Goal: Task Accomplishment & Management: Use online tool/utility

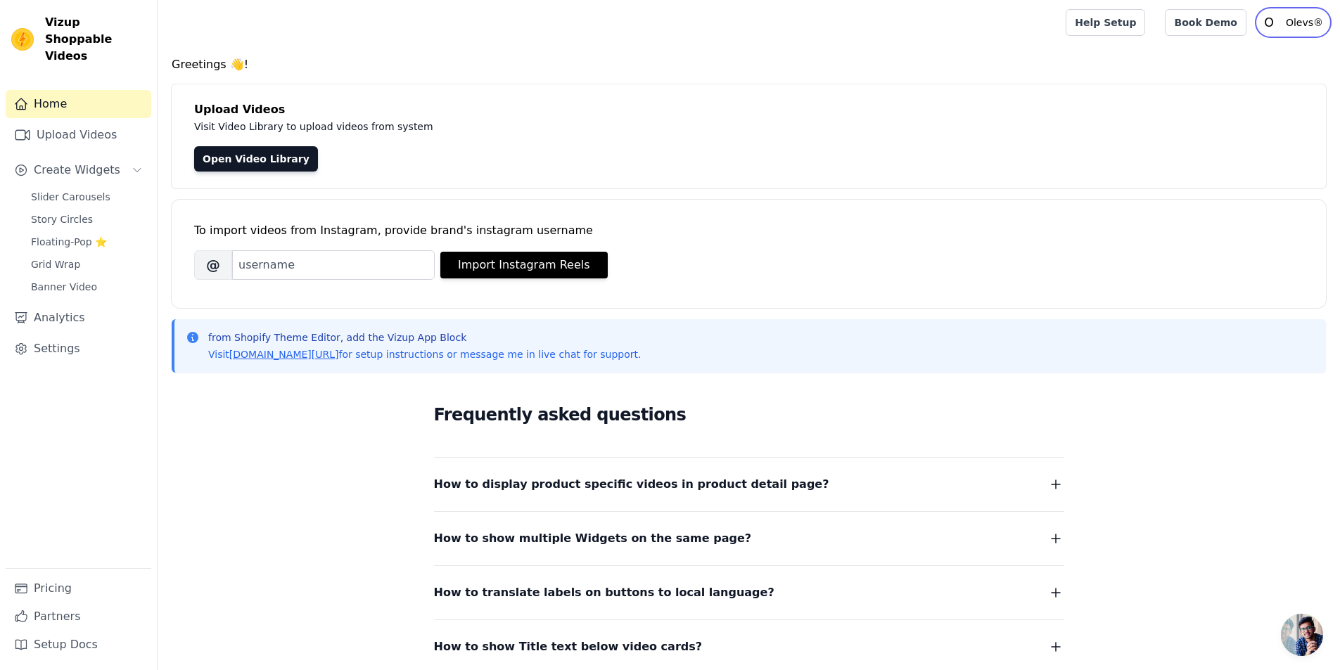
click at [1309, 27] on p "Olevs®" at bounding box center [1304, 22] width 49 height 25
click at [1306, 26] on p "Olevs®" at bounding box center [1304, 22] width 49 height 25
click at [68, 190] on span "Slider Carousels" at bounding box center [70, 197] width 79 height 14
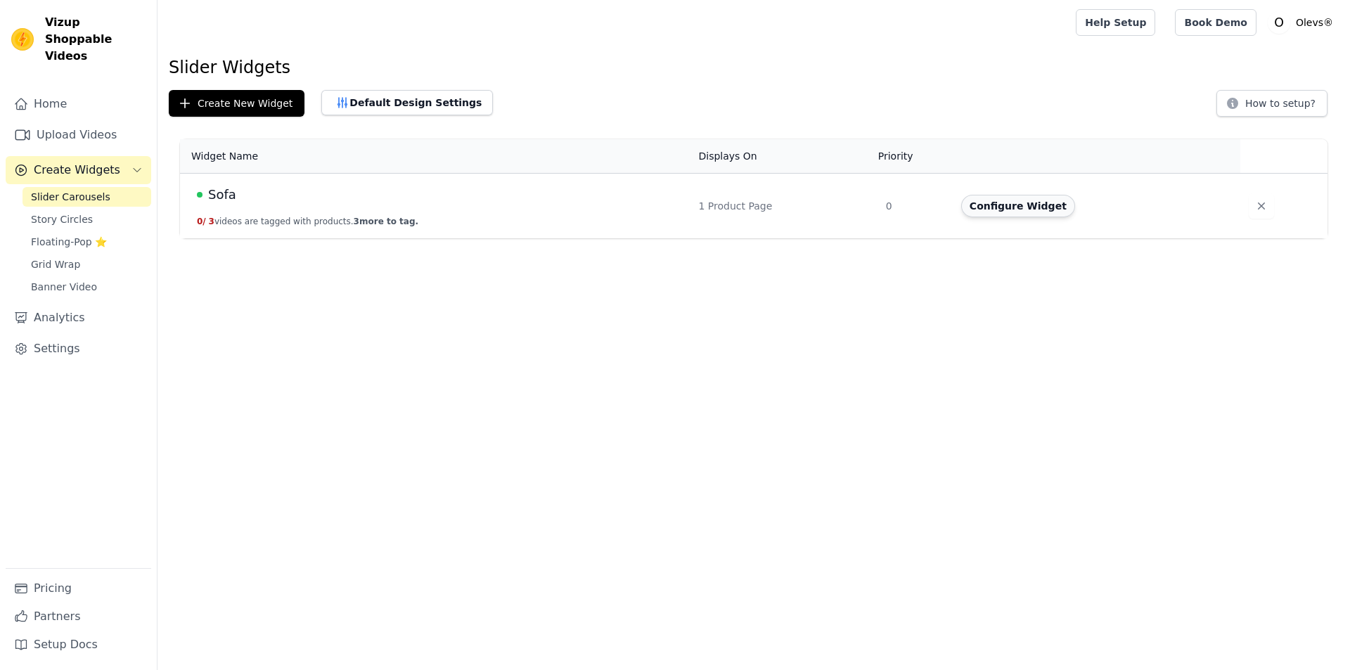
click at [1006, 212] on button "Configure Widget" at bounding box center [1018, 206] width 114 height 23
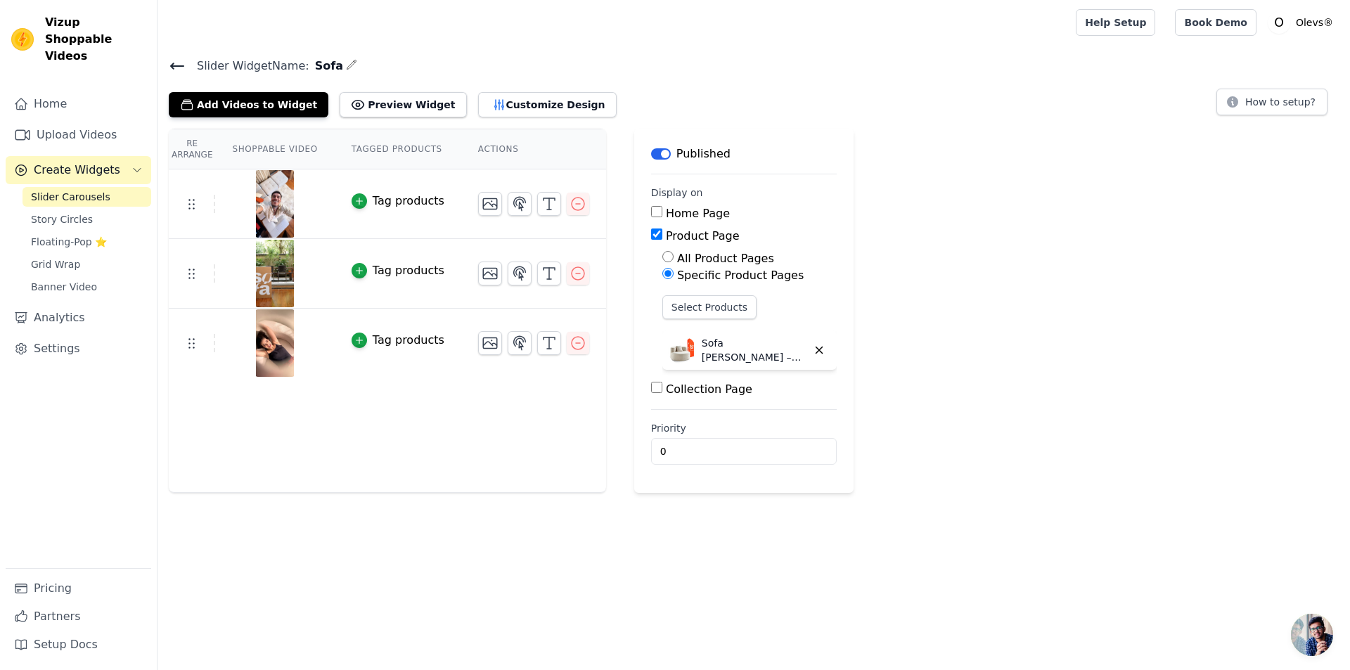
click at [174, 72] on icon at bounding box center [177, 66] width 17 height 17
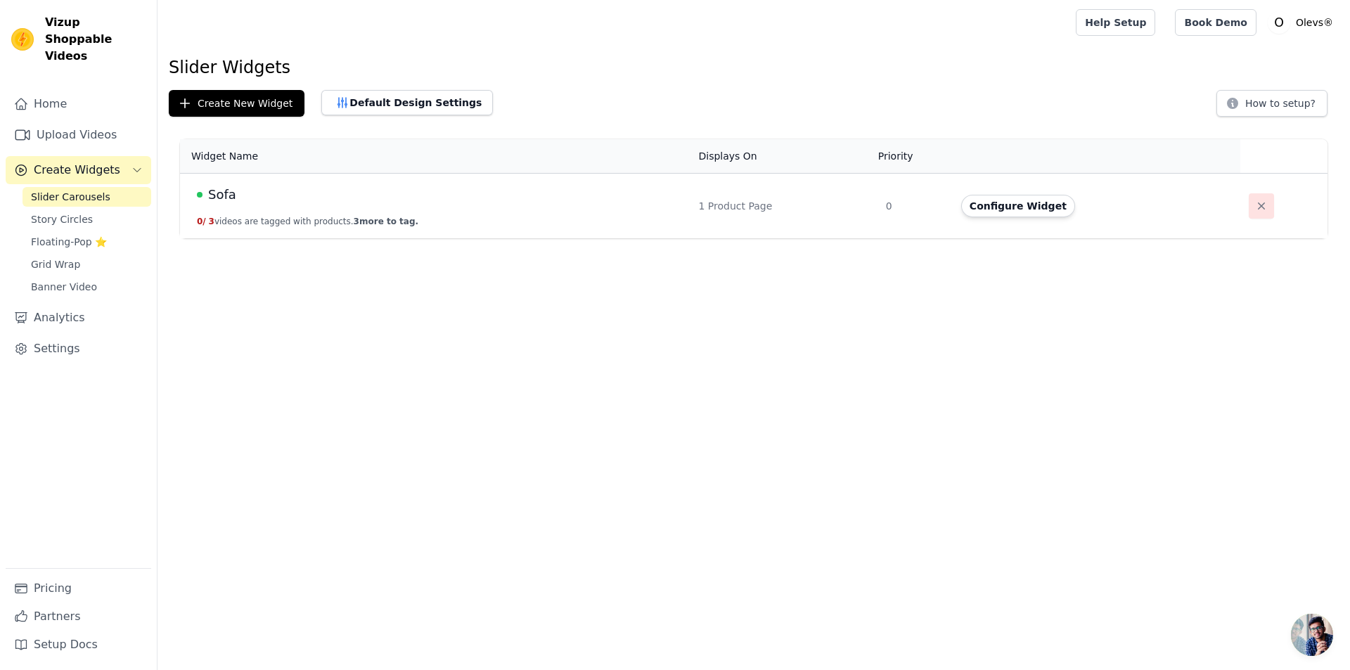
click at [1255, 206] on icon "button" at bounding box center [1262, 206] width 14 height 14
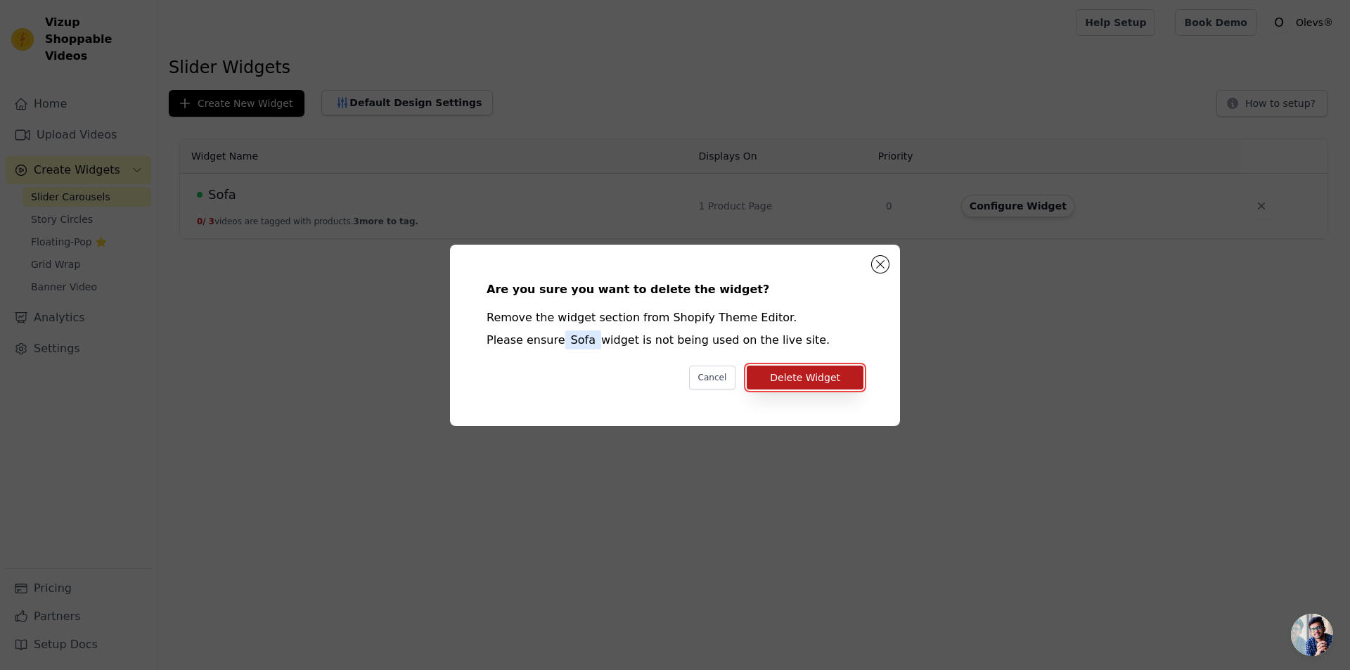
click at [822, 383] on button "Delete Widget" at bounding box center [805, 378] width 117 height 24
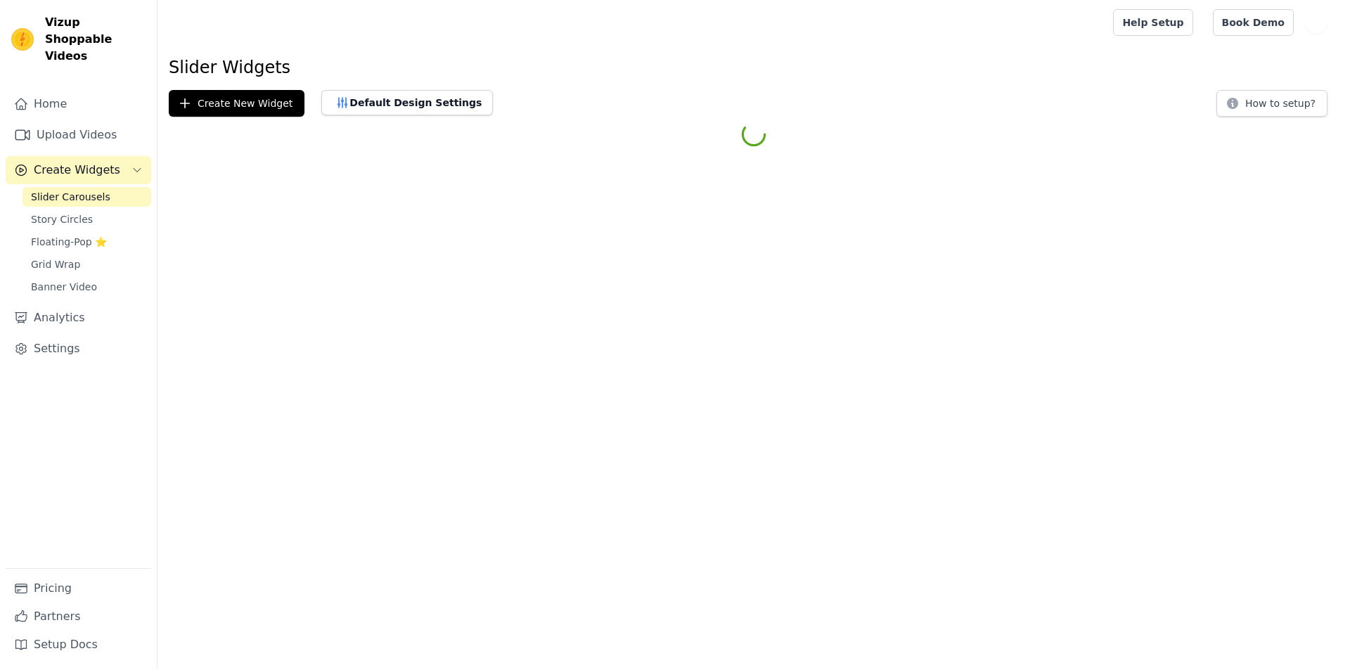
click at [63, 122] on link "Upload Videos" at bounding box center [79, 135] width 146 height 28
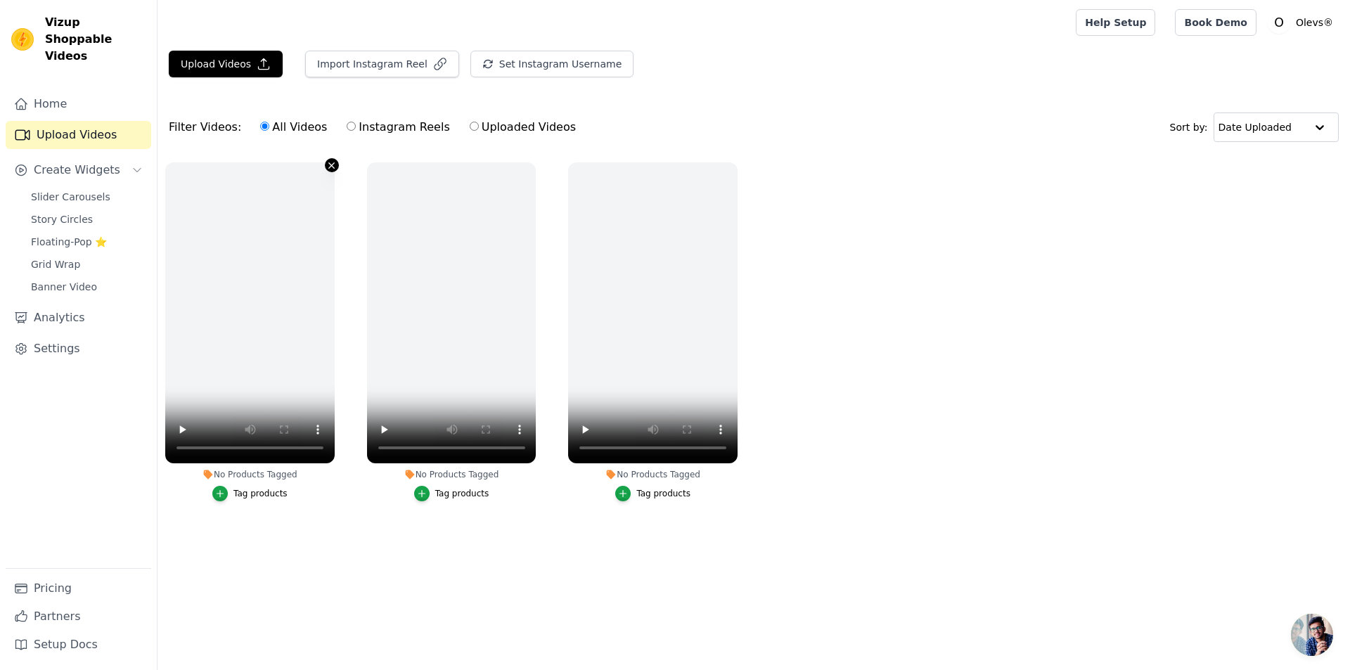
click at [330, 165] on icon "button" at bounding box center [331, 165] width 11 height 11
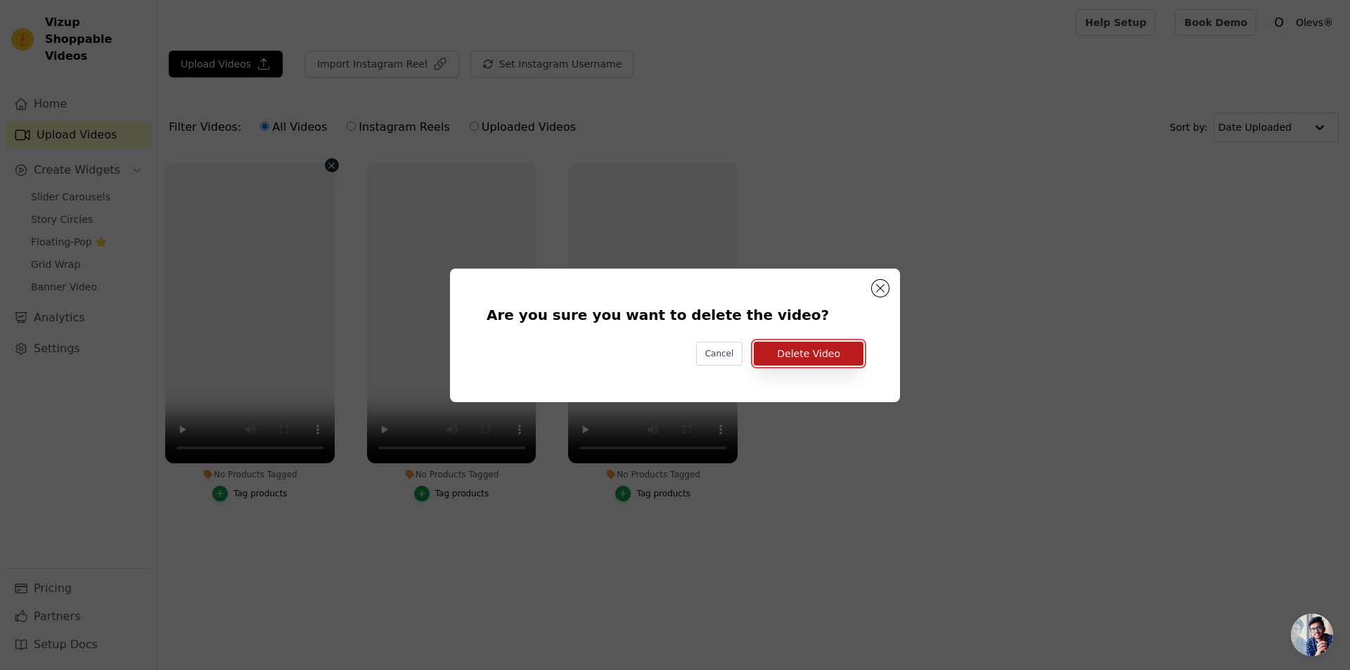
click at [815, 351] on button "Delete Video" at bounding box center [809, 354] width 110 height 24
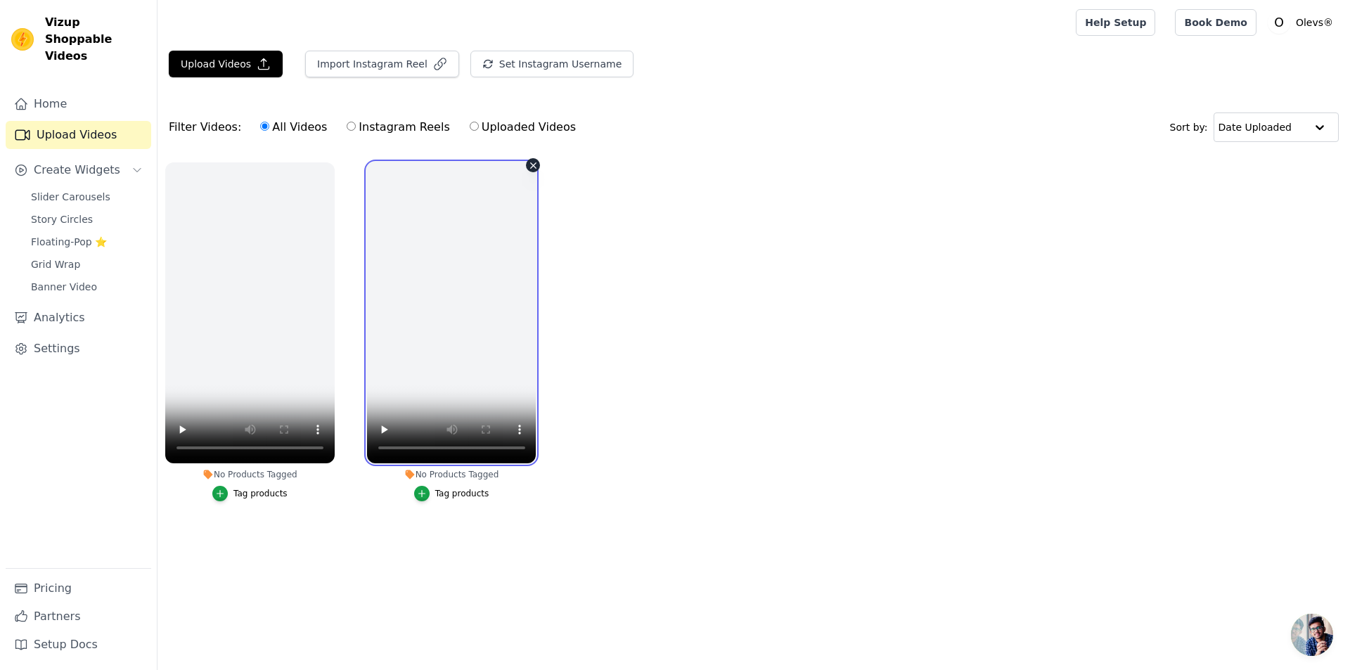
click at [525, 167] on video at bounding box center [451, 312] width 169 height 301
click at [535, 167] on icon "button" at bounding box center [534, 165] width 6 height 6
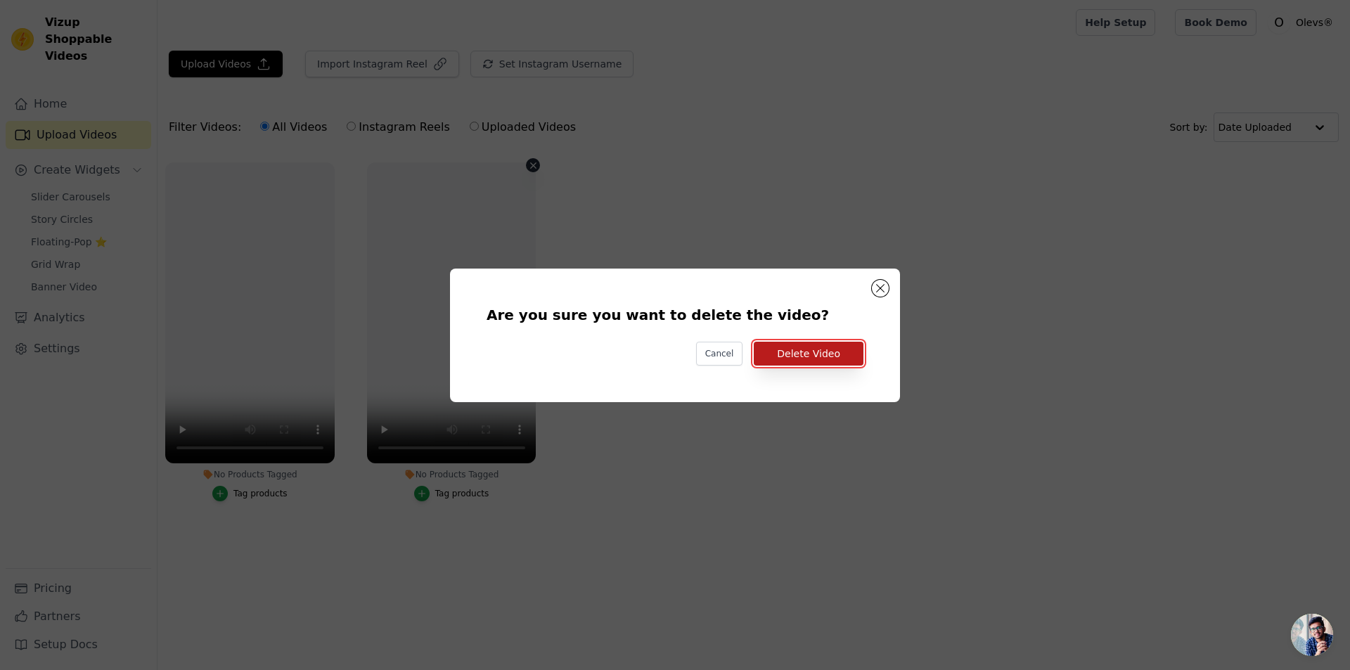
click at [798, 359] on button "Delete Video" at bounding box center [809, 354] width 110 height 24
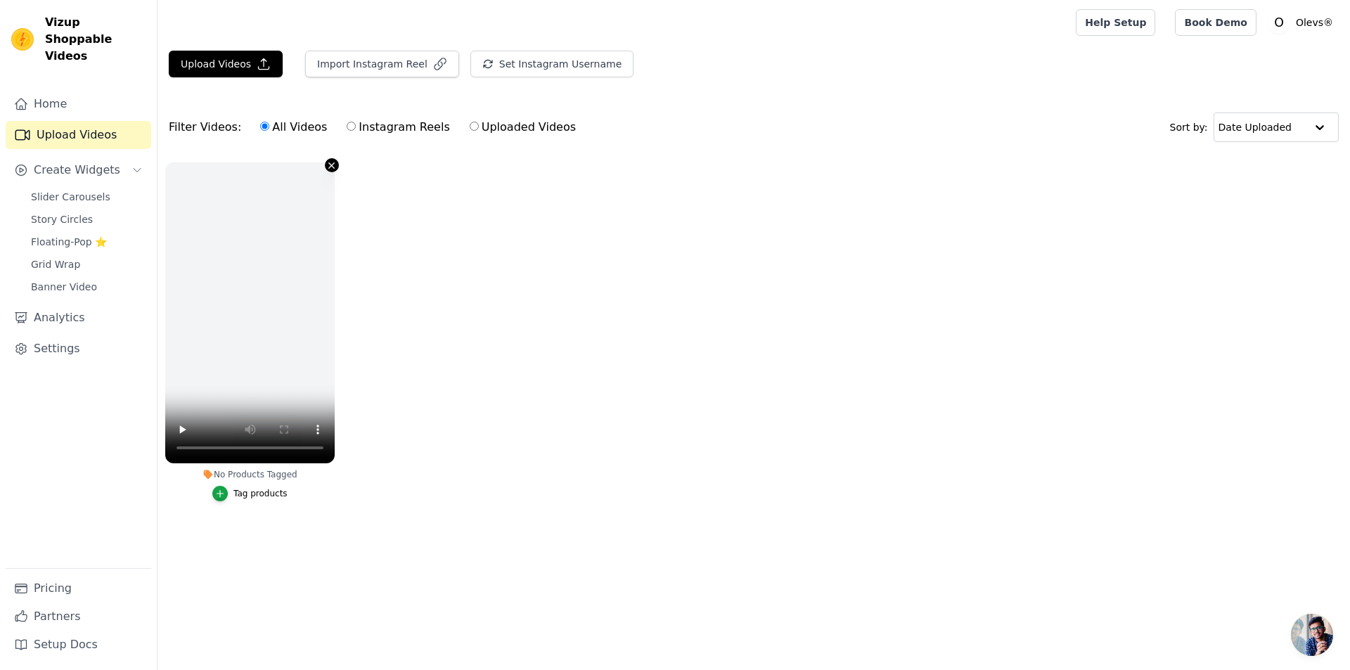
click at [328, 165] on icon "button" at bounding box center [331, 165] width 11 height 11
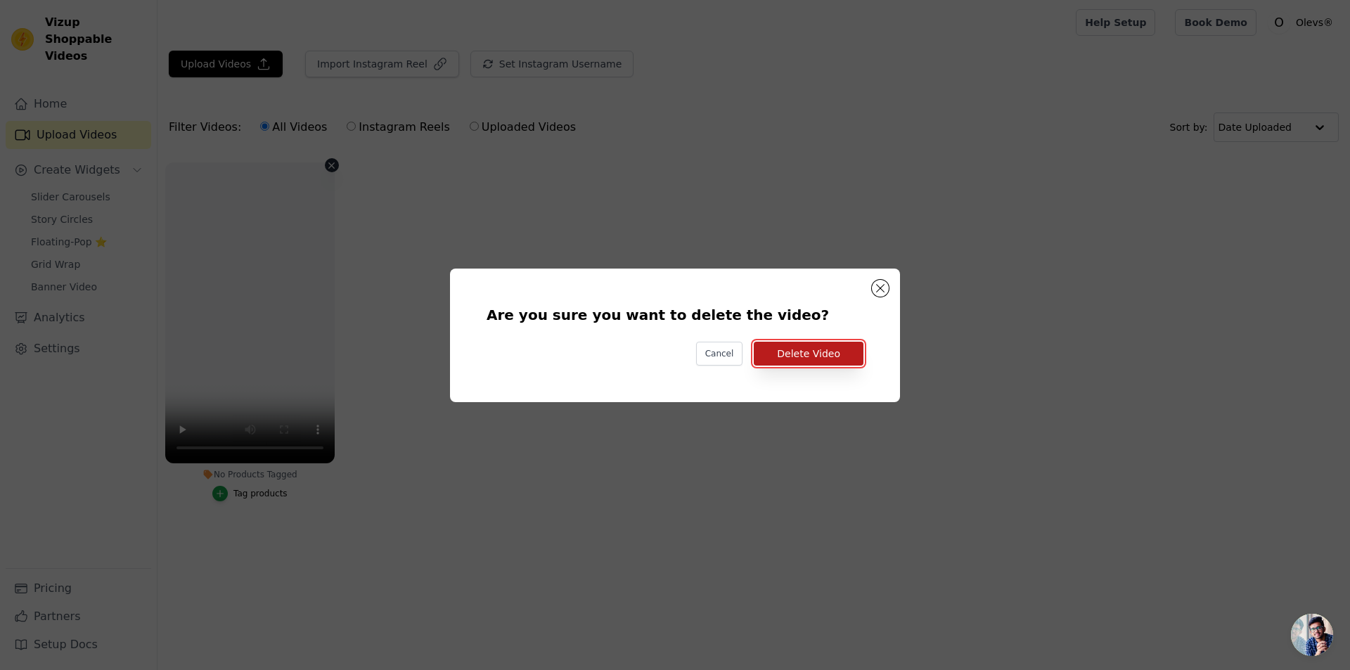
click at [804, 352] on button "Delete Video" at bounding box center [809, 354] width 110 height 24
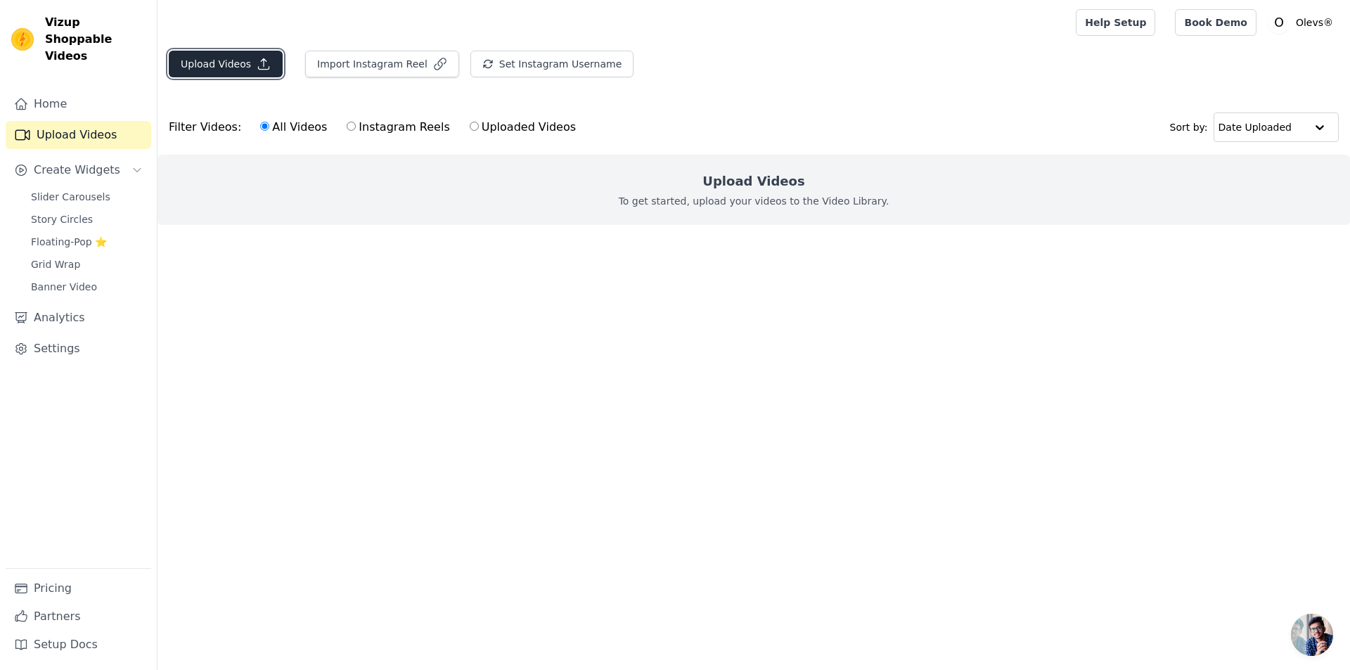
click at [236, 60] on button "Upload Videos" at bounding box center [226, 64] width 114 height 27
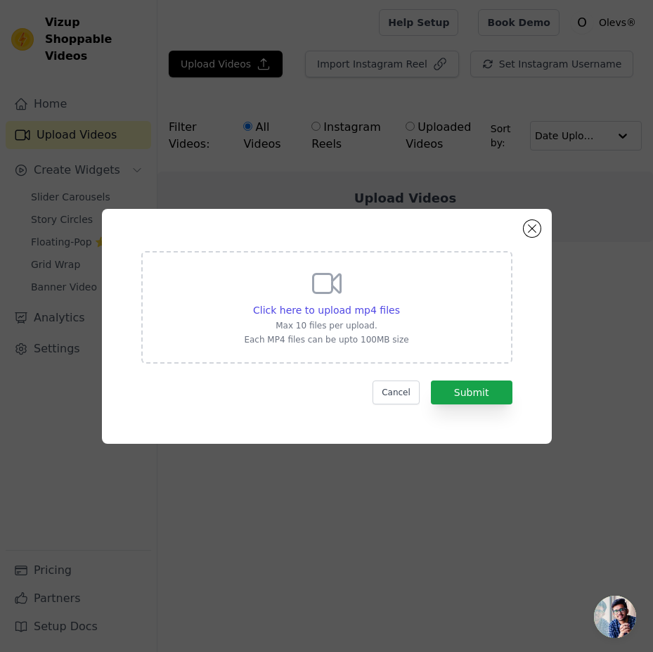
click at [405, 283] on div "Click here to upload mp4 files Max 10 files per upload. Each MP4 files can be u…" at bounding box center [326, 307] width 371 height 113
click at [400, 302] on input "Click here to upload mp4 files Max 10 files per upload. Each MP4 files can be u…" at bounding box center [399, 302] width 1 height 1
click at [311, 293] on icon at bounding box center [327, 284] width 34 height 34
click at [399, 302] on input "Click here to upload mp4 files Max 10 files per upload. Each MP4 files can be u…" at bounding box center [399, 302] width 1 height 1
type input "C:\fakepath\01.mp4"
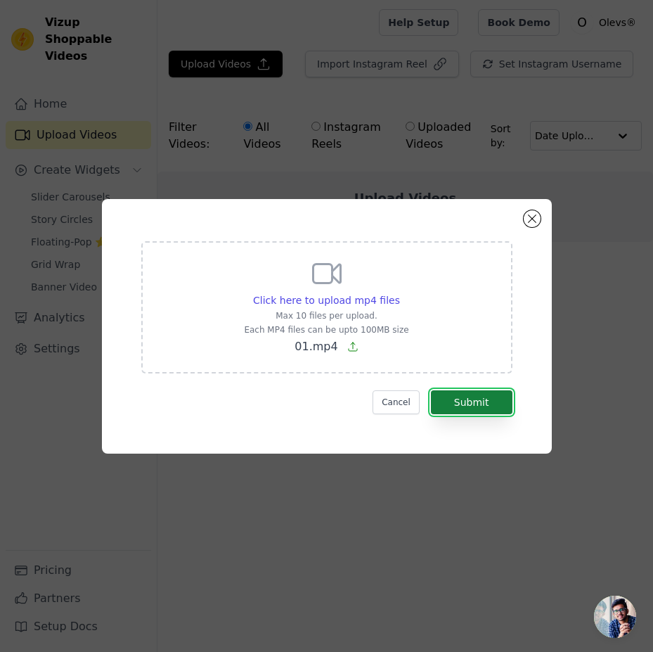
click at [481, 395] on button "Submit" at bounding box center [472, 402] width 82 height 24
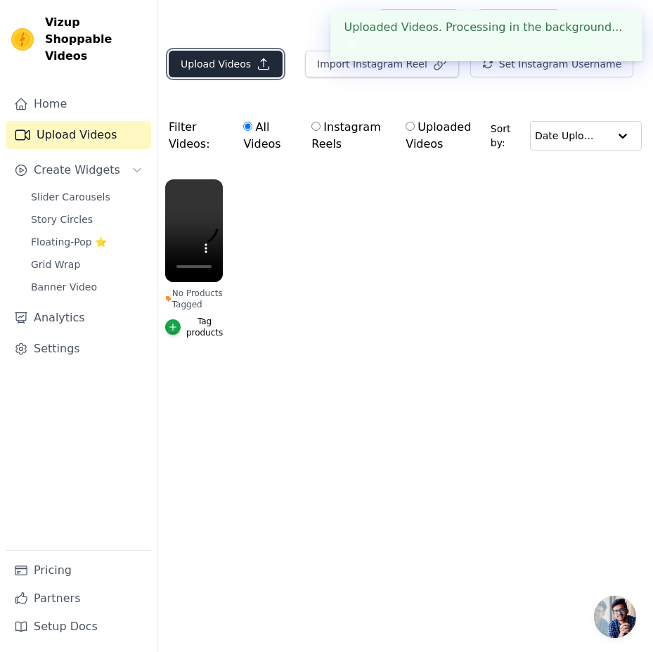
click at [217, 56] on button "Upload Videos" at bounding box center [226, 64] width 114 height 27
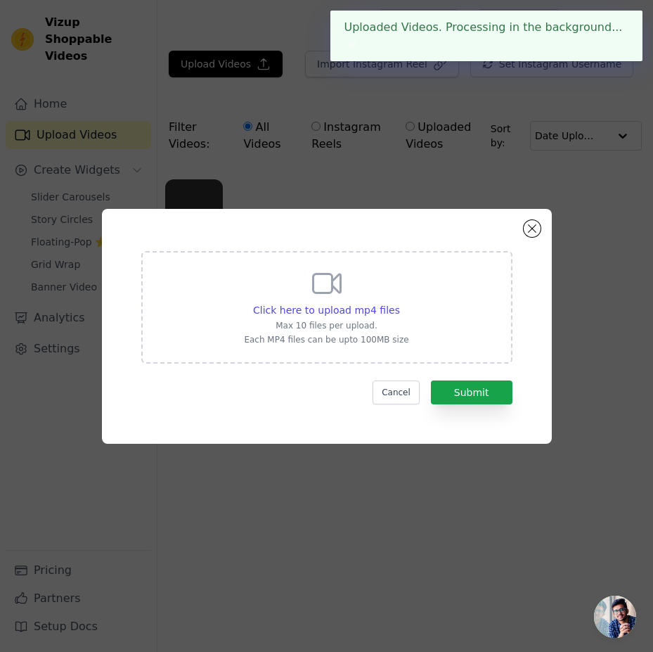
click at [363, 283] on div "Click here to upload mp4 files Max 10 files per upload. Each MP4 files can be u…" at bounding box center [326, 306] width 165 height 79
click at [399, 302] on input "Click here to upload mp4 files Max 10 files per upload. Each MP4 files can be u…" at bounding box center [399, 302] width 1 height 1
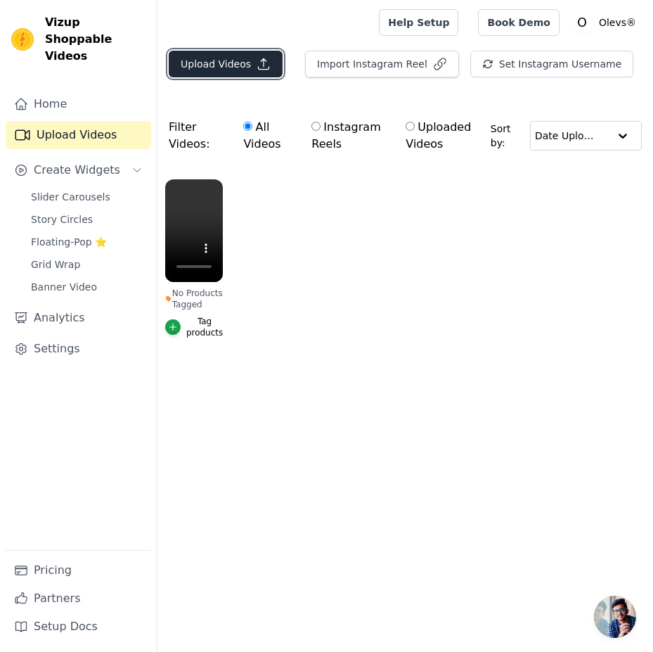
click at [232, 63] on button "Upload Videos" at bounding box center [226, 64] width 114 height 27
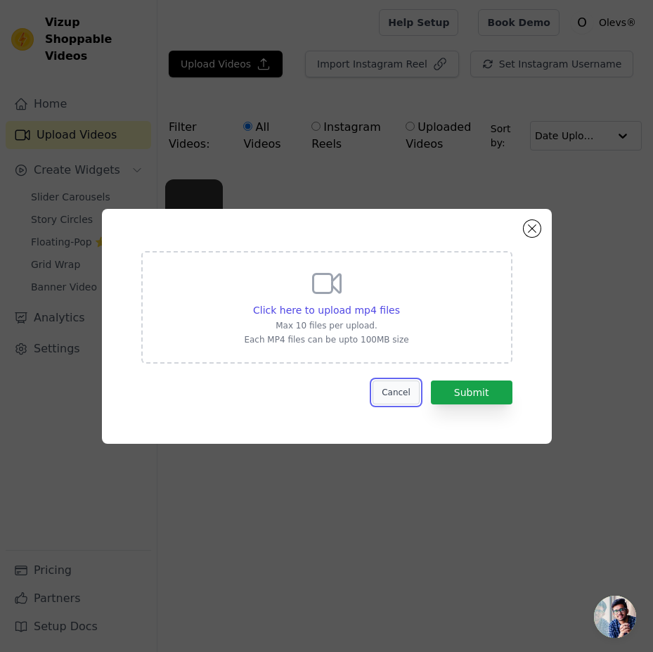
click at [395, 392] on button "Cancel" at bounding box center [396, 392] width 47 height 24
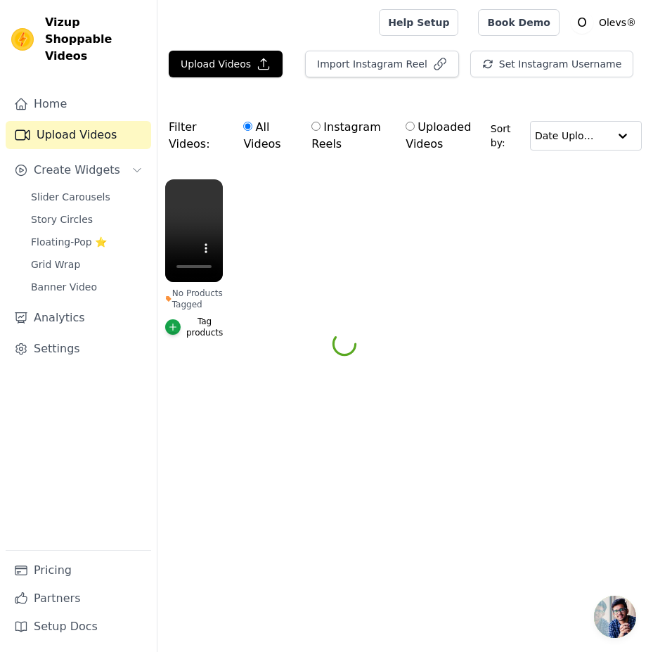
click at [210, 32] on div at bounding box center [265, 22] width 193 height 45
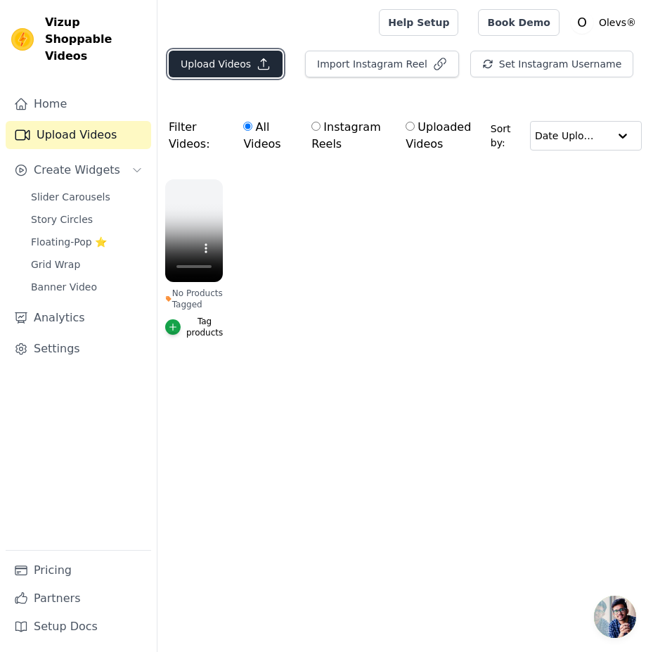
click at [218, 64] on button "Upload Videos" at bounding box center [226, 64] width 114 height 27
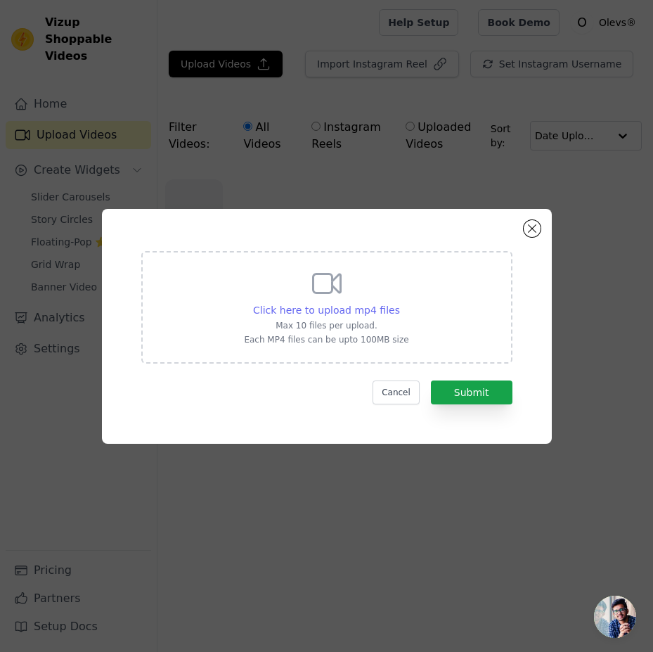
click at [335, 313] on span "Click here to upload mp4 files" at bounding box center [326, 309] width 147 height 11
click at [399, 303] on input "Click here to upload mp4 files Max 10 files per upload. Each MP4 files can be u…" at bounding box center [399, 302] width 1 height 1
type input "C:\fakepath\02.mp4"
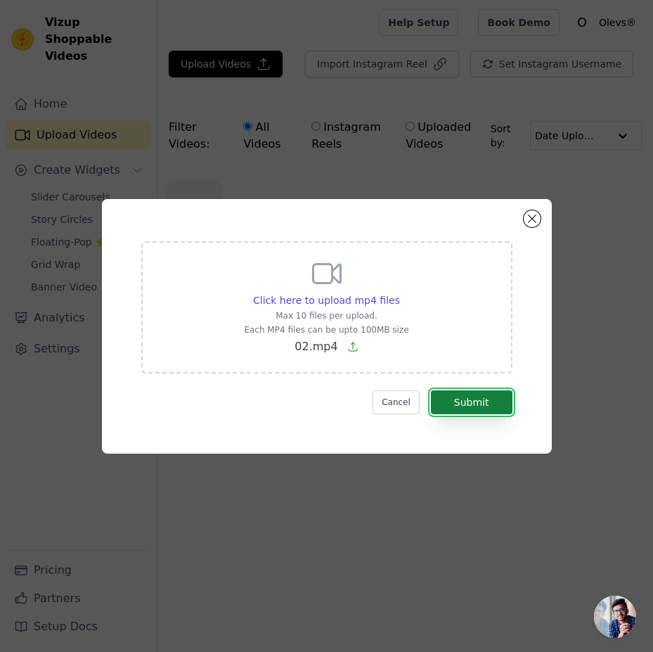
click at [464, 397] on button "Submit" at bounding box center [472, 402] width 82 height 24
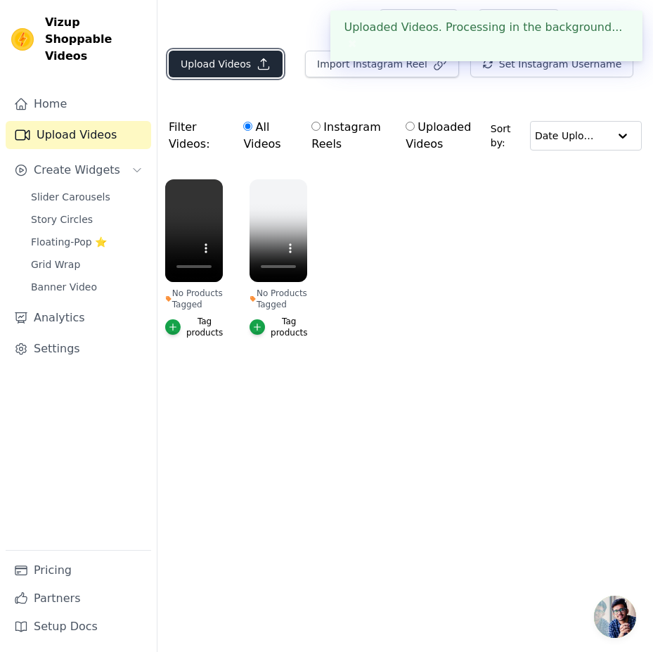
click at [194, 63] on button "Upload Videos" at bounding box center [226, 64] width 114 height 27
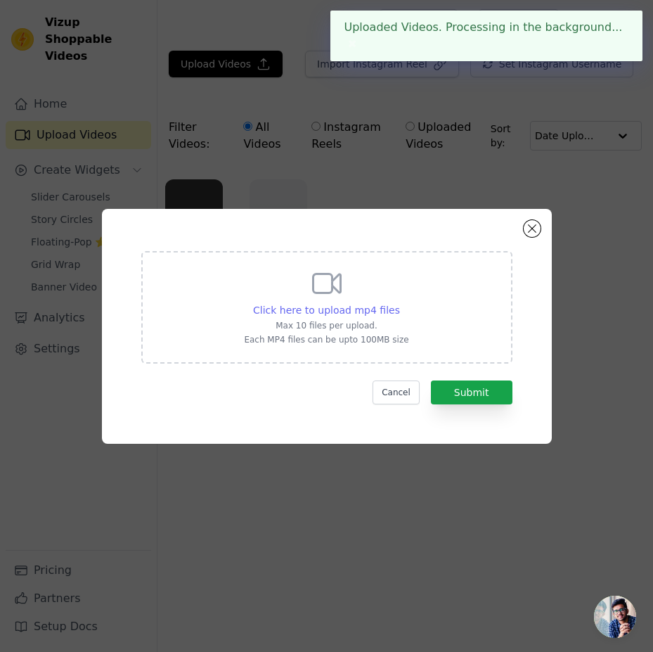
click at [349, 313] on span "Click here to upload mp4 files" at bounding box center [326, 309] width 147 height 11
click at [399, 303] on input "Click here to upload mp4 files Max 10 files per upload. Each MP4 files can be u…" at bounding box center [399, 302] width 1 height 1
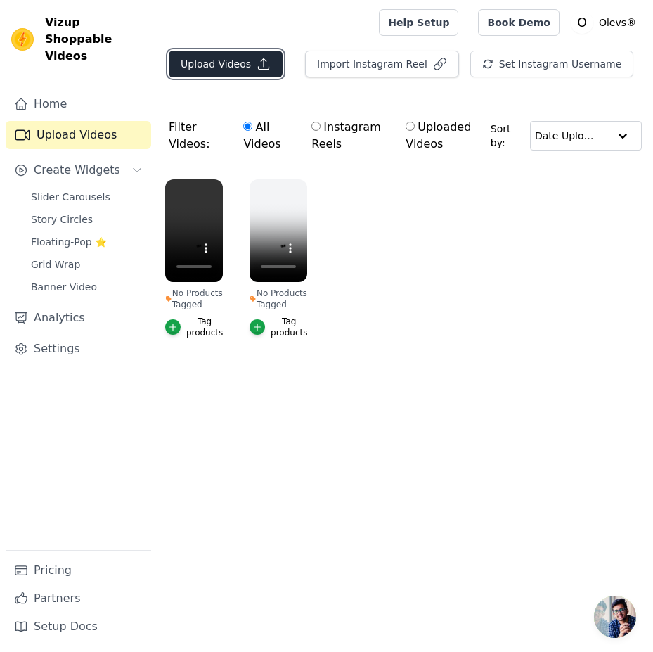
click at [219, 63] on button "Upload Videos" at bounding box center [226, 64] width 114 height 27
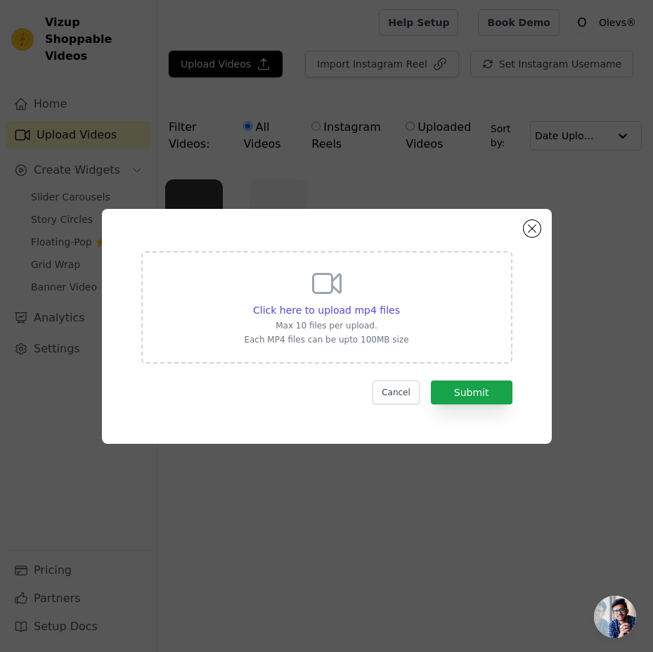
click at [308, 292] on div "Click here to upload mp4 files Max 10 files per upload. Each MP4 files can be u…" at bounding box center [326, 306] width 165 height 79
click at [399, 302] on input "Click here to upload mp4 files Max 10 files per upload. Each MP4 files can be u…" at bounding box center [399, 302] width 1 height 1
type input "C:\fakepath\03.mp4"
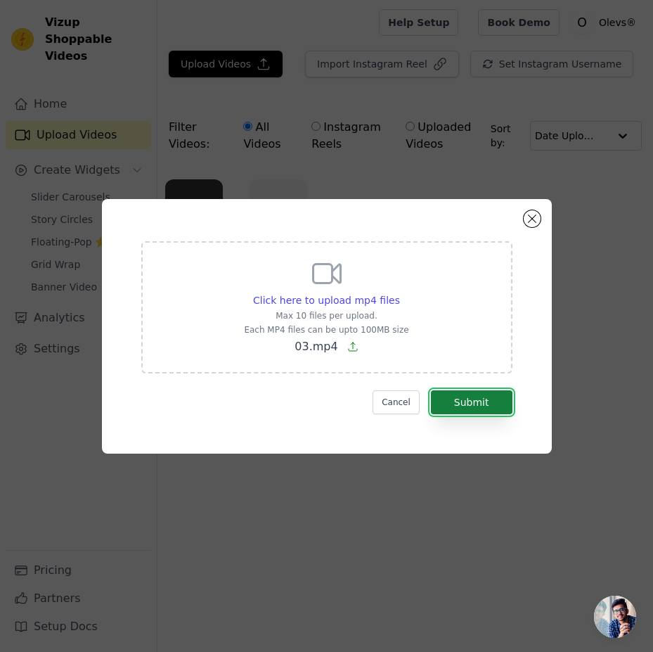
click at [489, 403] on button "Submit" at bounding box center [472, 402] width 82 height 24
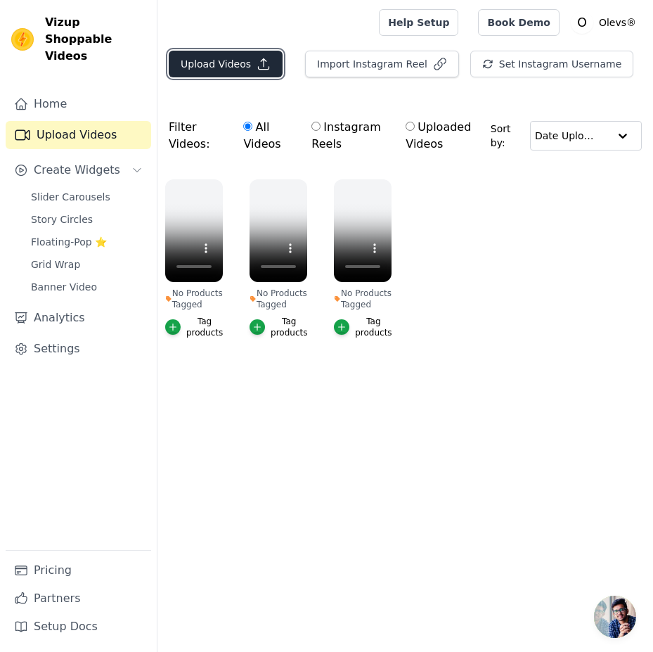
click at [232, 53] on button "Upload Videos" at bounding box center [226, 64] width 114 height 27
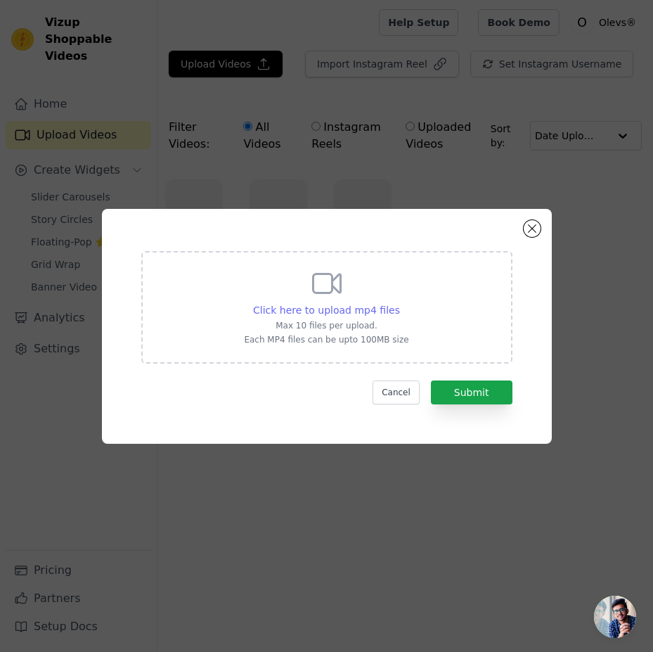
click at [319, 313] on span "Click here to upload mp4 files" at bounding box center [326, 309] width 147 height 11
click at [399, 303] on input "Click here to upload mp4 files Max 10 files per upload. Each MP4 files can be u…" at bounding box center [399, 302] width 1 height 1
type input "C:\fakepath\Design sem nome (76).mp4"
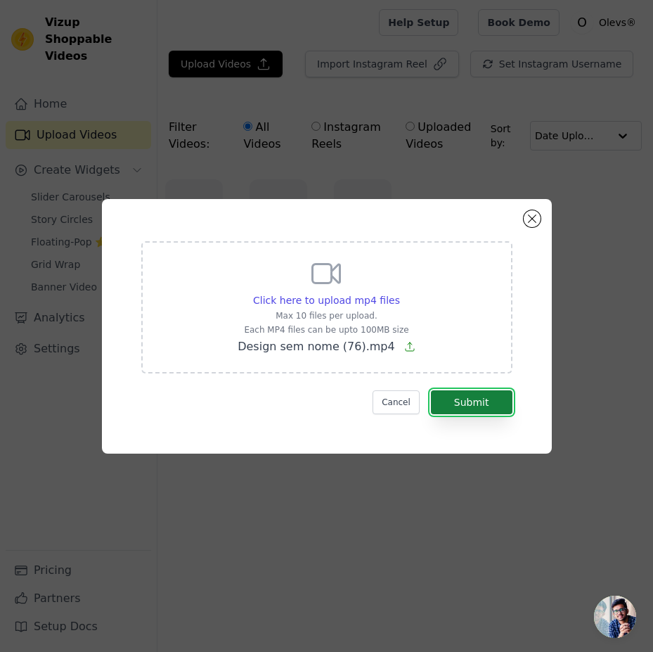
click at [480, 403] on button "Submit" at bounding box center [472, 402] width 82 height 24
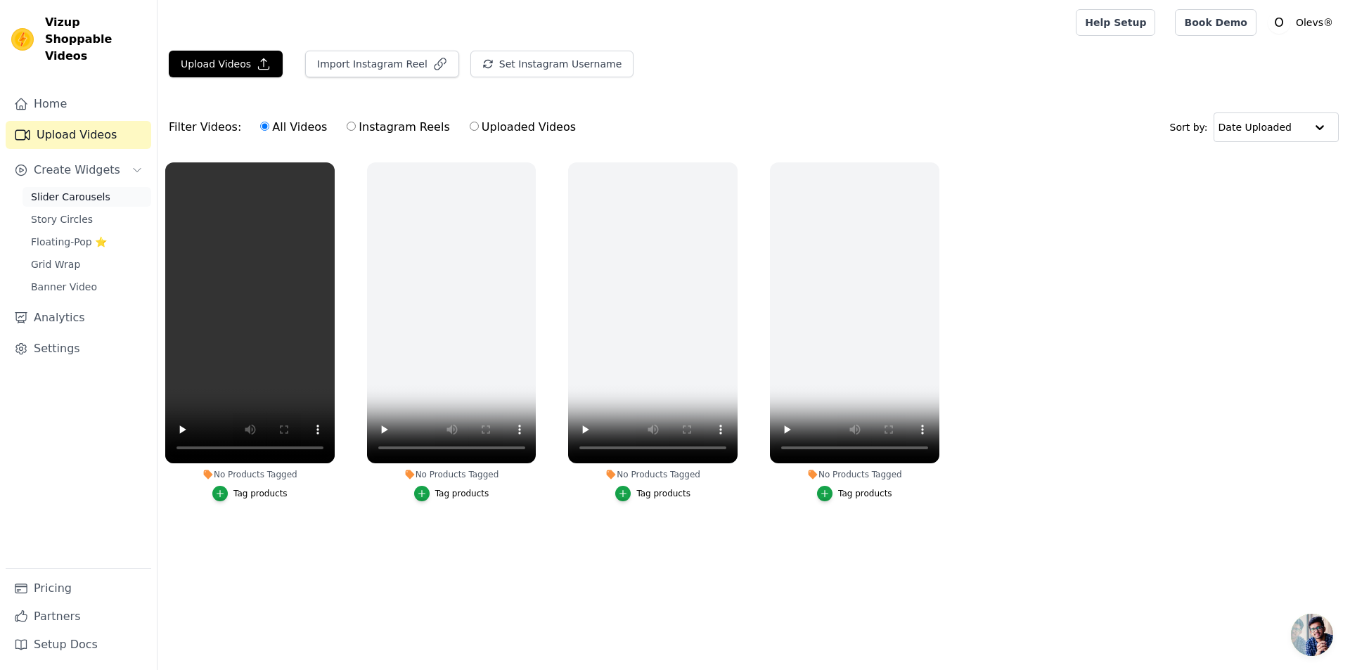
click at [83, 190] on span "Slider Carousels" at bounding box center [70, 197] width 79 height 14
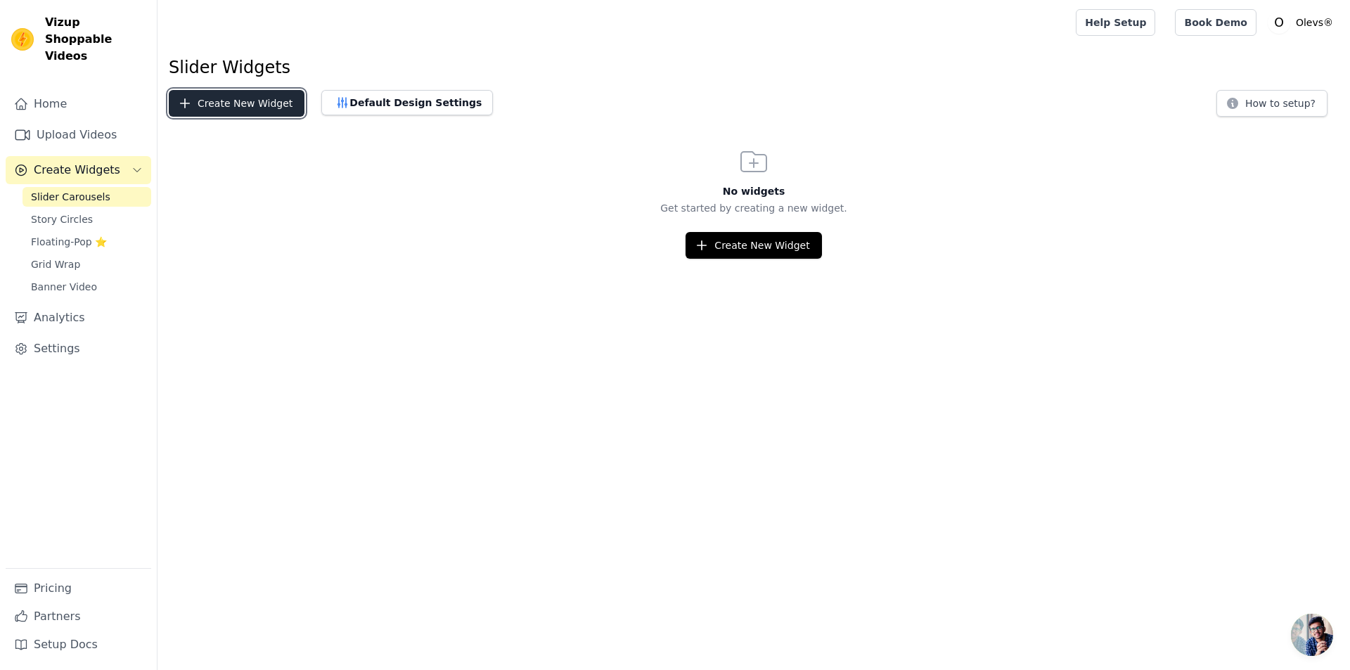
click at [233, 110] on button "Create New Widget" at bounding box center [237, 103] width 136 height 27
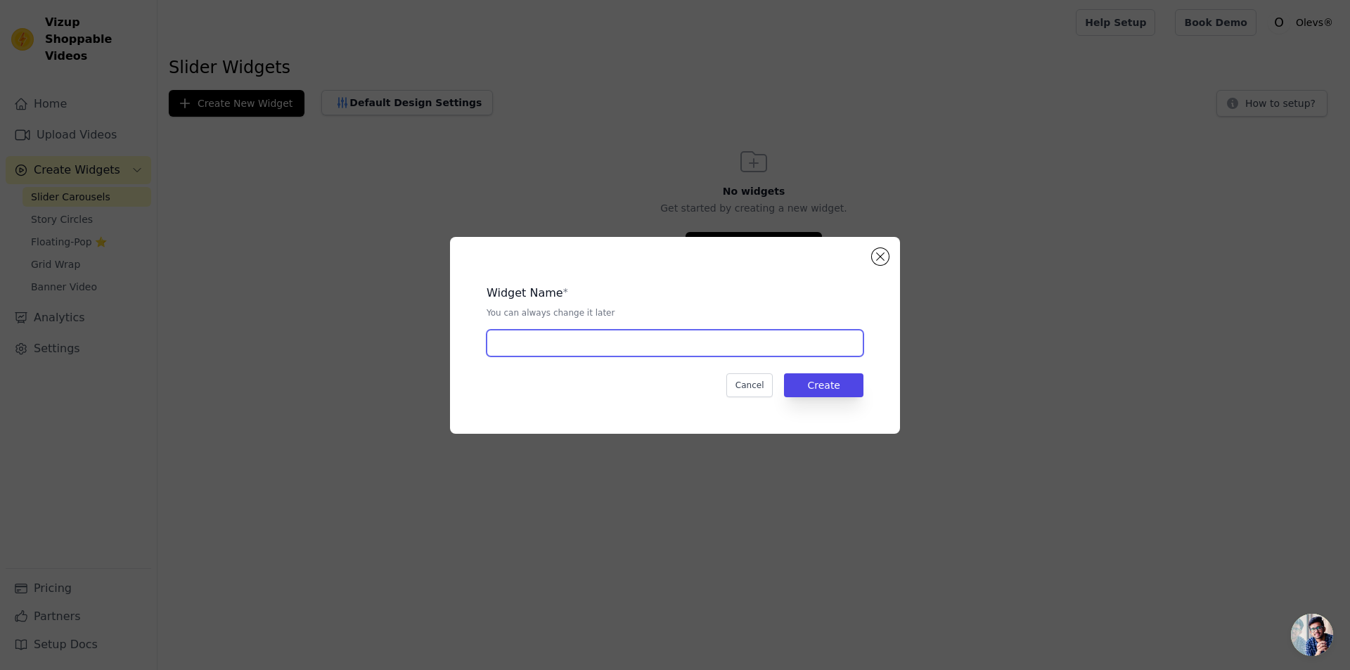
click at [619, 348] on input "text" at bounding box center [675, 343] width 377 height 27
type input "ALL products"
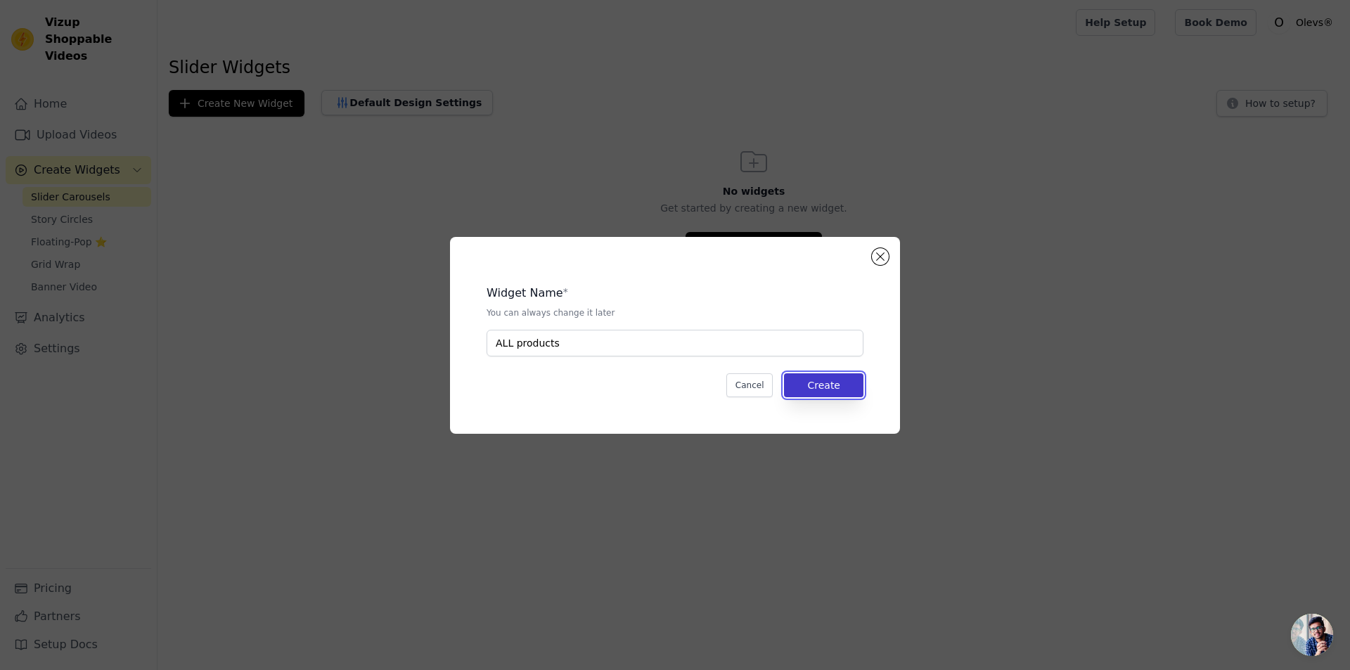
click at [827, 386] on button "Create" at bounding box center [823, 385] width 79 height 24
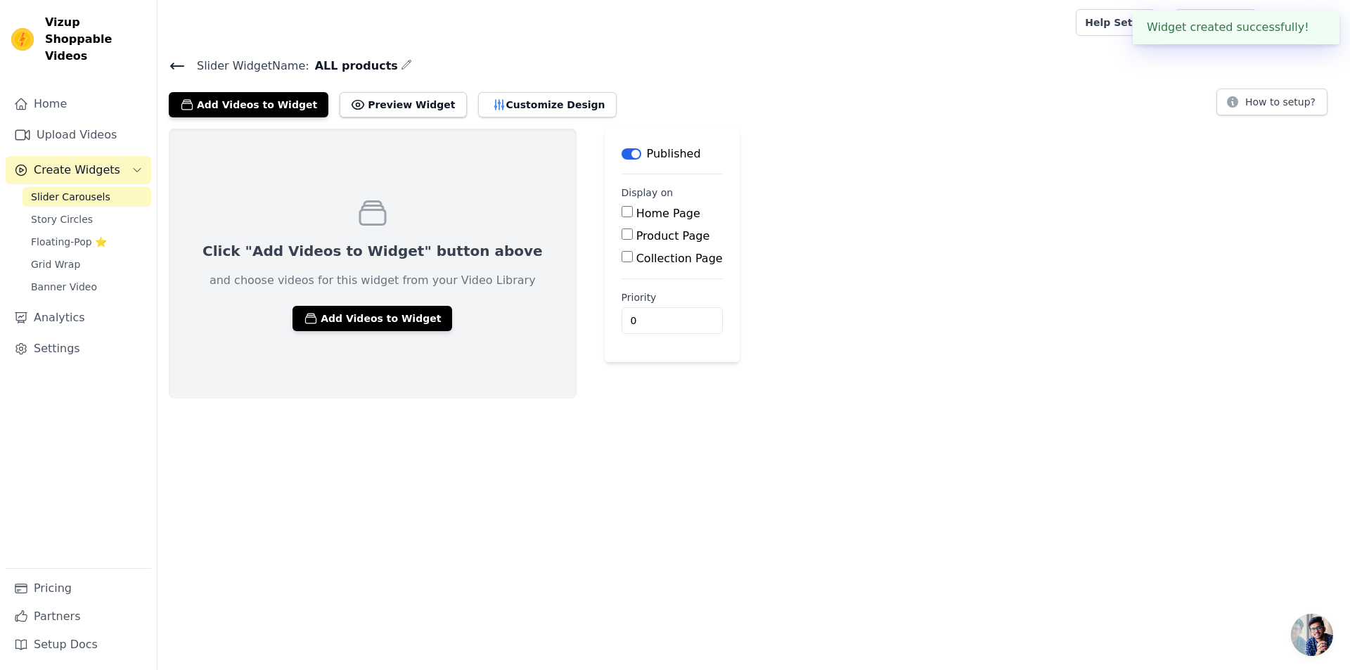
click at [636, 213] on label "Home Page" at bounding box center [668, 213] width 64 height 13
click at [622, 213] on input "Home Page" at bounding box center [627, 211] width 11 height 11
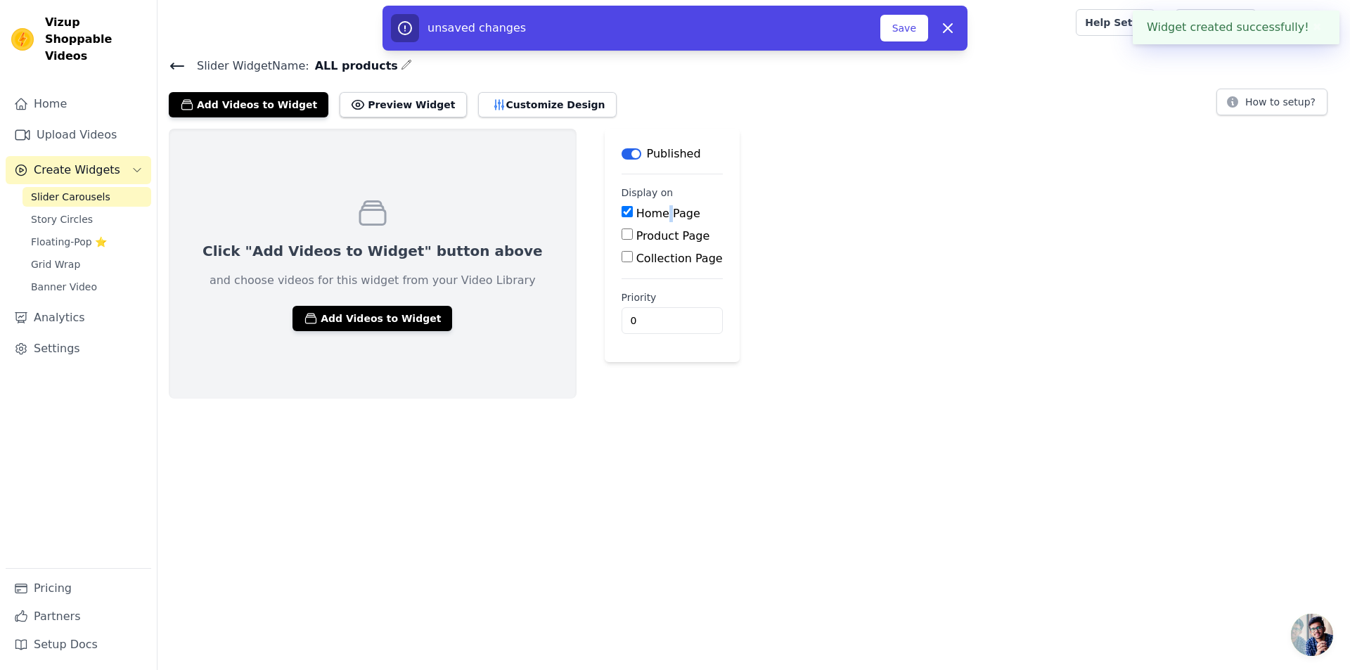
click at [636, 213] on label "Home Page" at bounding box center [668, 213] width 64 height 13
click at [622, 213] on input "Home Page" at bounding box center [627, 211] width 11 height 11
checkbox input "false"
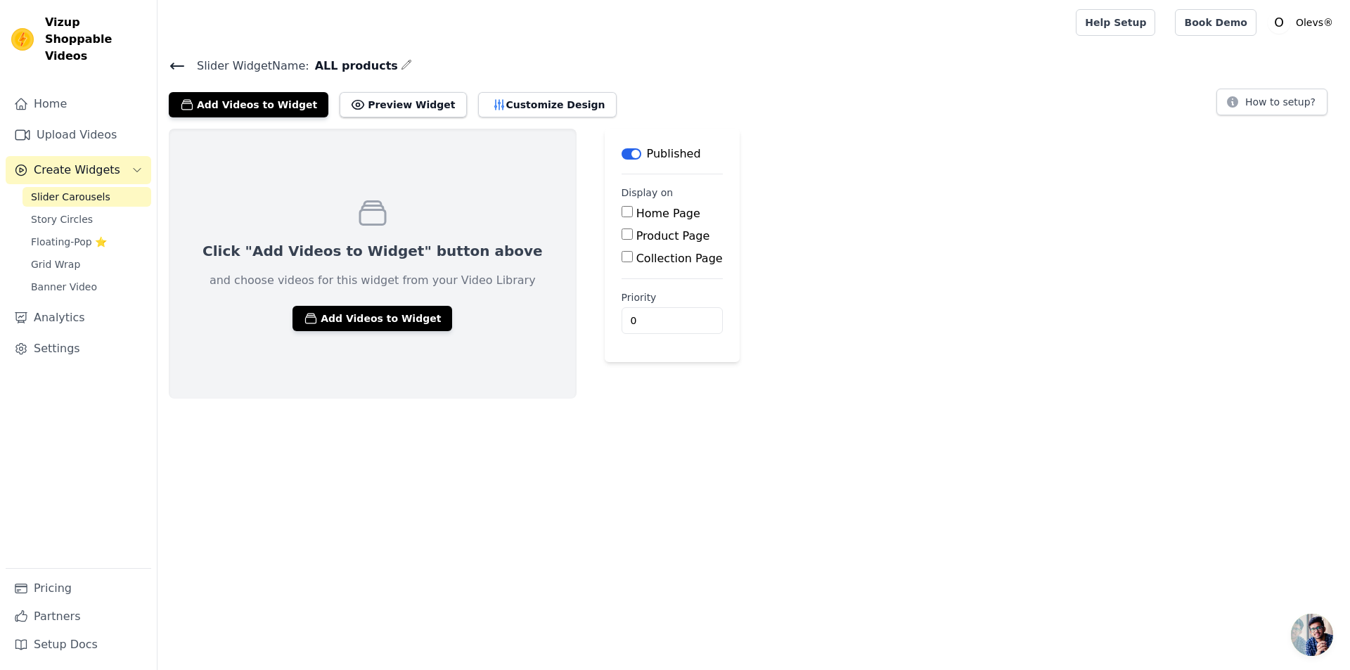
click at [636, 237] on label "Product Page" at bounding box center [673, 235] width 74 height 13
click at [622, 237] on input "Product Page" at bounding box center [627, 234] width 11 height 11
checkbox input "true"
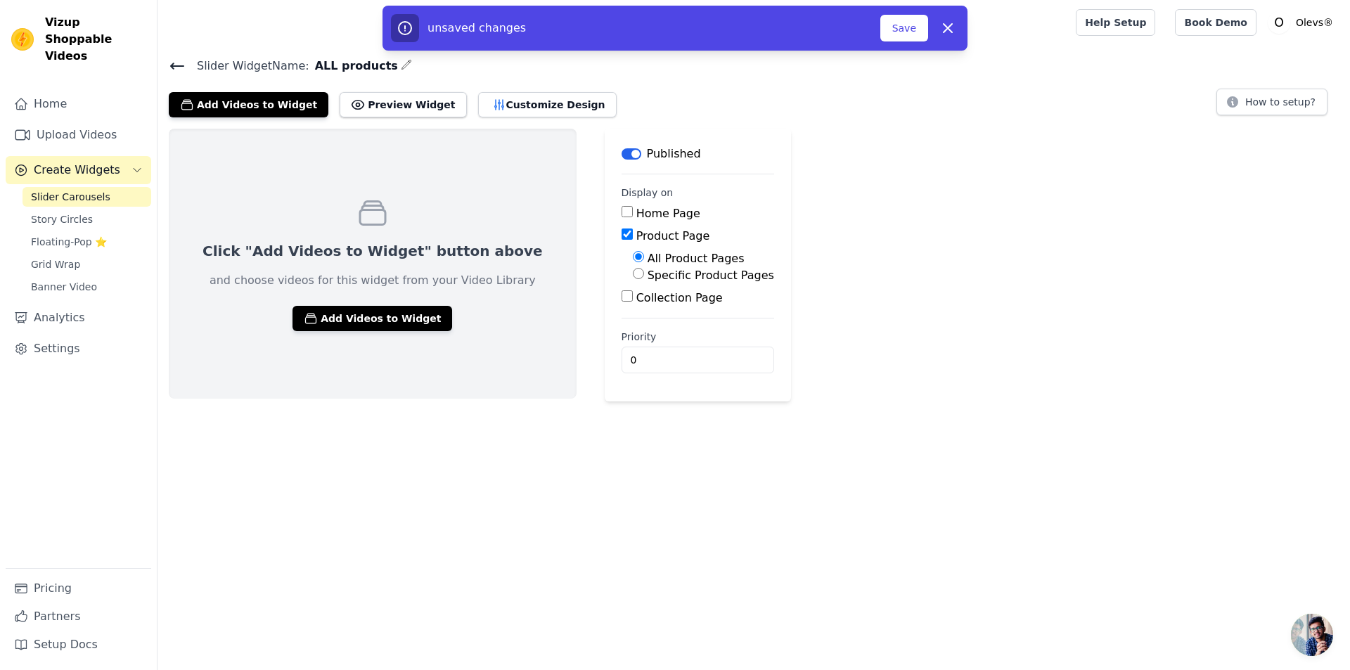
click at [648, 275] on label "Specific Product Pages" at bounding box center [711, 275] width 127 height 13
click at [633, 275] on input "Specific Product Pages" at bounding box center [638, 273] width 11 height 11
radio input "true"
click at [633, 317] on button "Select Products" at bounding box center [680, 307] width 94 height 24
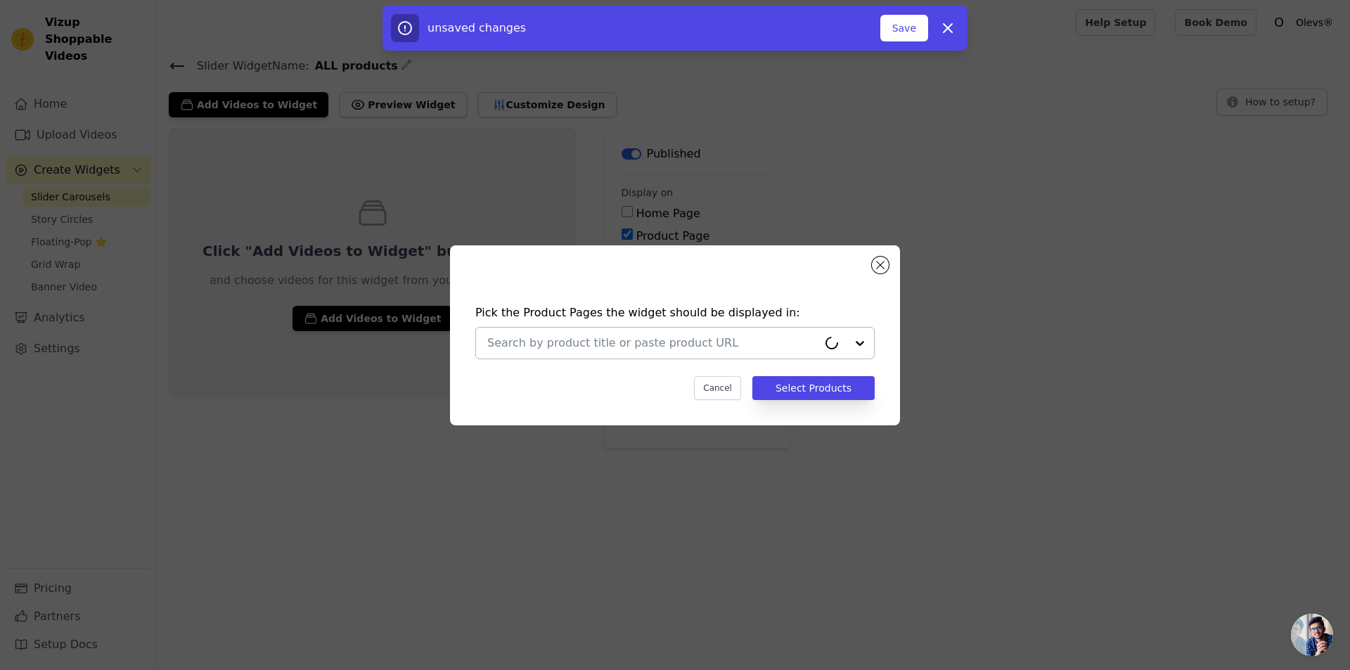
click at [560, 333] on div at bounding box center [652, 343] width 331 height 31
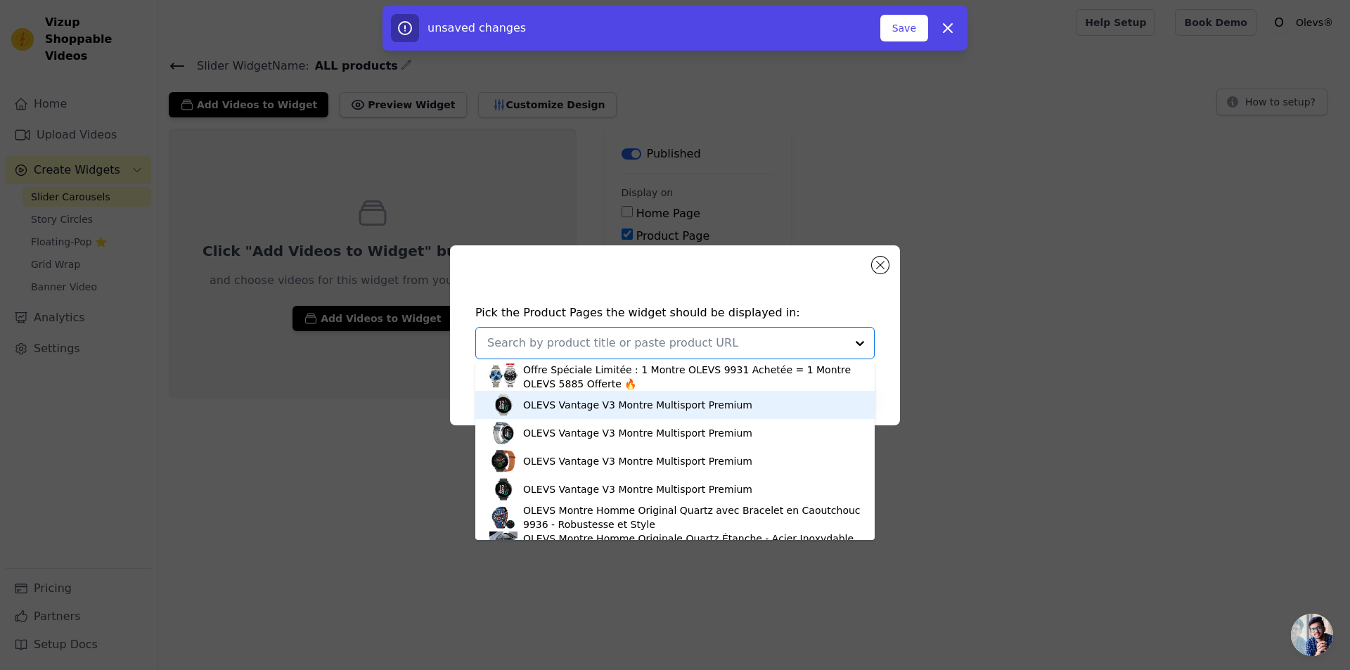
click at [541, 399] on div "OLEVS Vantage V3 Montre Multisport Premium" at bounding box center [637, 405] width 229 height 14
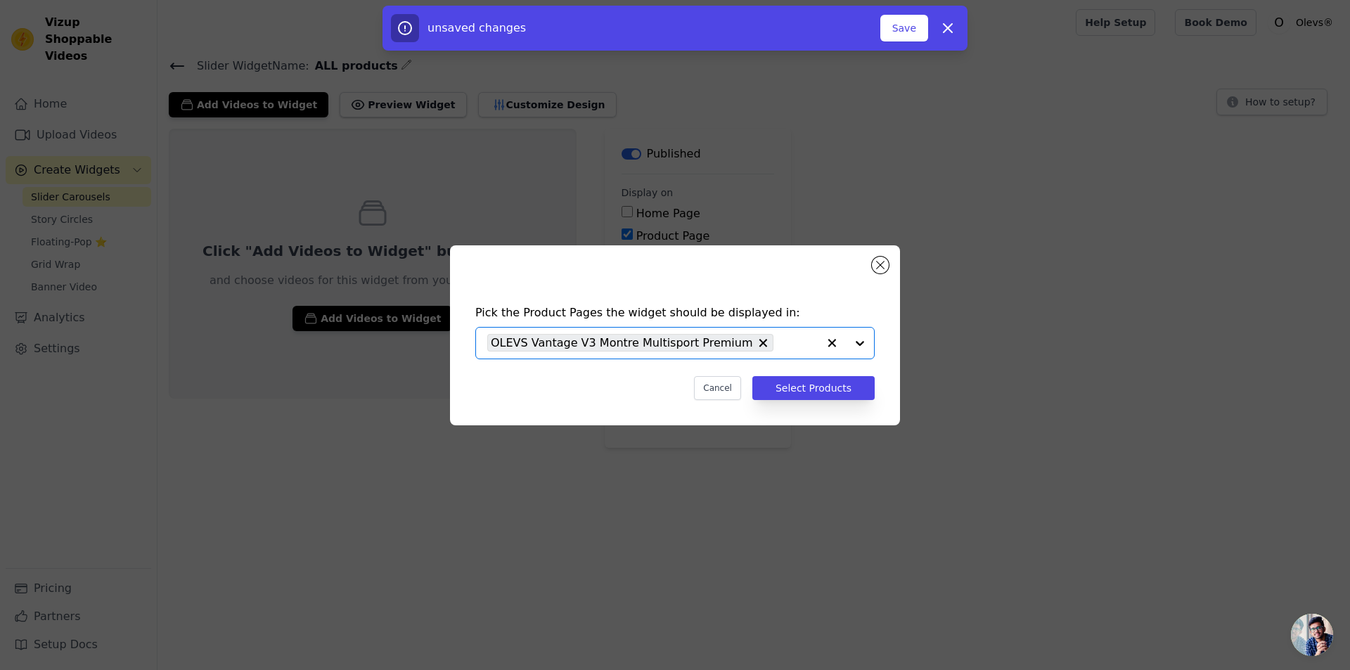
click at [812, 342] on input "text" at bounding box center [799, 343] width 37 height 17
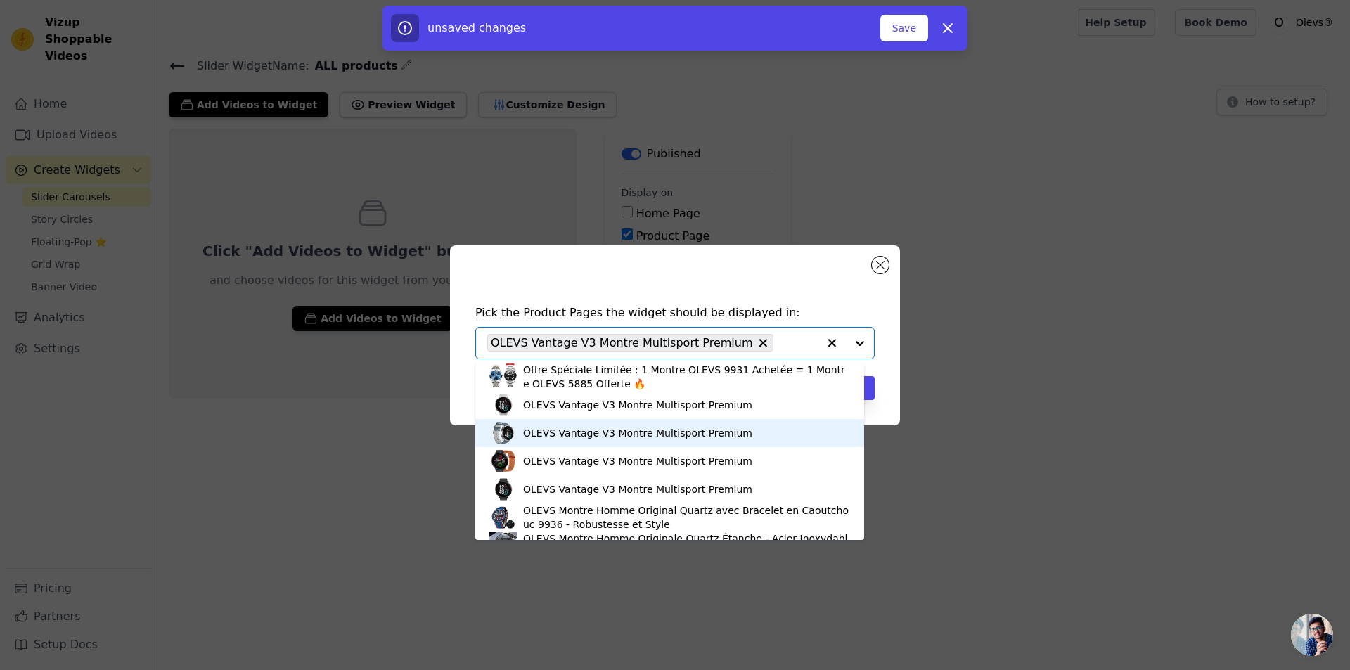
click at [602, 434] on div "OLEVS Vantage V3 Montre Multisport Premium" at bounding box center [637, 433] width 229 height 14
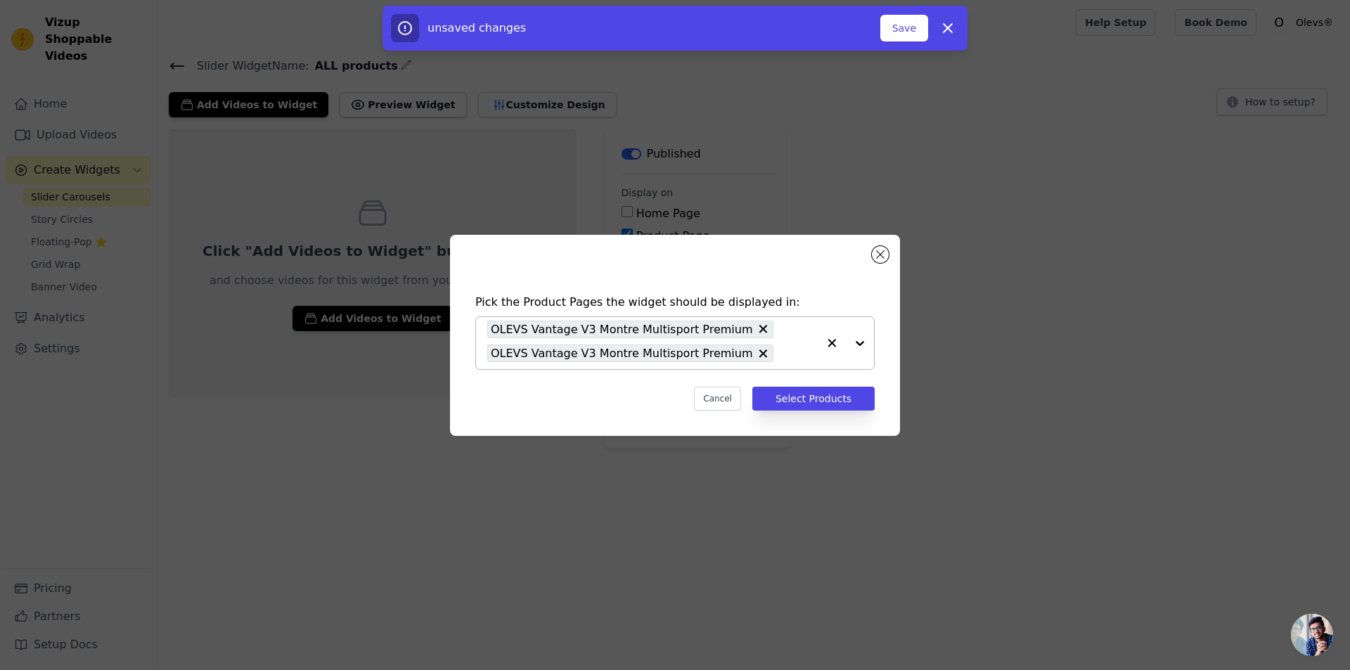
click at [790, 362] on div "OLEVS Vantage V3 Montre Multisport Premium OLEVS Vantage V3 Montre Multisport P…" at bounding box center [652, 343] width 331 height 52
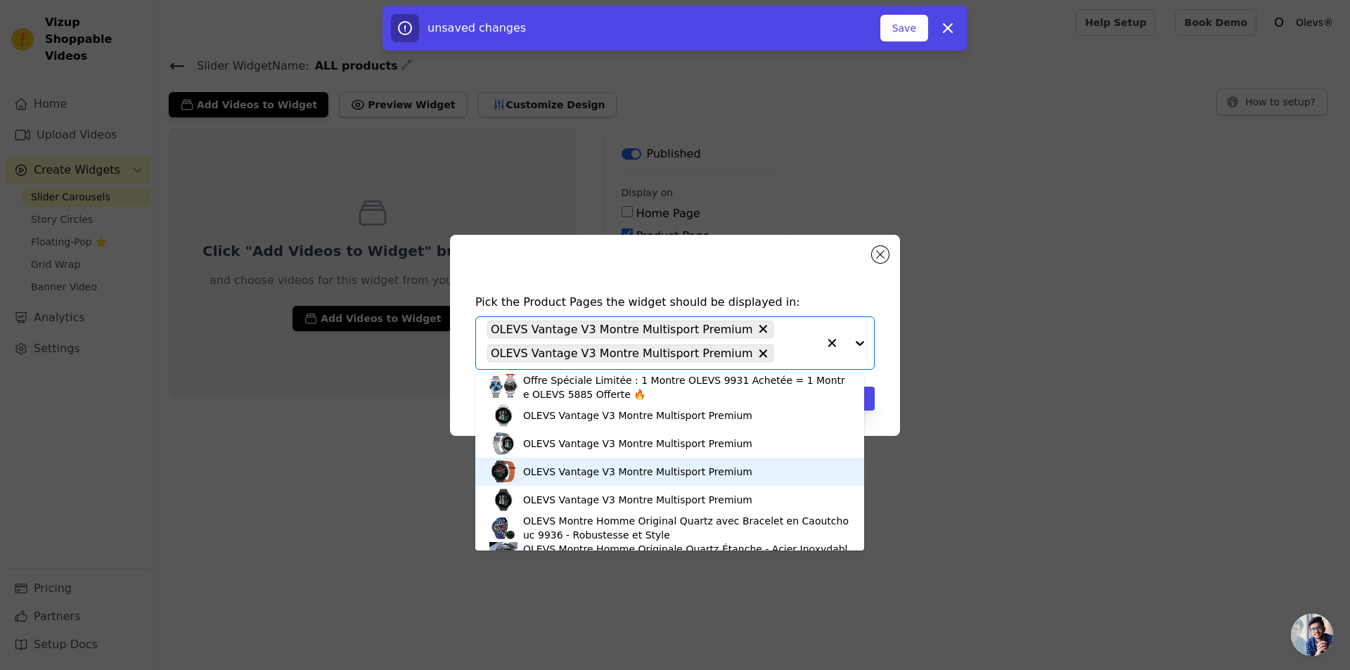
click at [586, 477] on div "OLEVS Vantage V3 Montre Multisport Premium" at bounding box center [637, 472] width 229 height 14
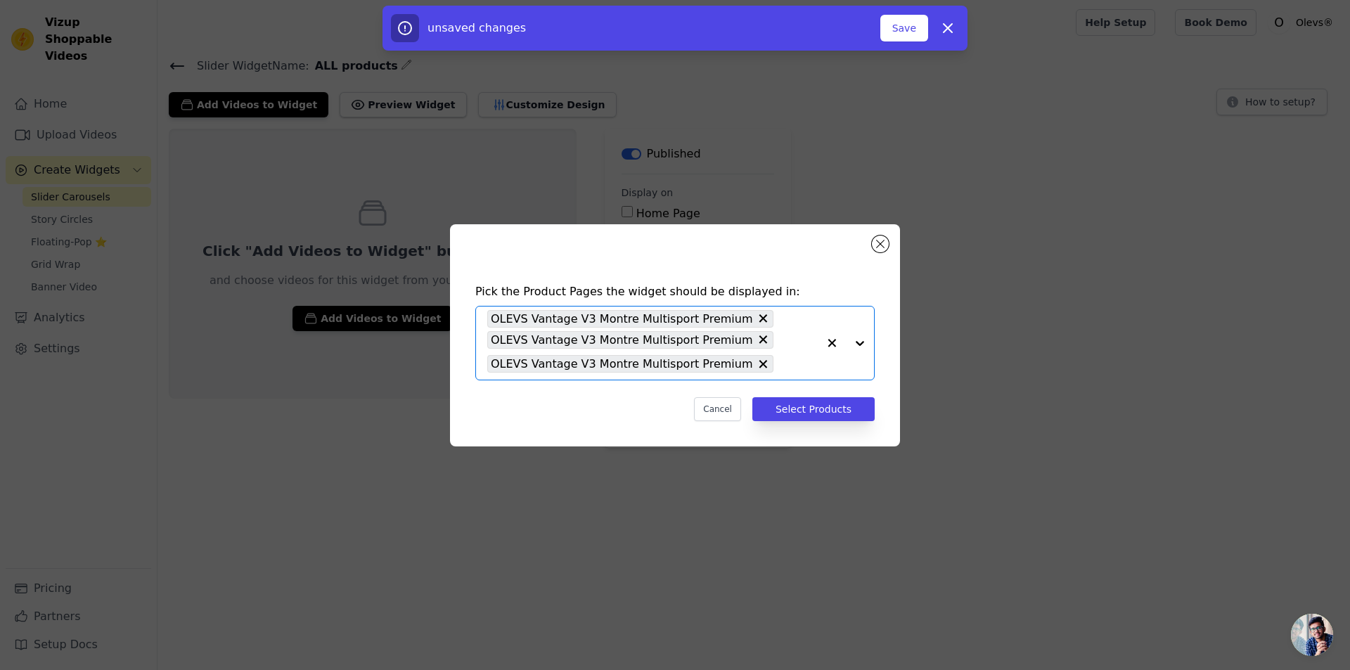
click at [788, 359] on input "text" at bounding box center [799, 364] width 37 height 17
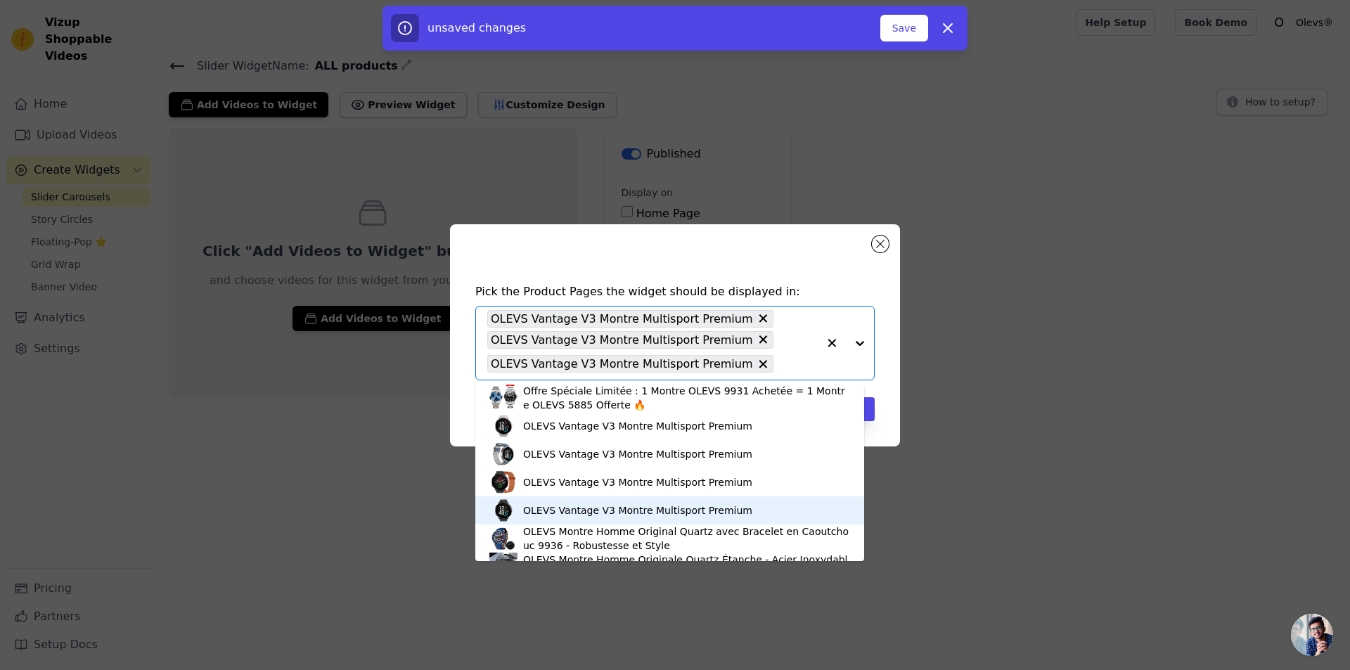
click at [563, 513] on div "OLEVS Vantage V3 Montre Multisport Premium" at bounding box center [637, 511] width 229 height 14
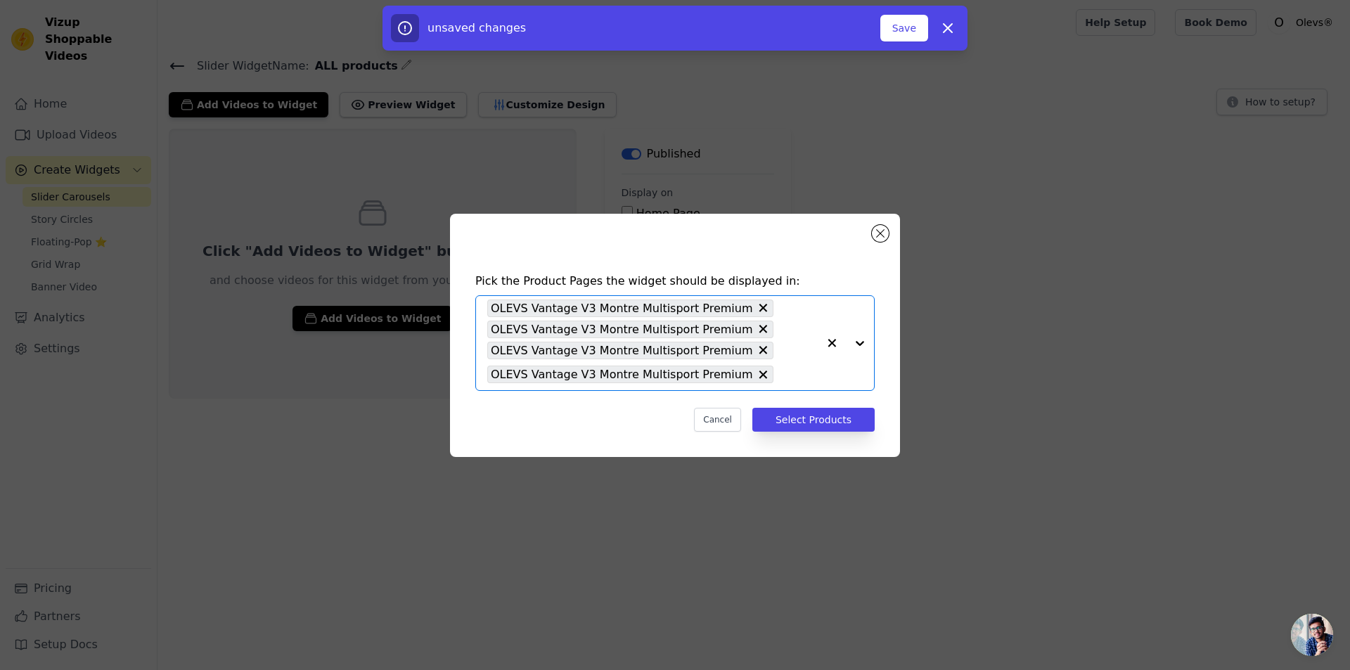
click at [796, 358] on div "OLEVS Vantage V3 Montre Multisport Premium OLEVS Vantage V3 Montre Multisport P…" at bounding box center [652, 343] width 331 height 94
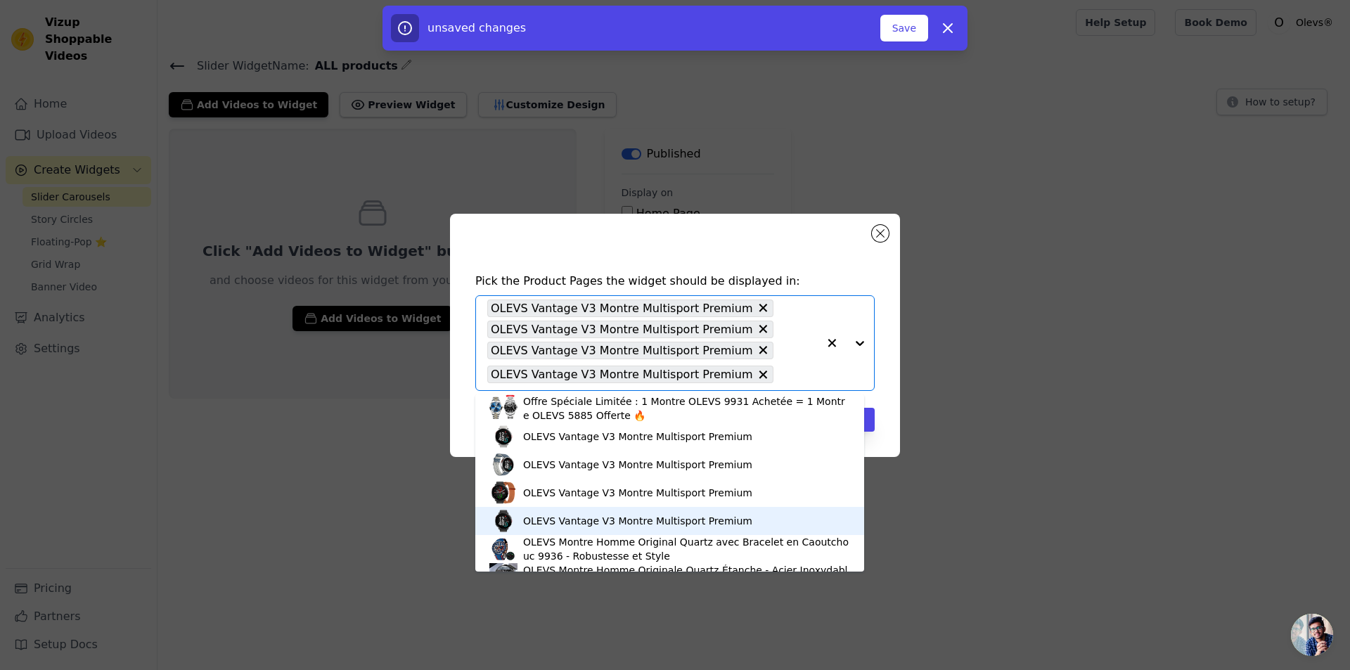
click at [589, 524] on div "OLEVS Vantage V3 Montre Multisport Premium" at bounding box center [637, 521] width 229 height 14
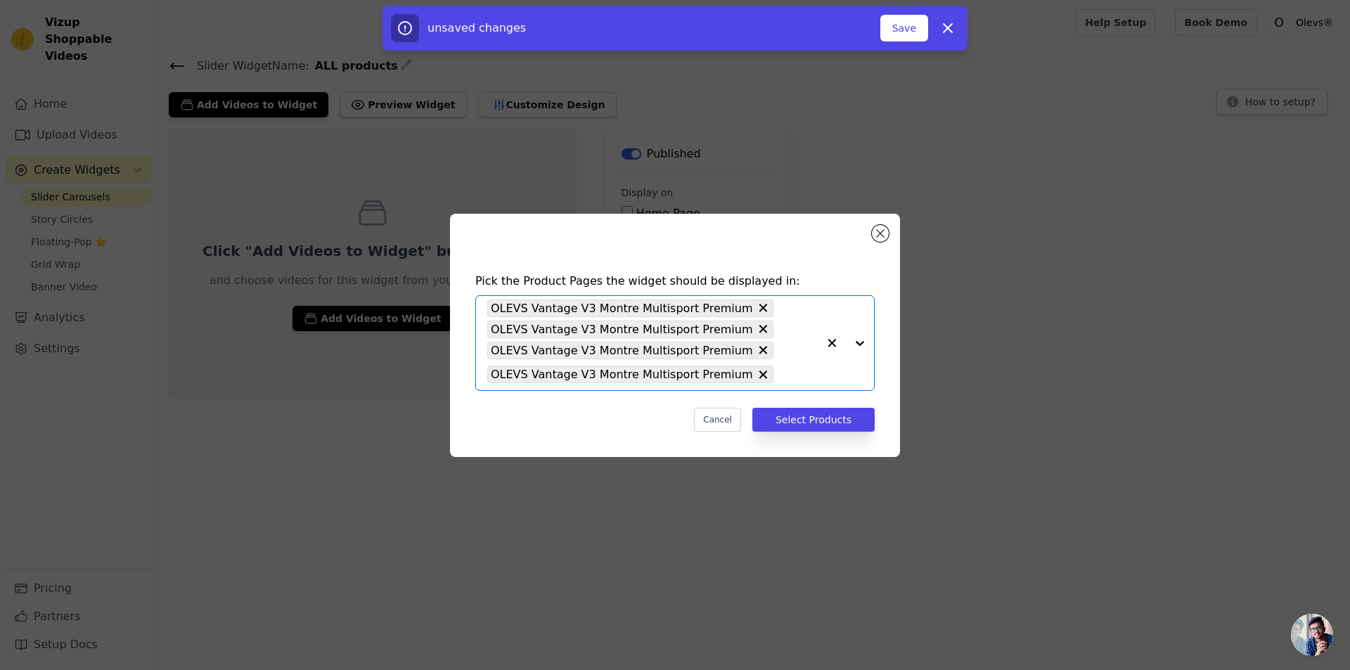
click at [781, 376] on input "text" at bounding box center [799, 374] width 37 height 17
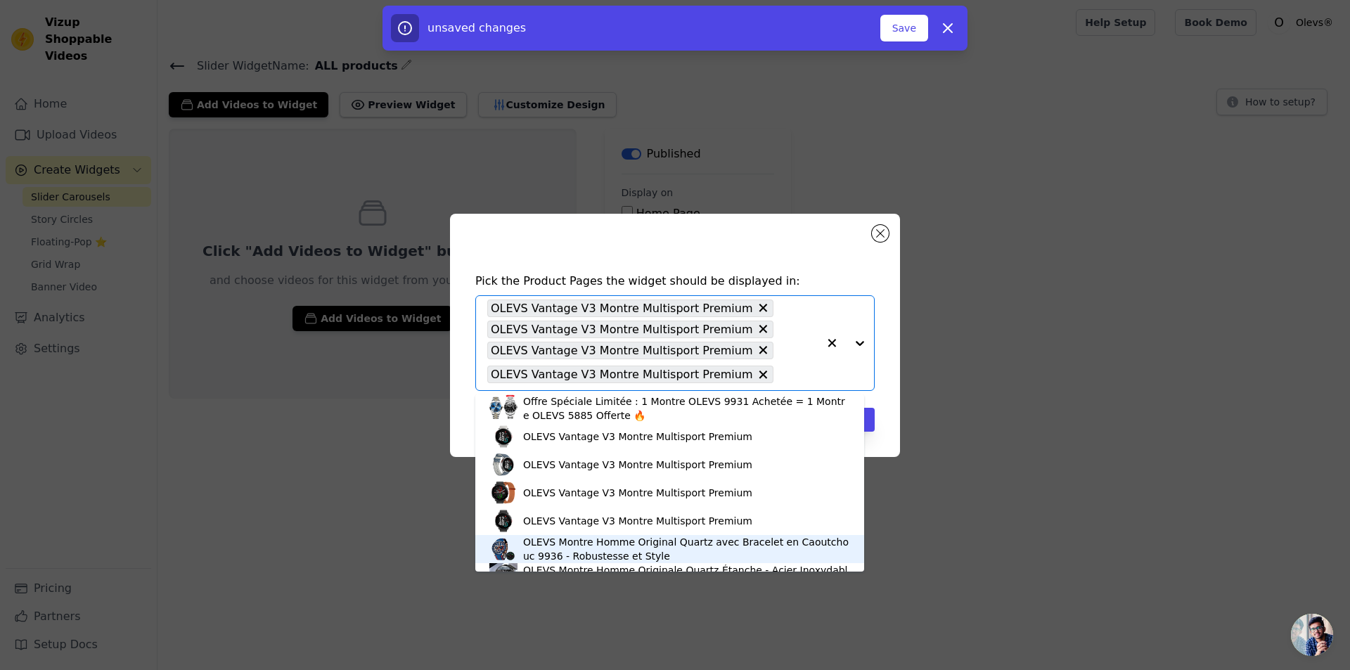
click at [572, 558] on div "OLEVS Montre Homme Original Quartz avec Bracelet en Caoutchouc 9936 - Robustess…" at bounding box center [686, 549] width 327 height 28
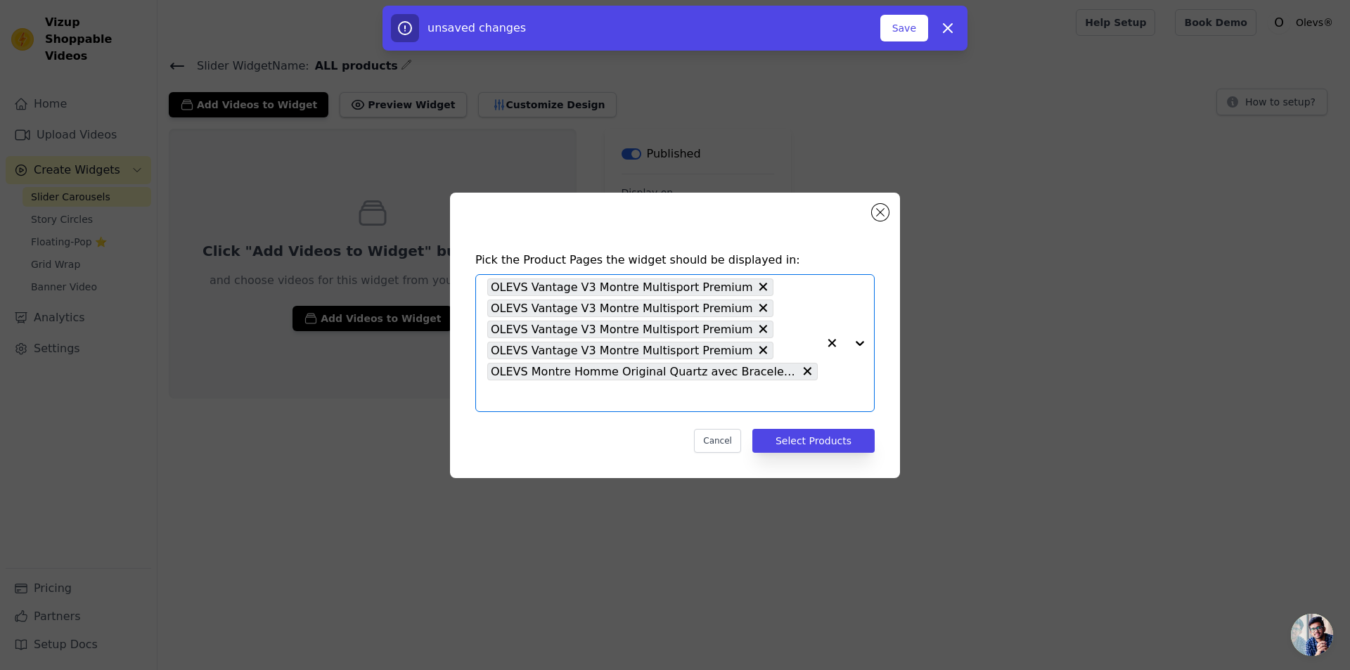
click at [762, 397] on input "text" at bounding box center [652, 395] width 331 height 17
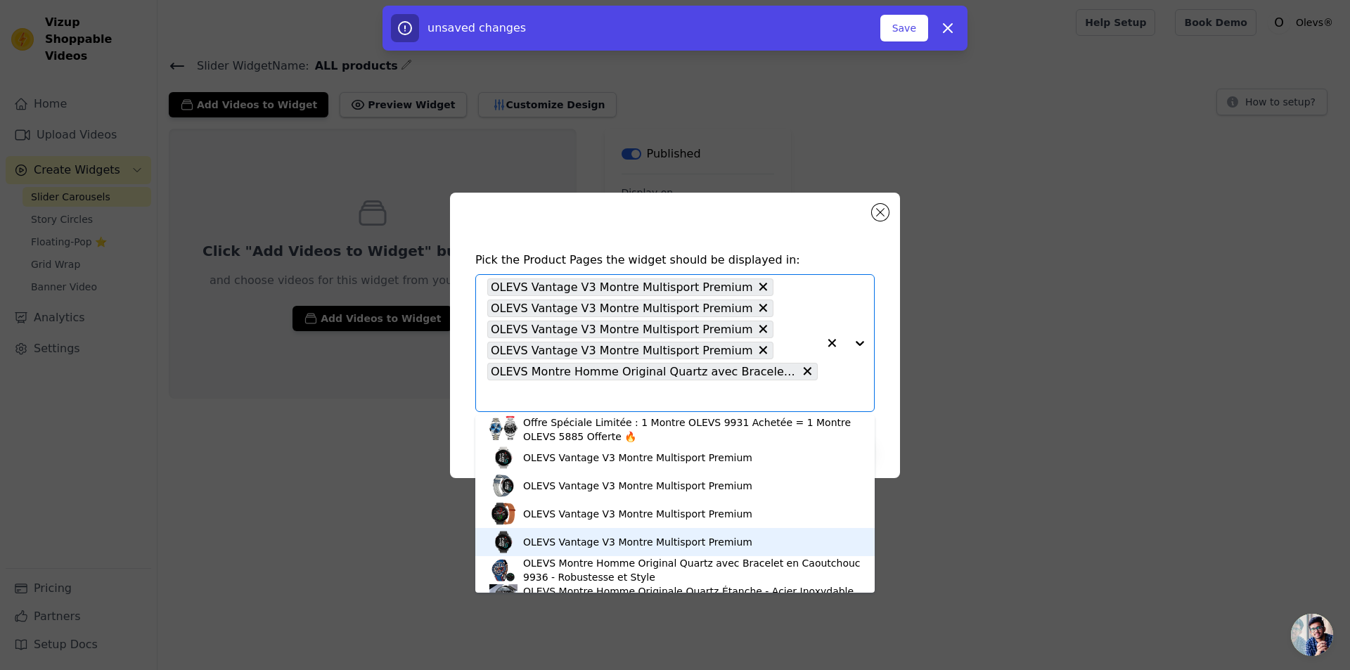
scroll to position [20, 0]
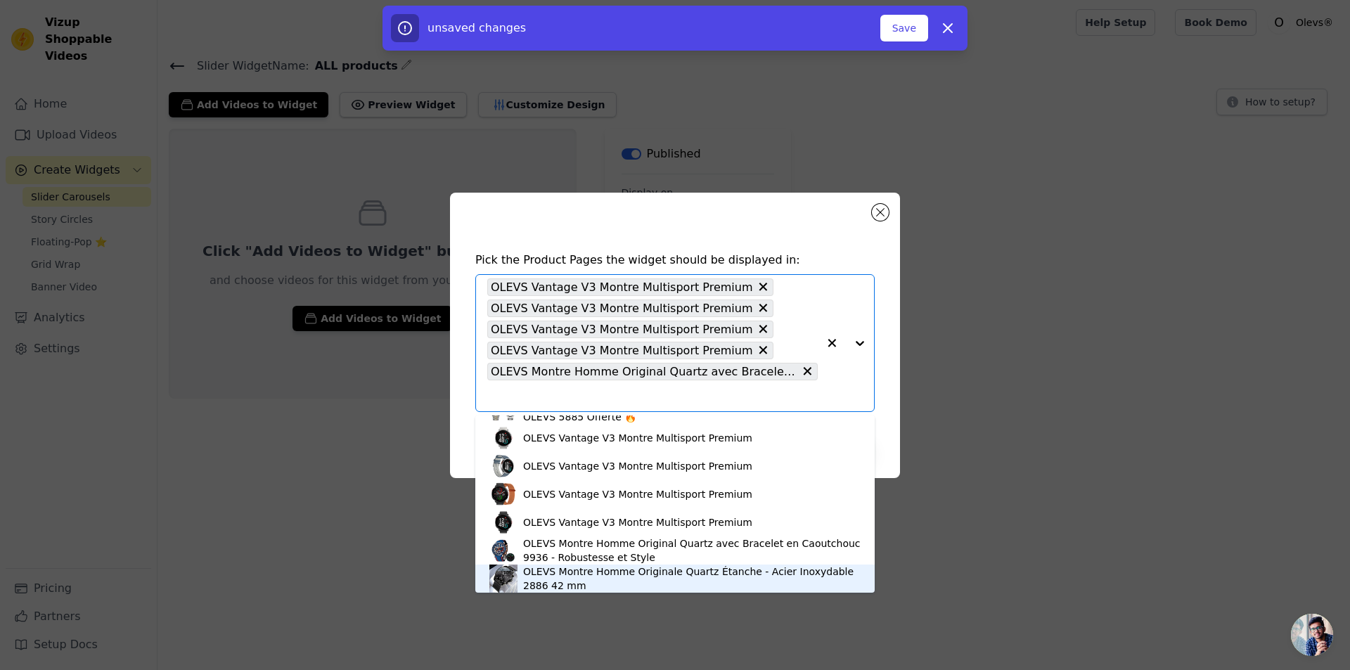
click at [561, 580] on div "OLEVS Montre Homme Originale Quartz Étanche - Acier Inoxydable 2886 42 mm" at bounding box center [692, 579] width 338 height 28
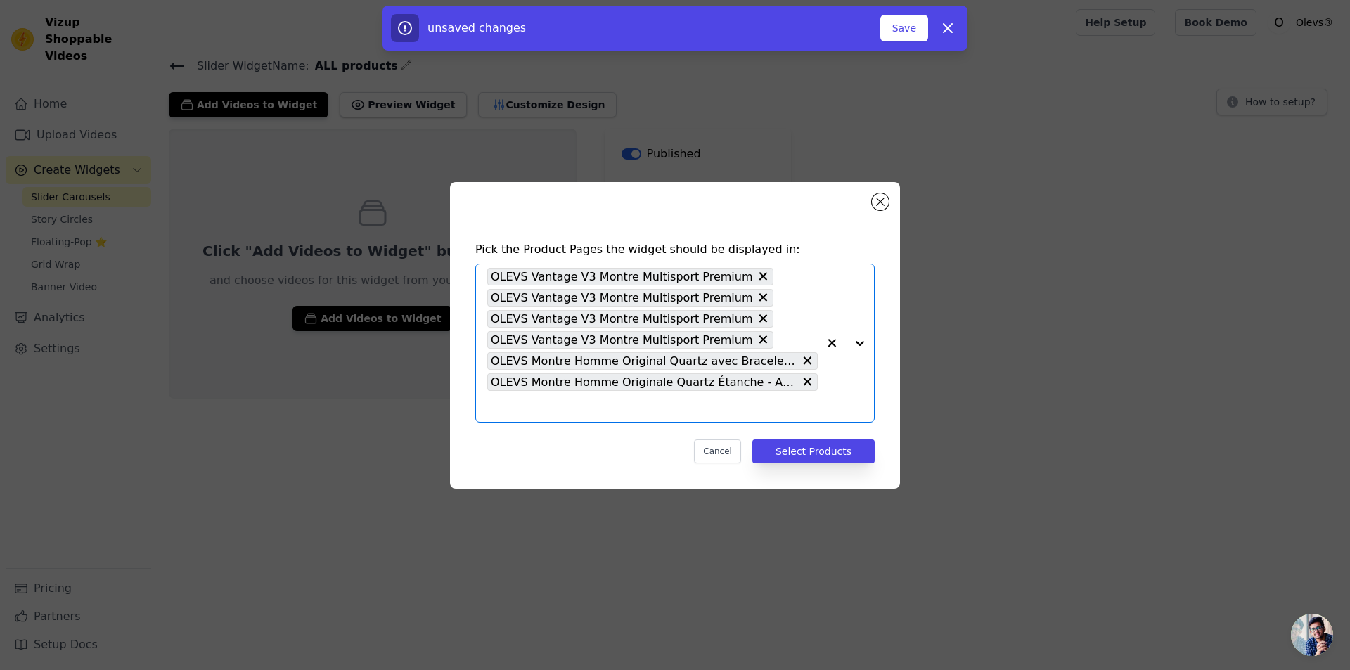
click at [745, 409] on input "text" at bounding box center [652, 406] width 331 height 17
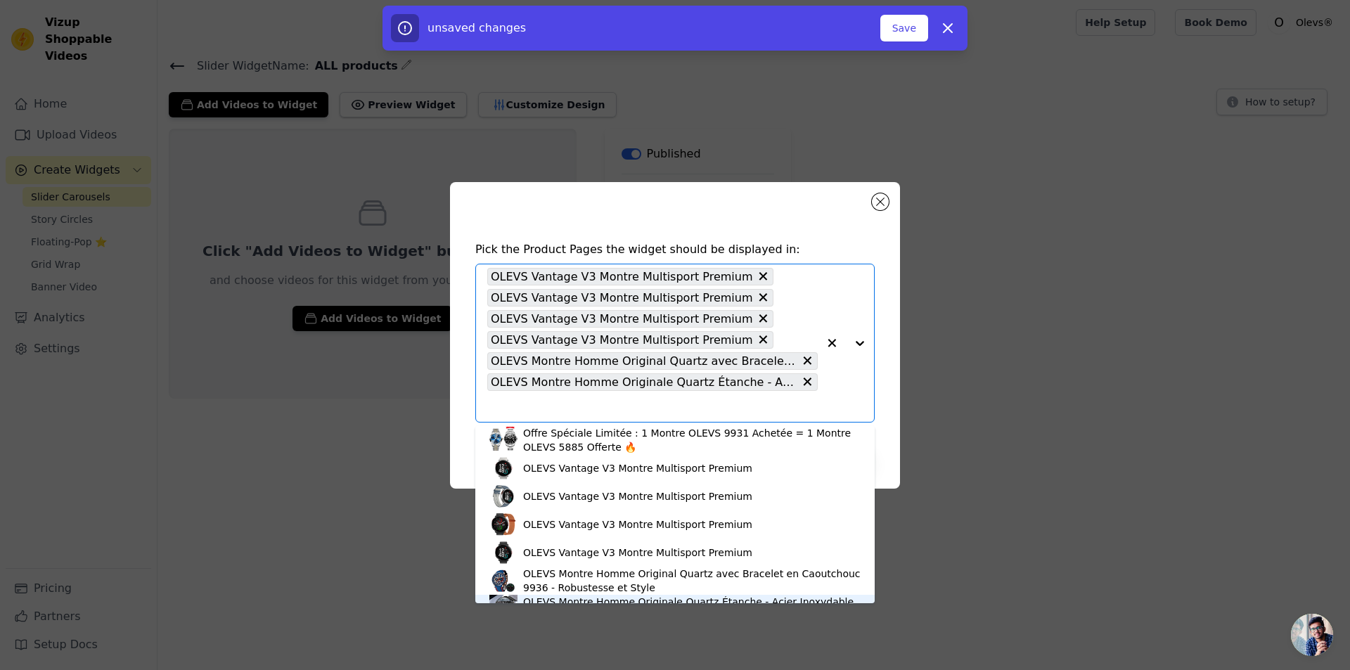
scroll to position [141, 0]
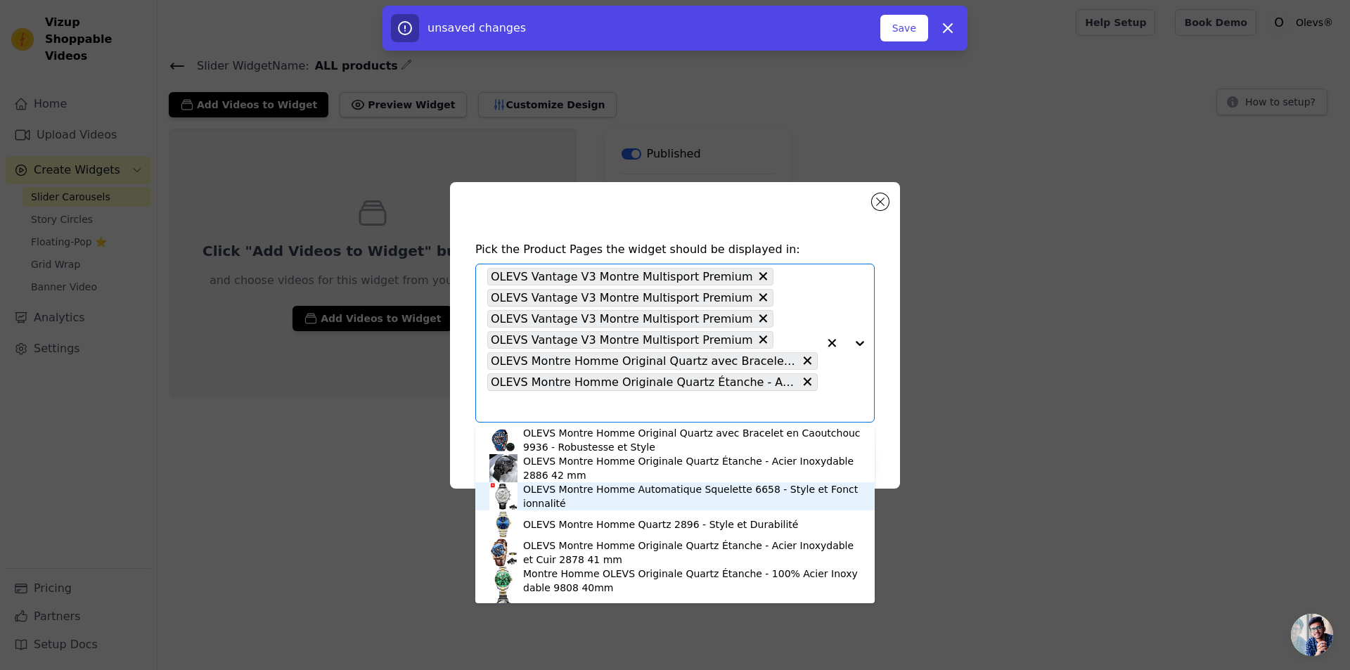
click at [546, 492] on div "OLEVS Montre Homme Automatique Squelette 6658 - Style et Fonctionnalité" at bounding box center [692, 496] width 338 height 28
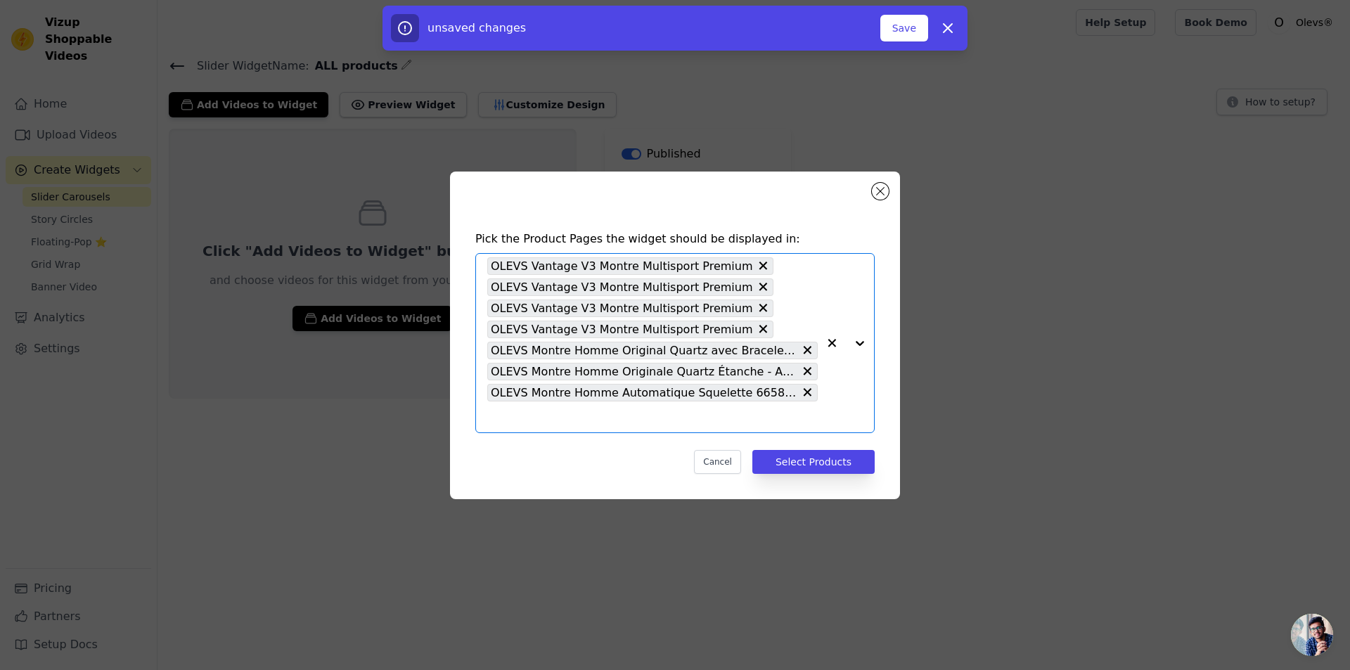
click at [581, 410] on input "text" at bounding box center [652, 417] width 331 height 17
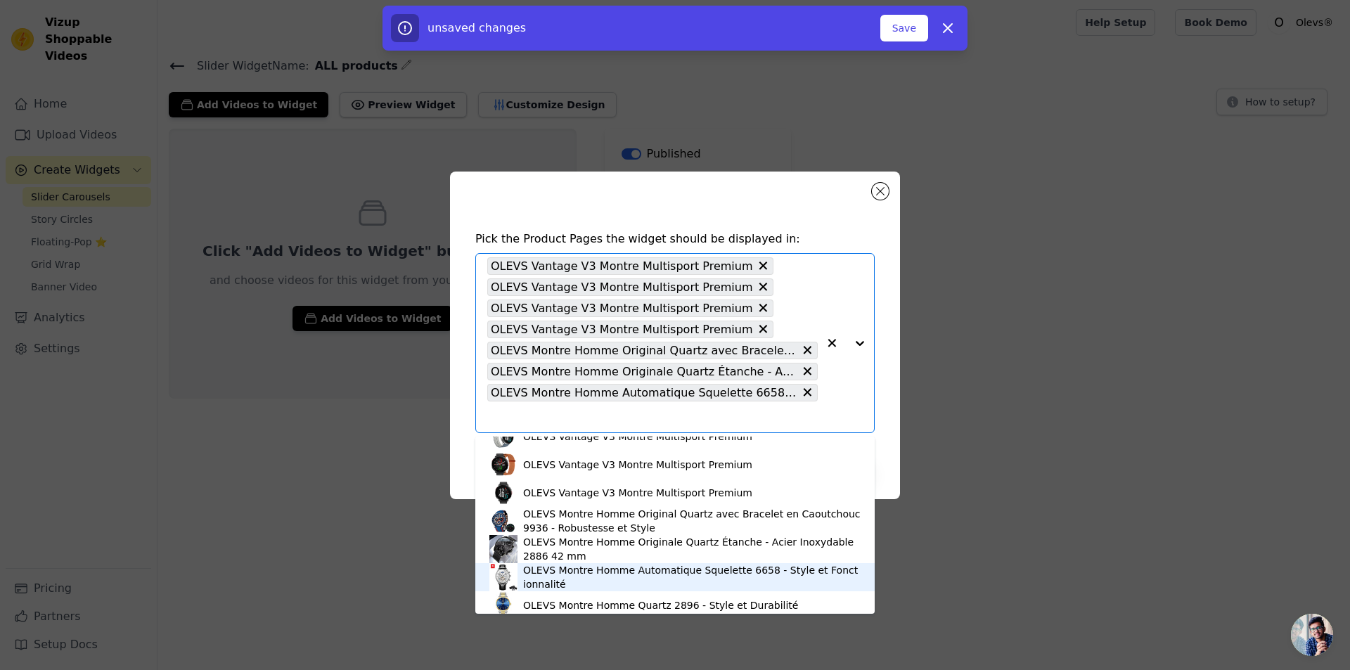
scroll to position [76, 0]
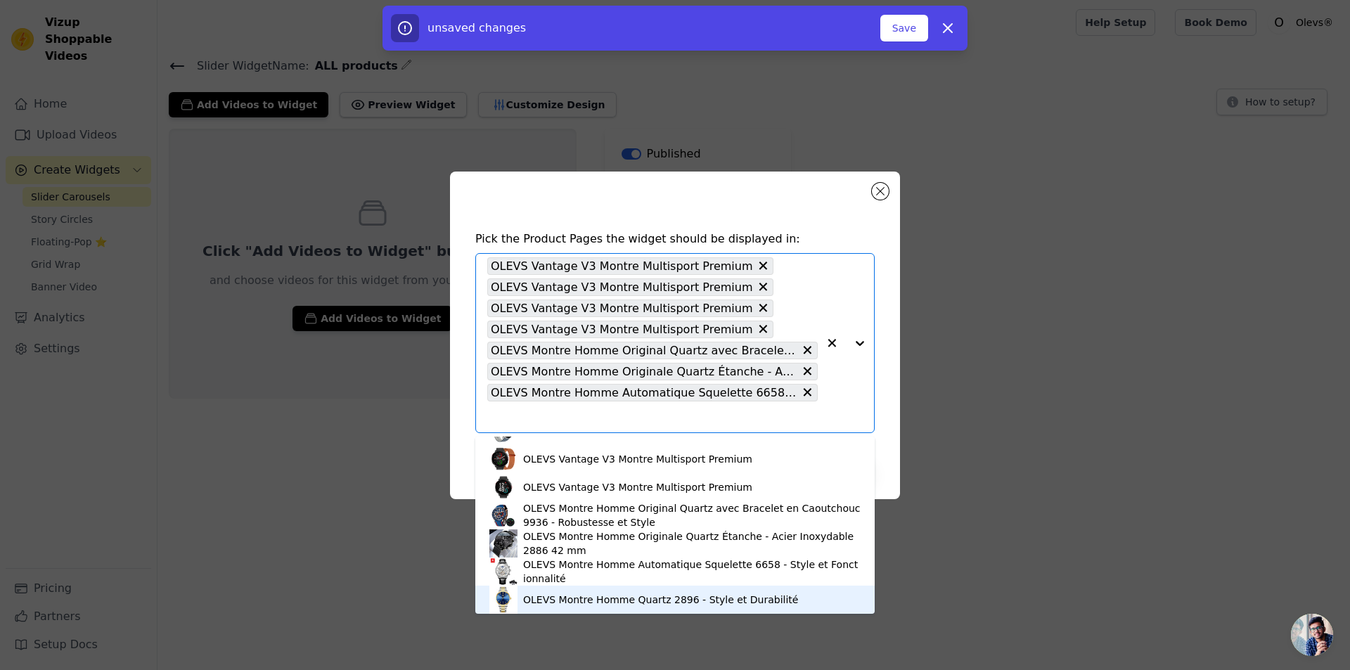
click at [529, 600] on div "OLEVS Montre Homme Quartz 2896 - Style et Durabilité" at bounding box center [660, 600] width 275 height 14
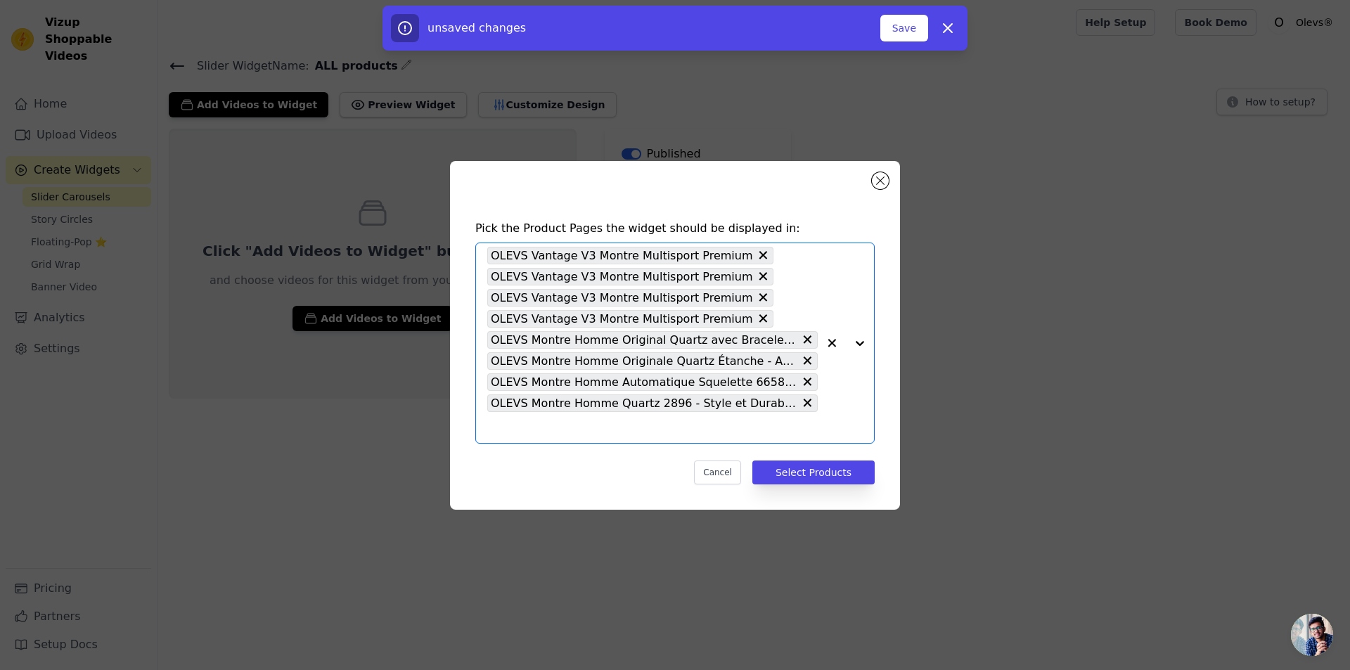
click at [558, 428] on input "text" at bounding box center [652, 427] width 331 height 17
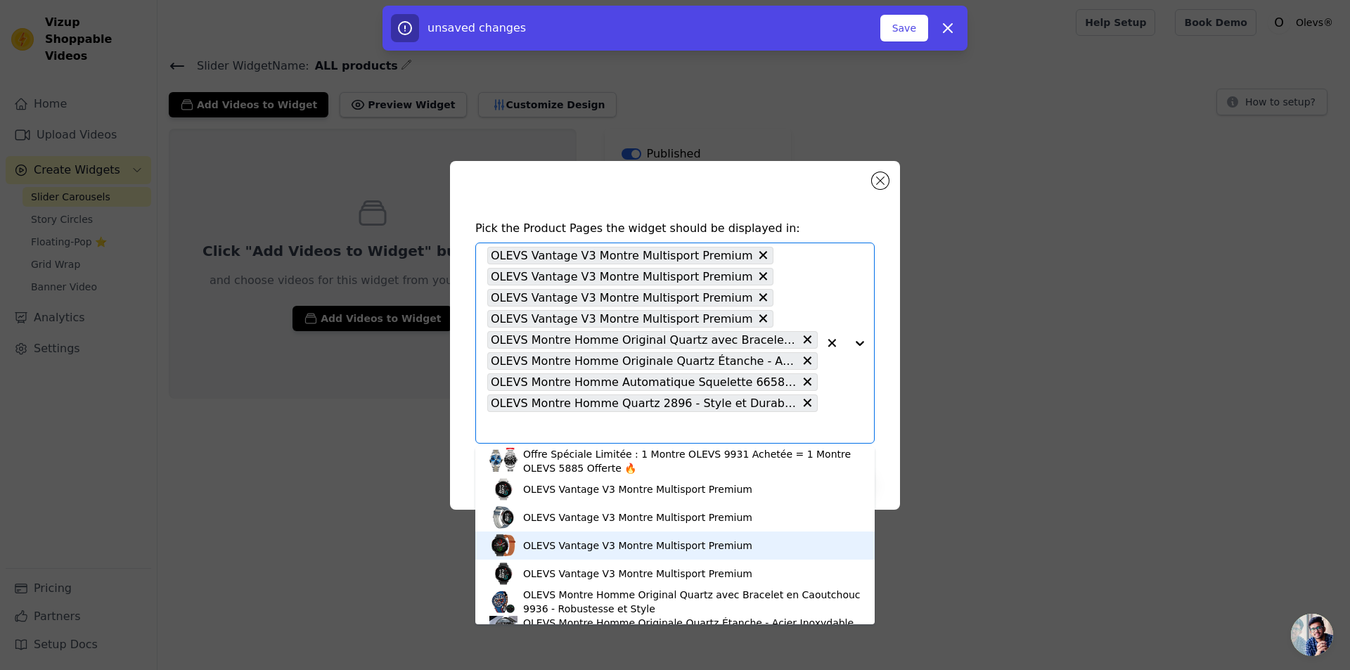
scroll to position [141, 0]
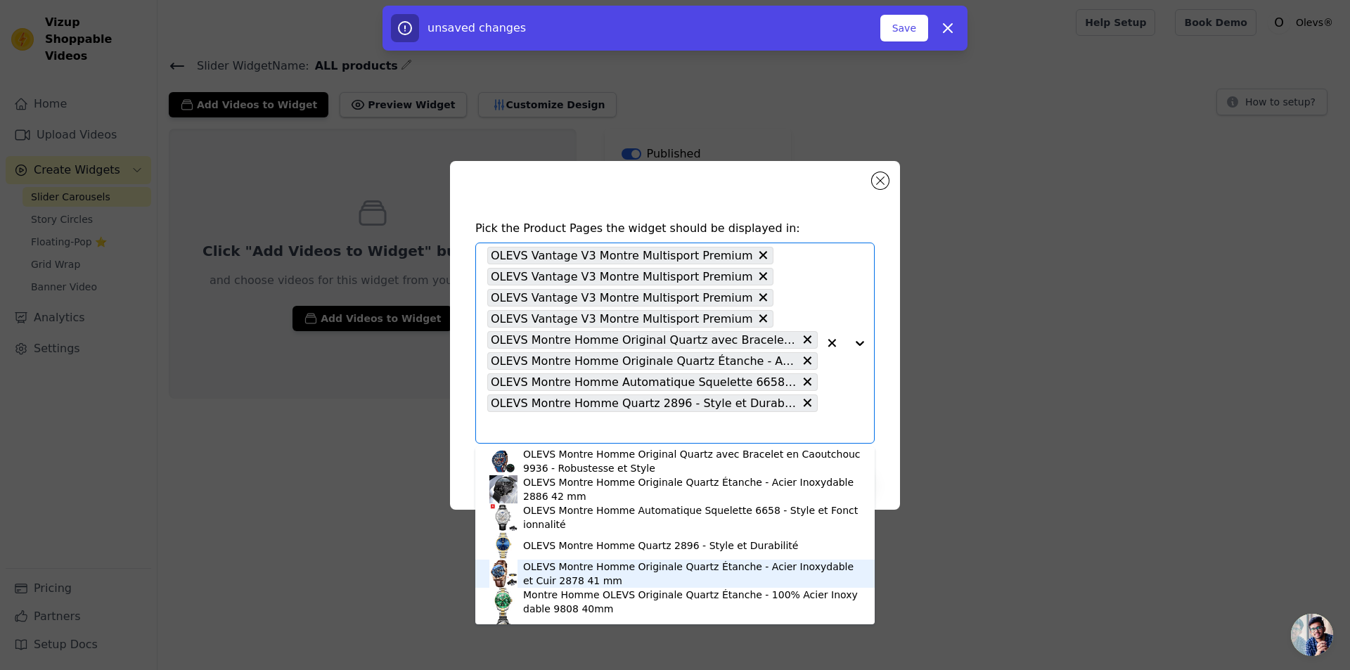
click at [536, 573] on div "OLEVS Montre Homme Originale Quartz Étanche - Acier Inoxydable et Cuir 2878 41 …" at bounding box center [692, 574] width 338 height 28
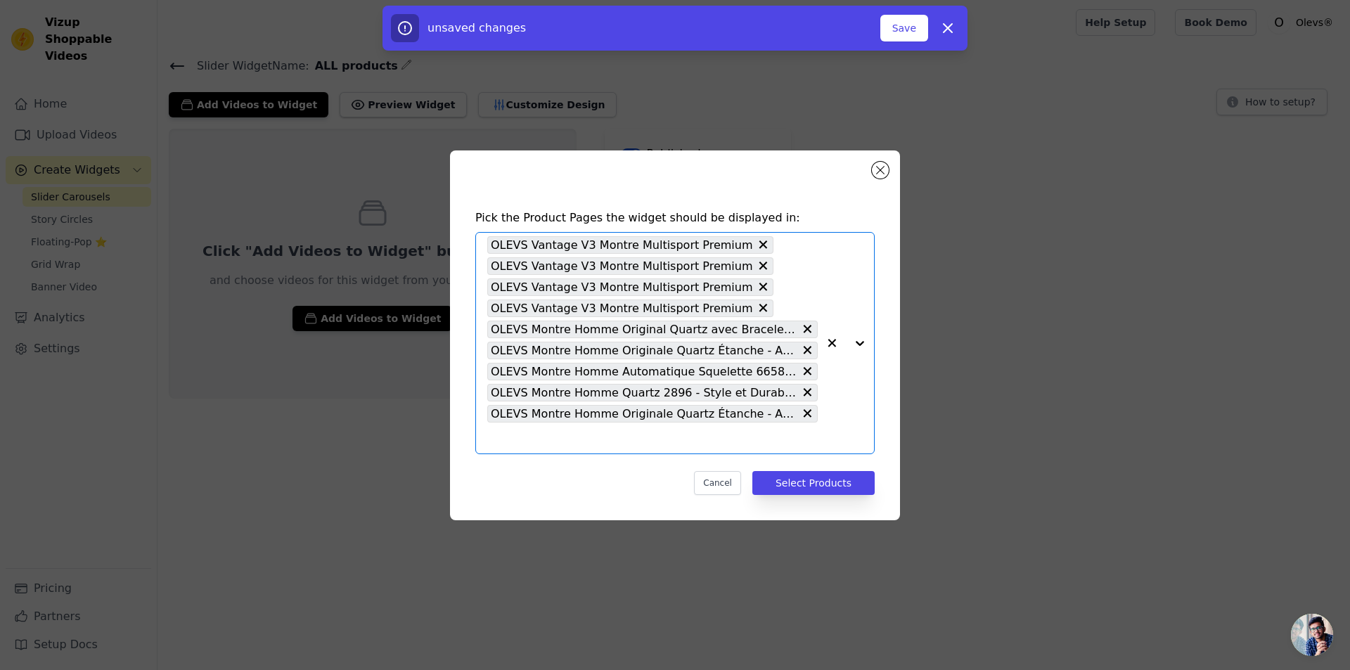
click at [571, 434] on input "text" at bounding box center [652, 438] width 331 height 17
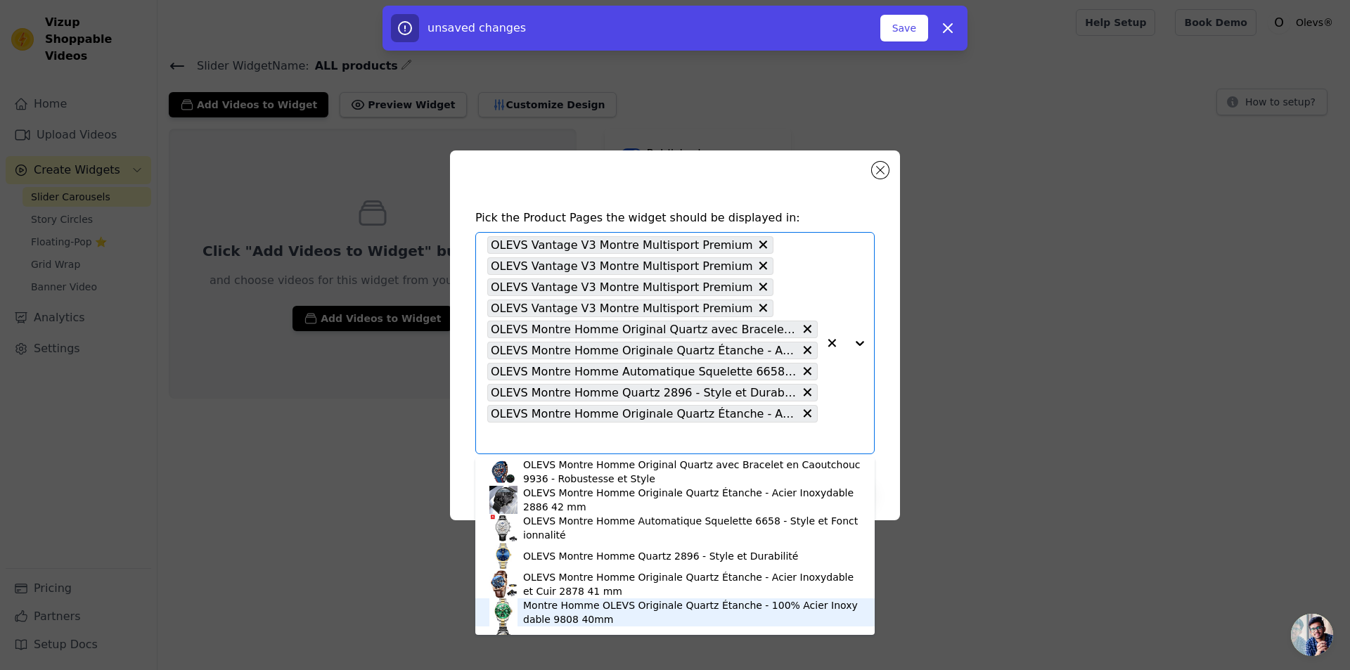
click at [544, 611] on div "Montre Homme OLEVS Originale Quartz Étanche - 100% Acier Inoxydable 9808 40mm" at bounding box center [692, 612] width 338 height 28
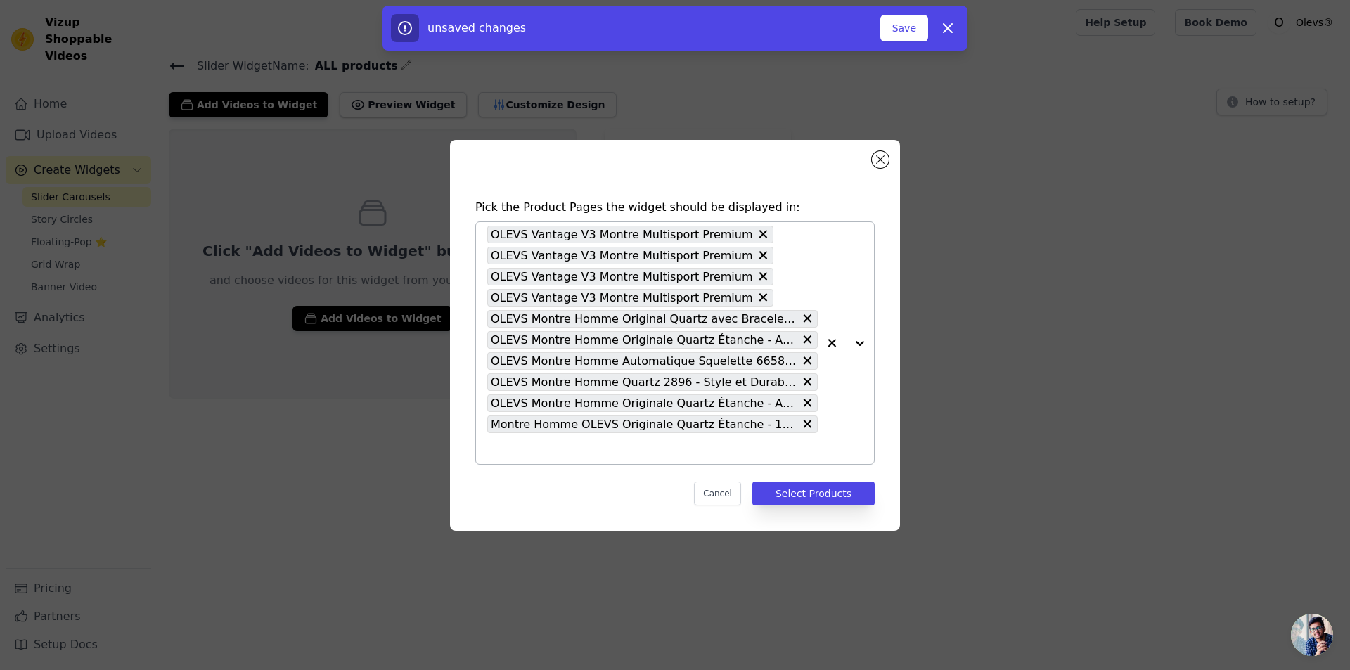
click at [577, 458] on div "OLEVS Vantage V3 Montre Multisport Premium OLEVS Vantage V3 Montre Multisport P…" at bounding box center [652, 343] width 331 height 242
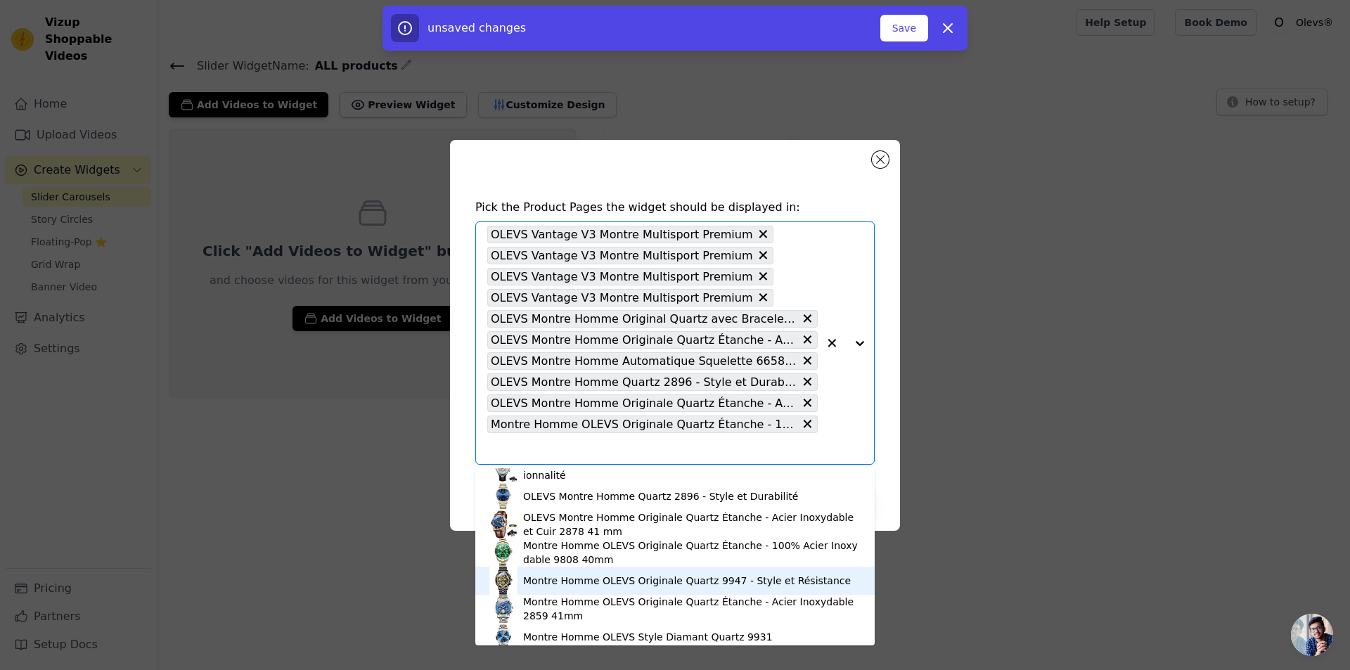
scroll to position [249, 0]
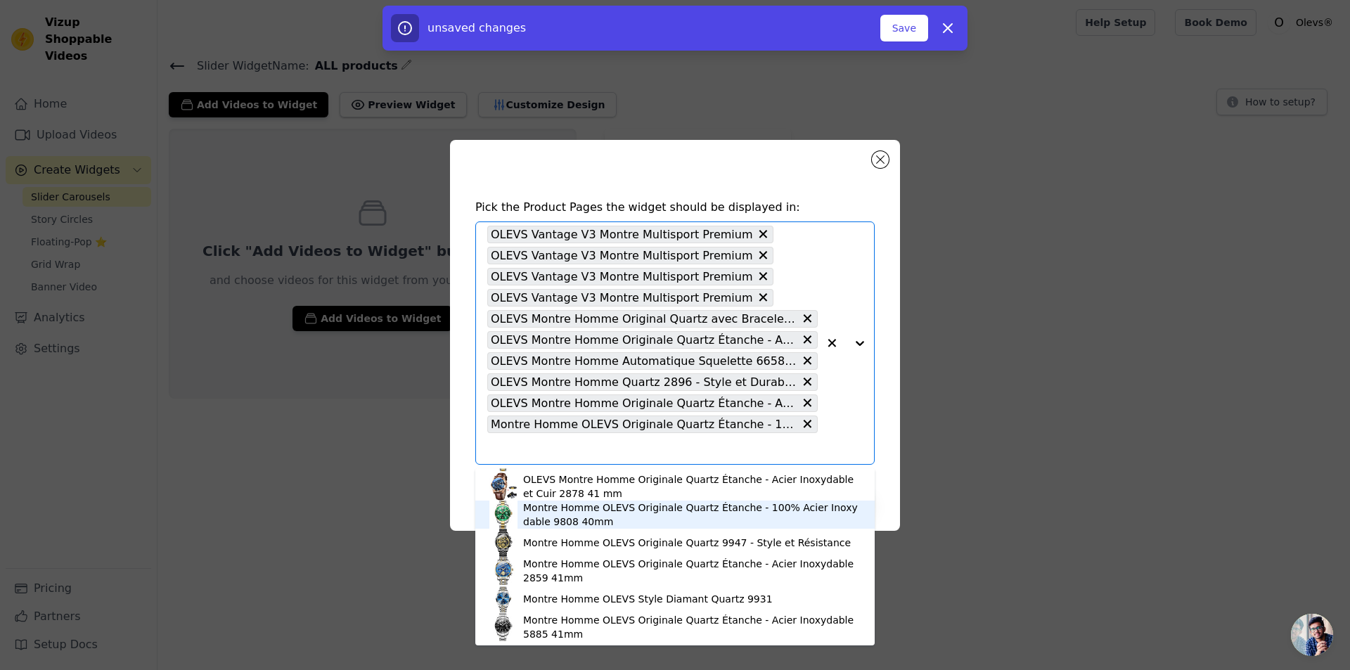
click at [553, 539] on div "Montre Homme OLEVS Originale Quartz 9947 - Style et Résistance" at bounding box center [687, 543] width 328 height 14
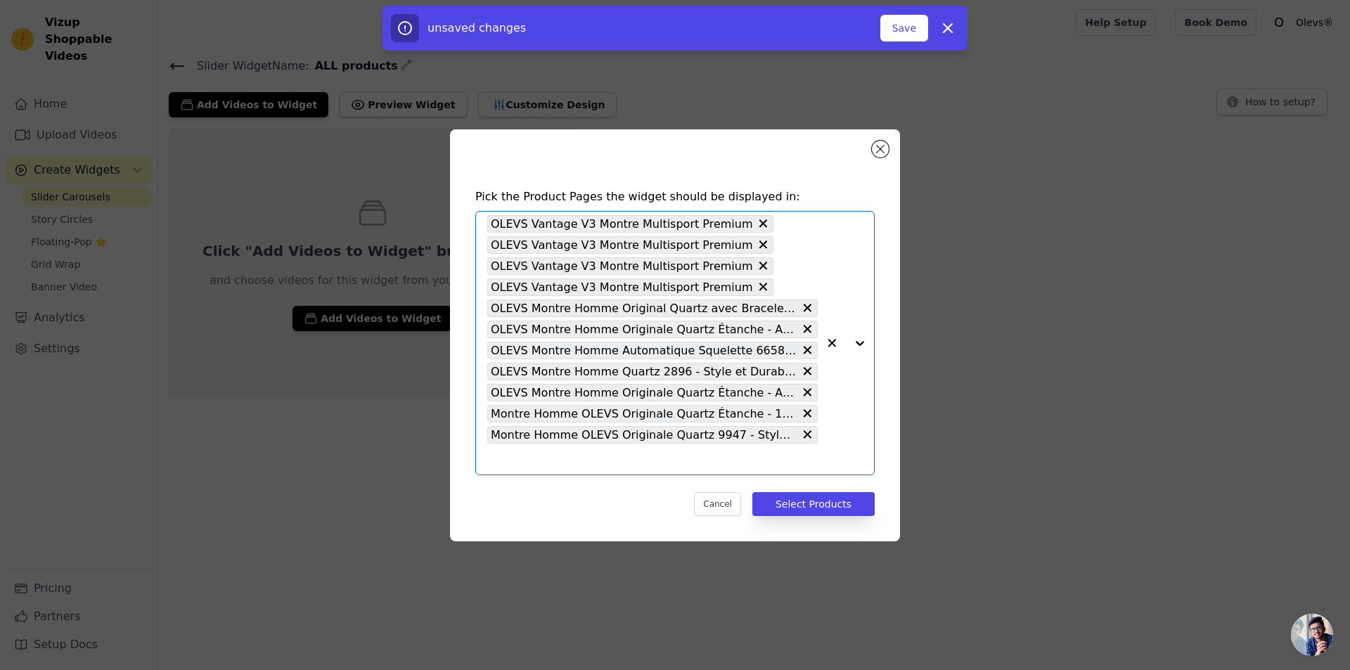
click at [567, 462] on input "text" at bounding box center [652, 459] width 331 height 17
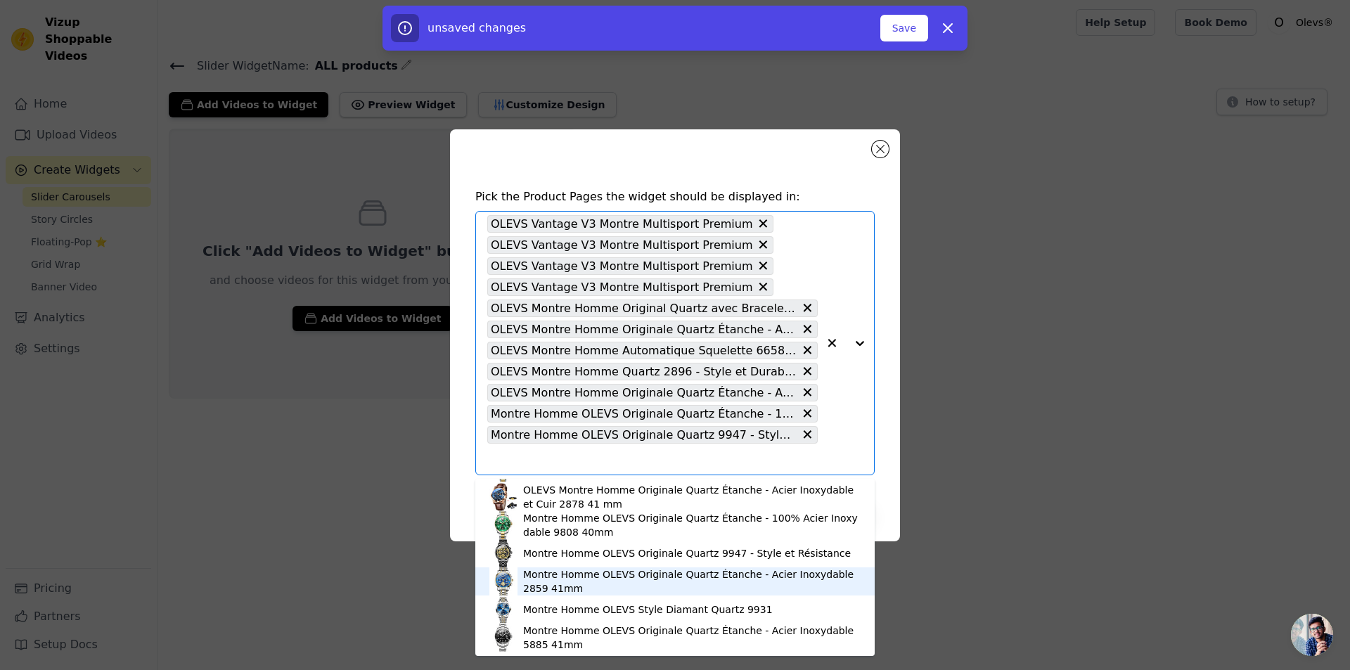
click at [541, 579] on div "Montre Homme OLEVS Originale Quartz Étanche - Acier Inoxydable 2859 41mm" at bounding box center [692, 582] width 338 height 28
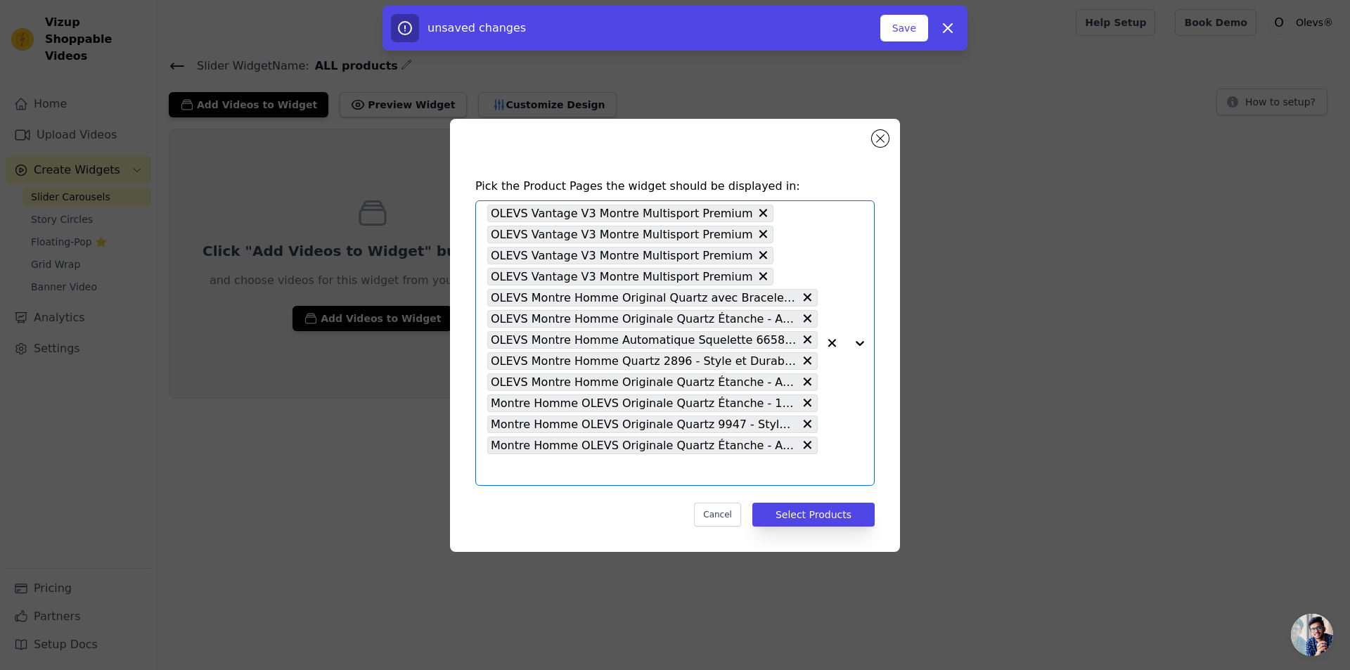
click at [594, 470] on input "text" at bounding box center [652, 469] width 331 height 17
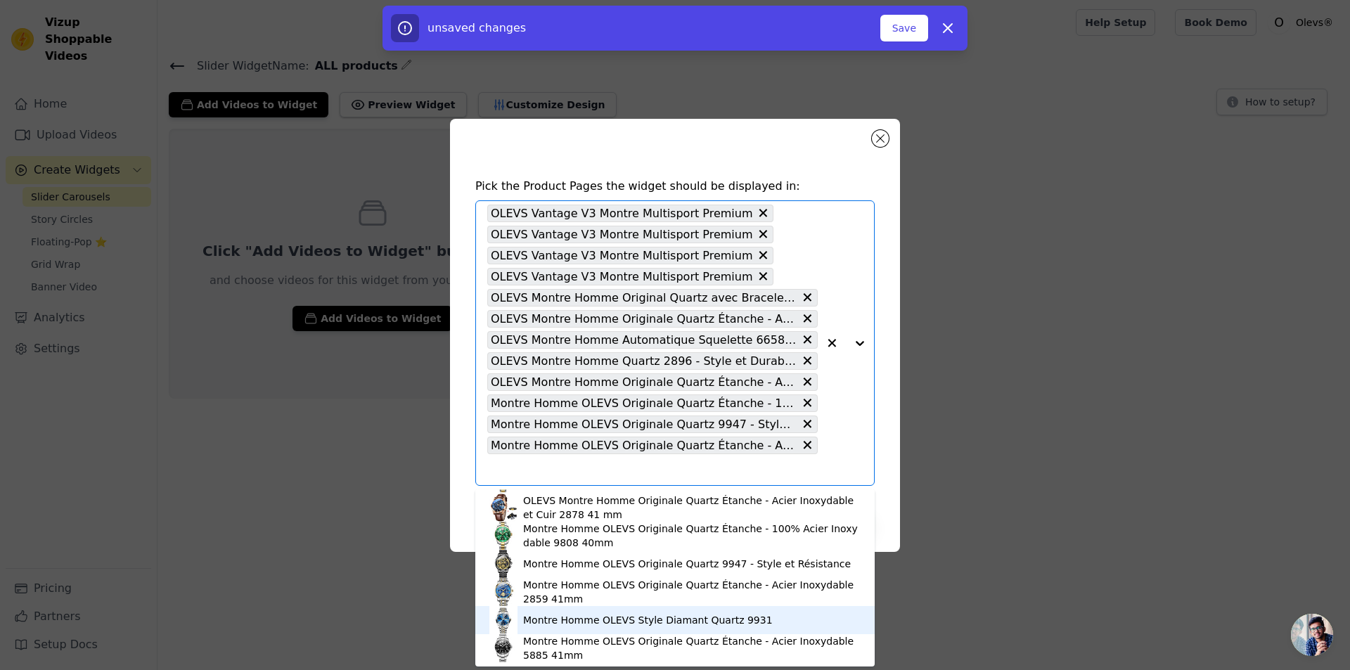
click at [532, 622] on div "Montre Homme OLEVS Style Diamant Quartz 9931" at bounding box center [648, 620] width 250 height 14
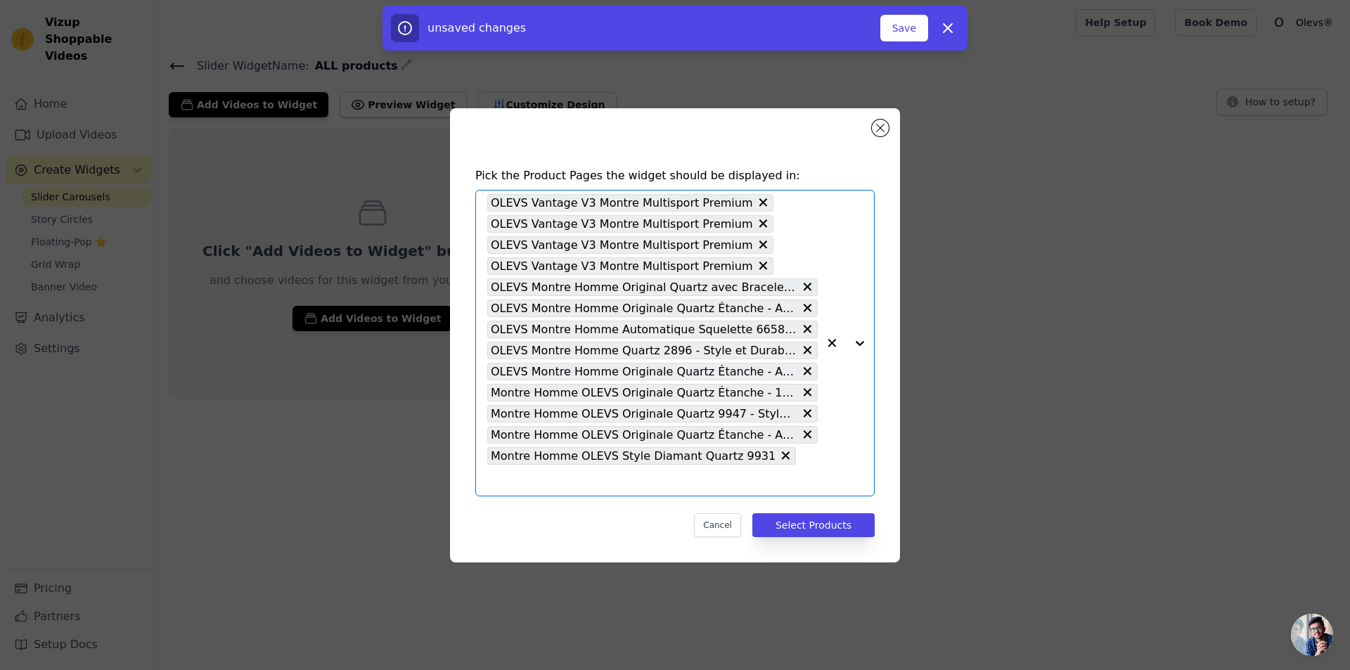
click at [543, 487] on div "Pick the Product Pages the widget should be displayed in: Option OLEVS Vantage …" at bounding box center [675, 352] width 428 height 398
click at [788, 472] on input "text" at bounding box center [652, 480] width 331 height 17
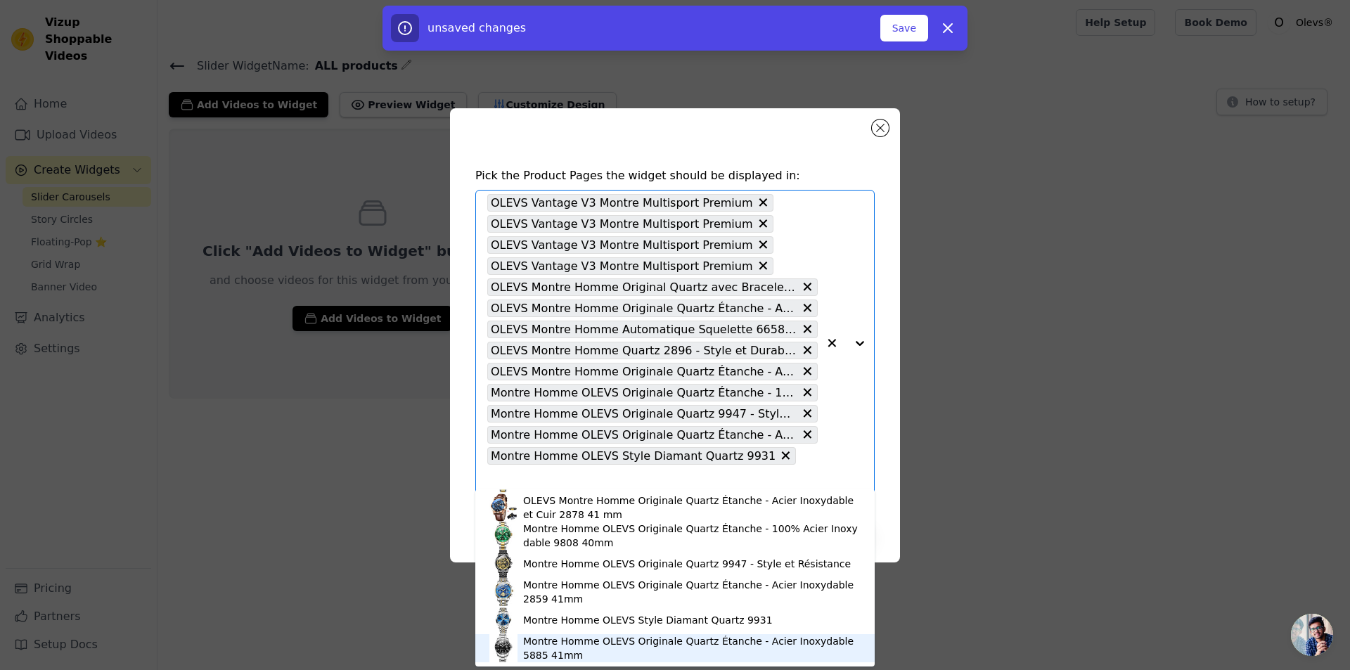
click at [567, 629] on div "Montre Homme OLEVS Style Diamant Quartz 9931" at bounding box center [674, 620] width 371 height 28
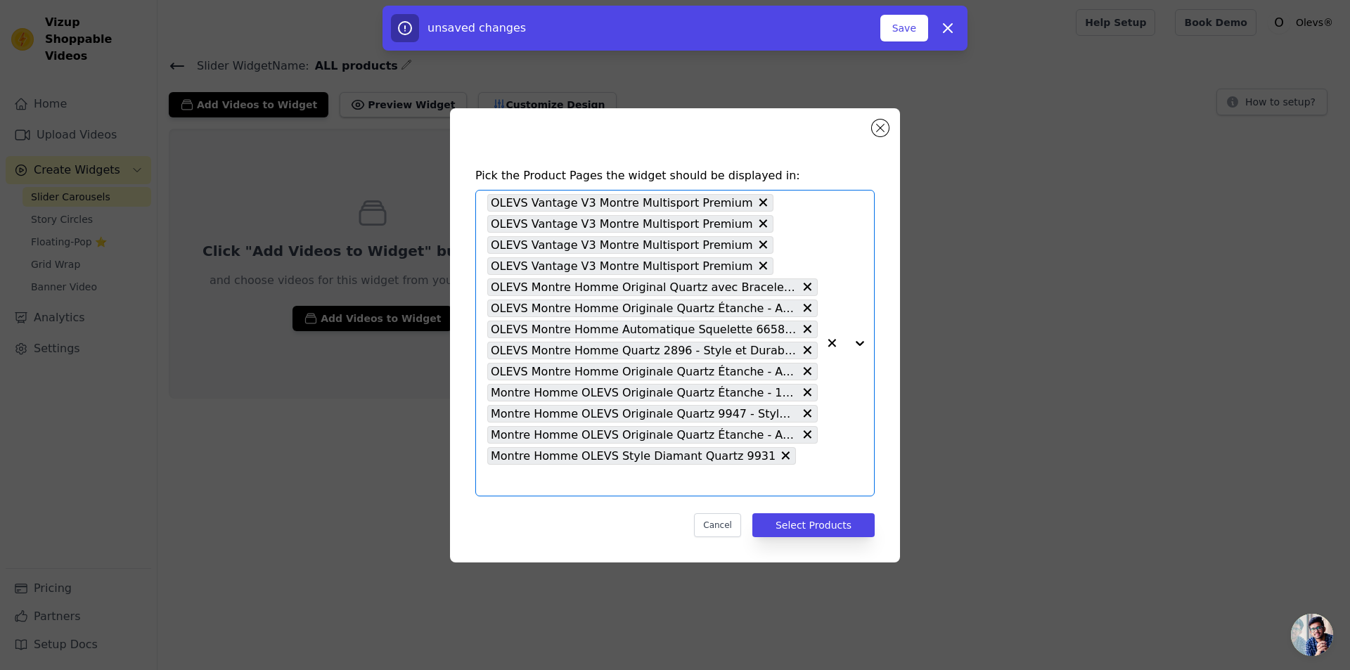
click at [803, 472] on input "text" at bounding box center [652, 480] width 331 height 17
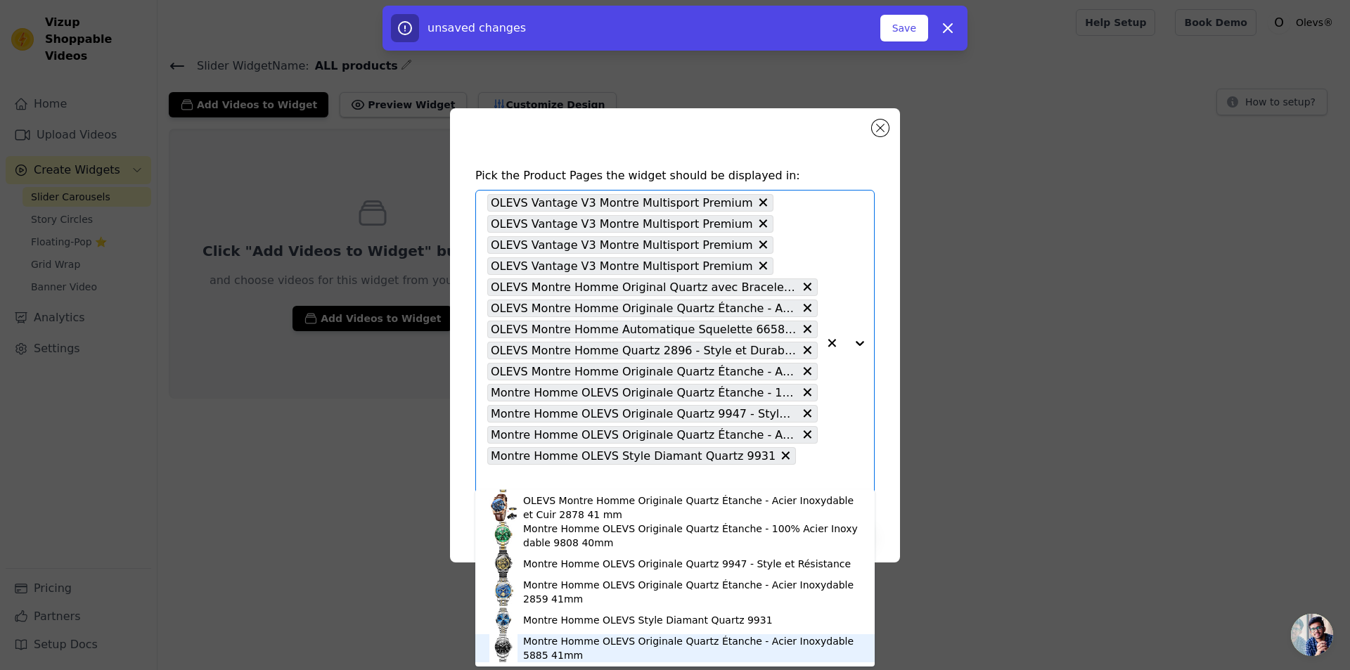
click at [549, 652] on div "Montre Homme OLEVS Originale Quartz Étanche - Acier Inoxydable 5885 41mm" at bounding box center [692, 648] width 338 height 28
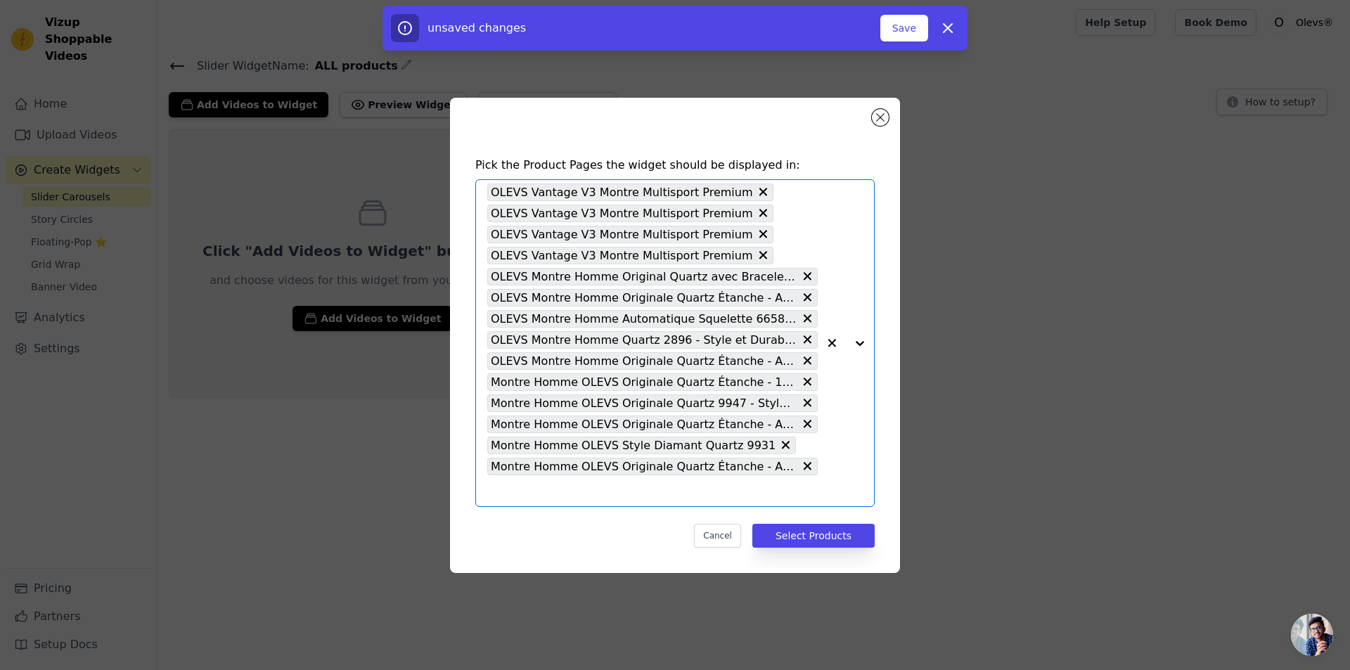
click at [709, 483] on input "text" at bounding box center [652, 490] width 331 height 17
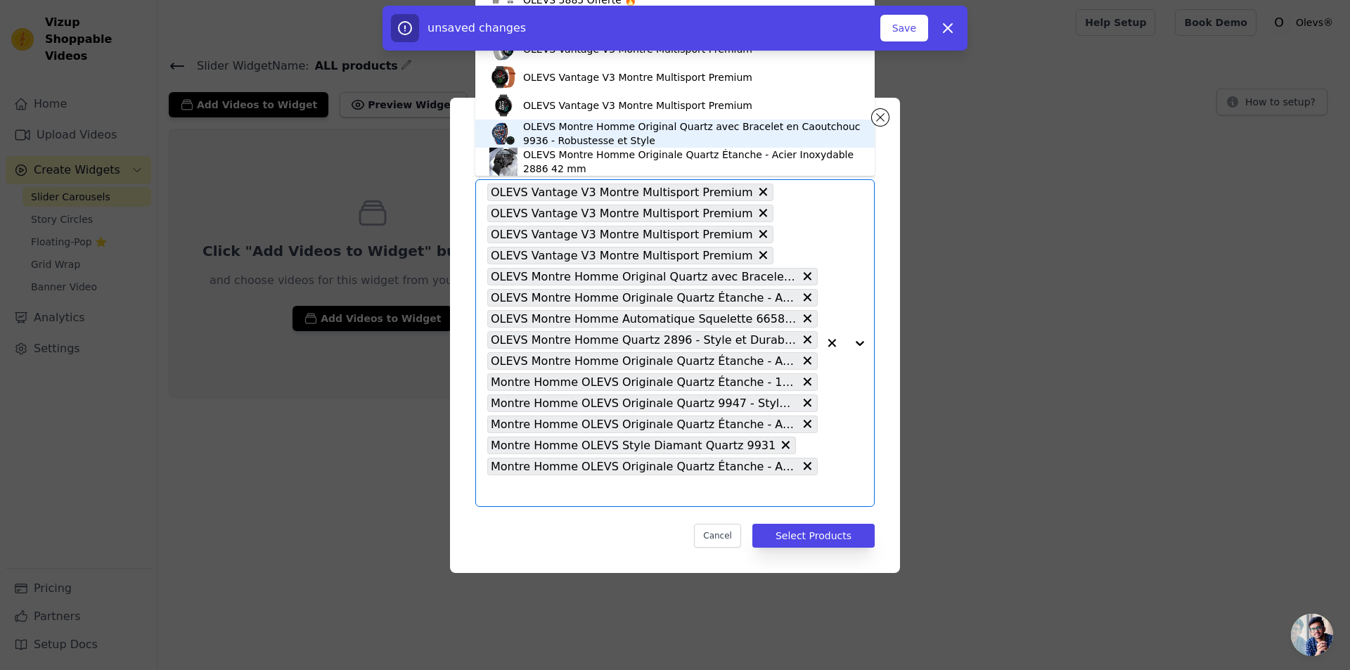
scroll to position [0, 0]
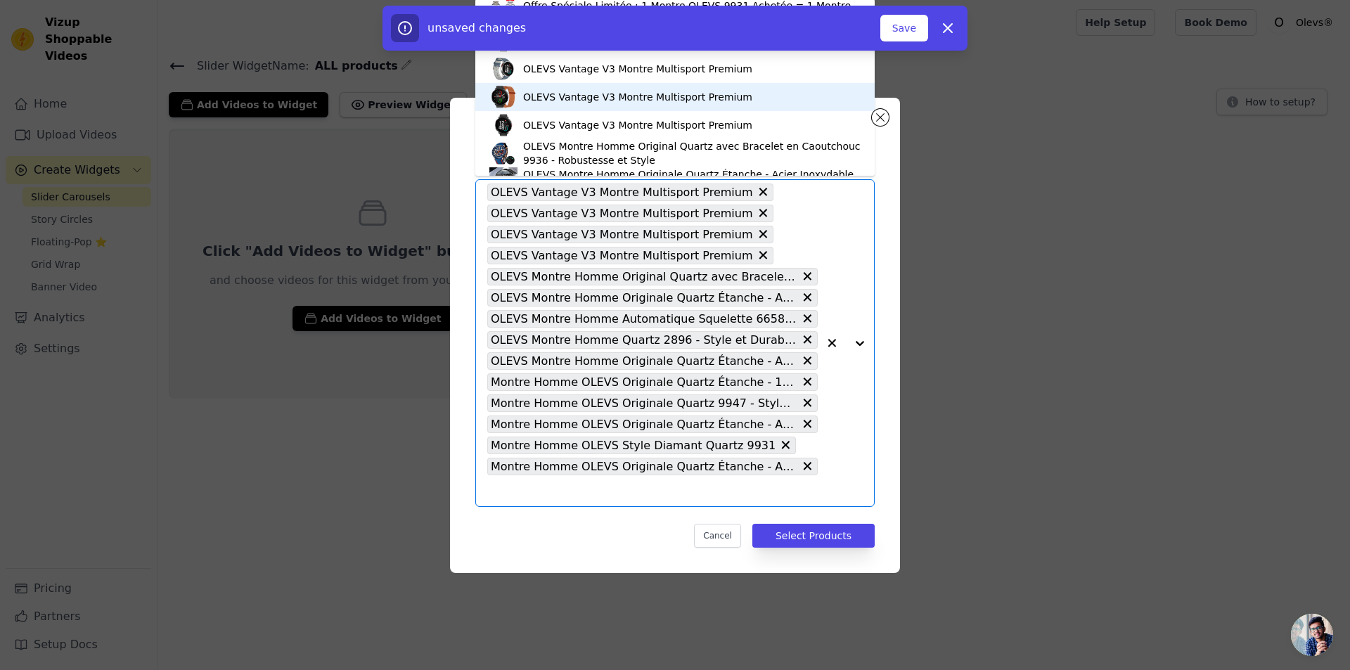
click at [550, 98] on div "OLEVS Vantage V3 Montre Multisport Premium" at bounding box center [637, 97] width 229 height 14
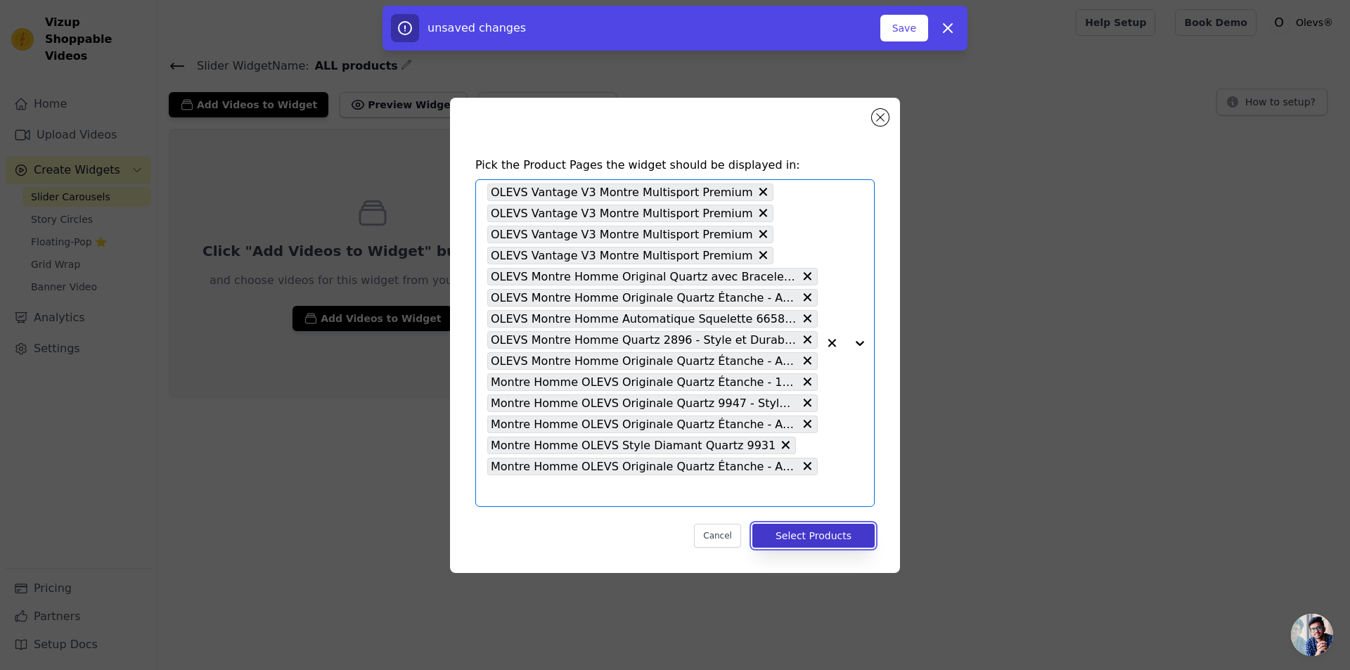
click at [826, 532] on button "Select Products" at bounding box center [813, 536] width 122 height 24
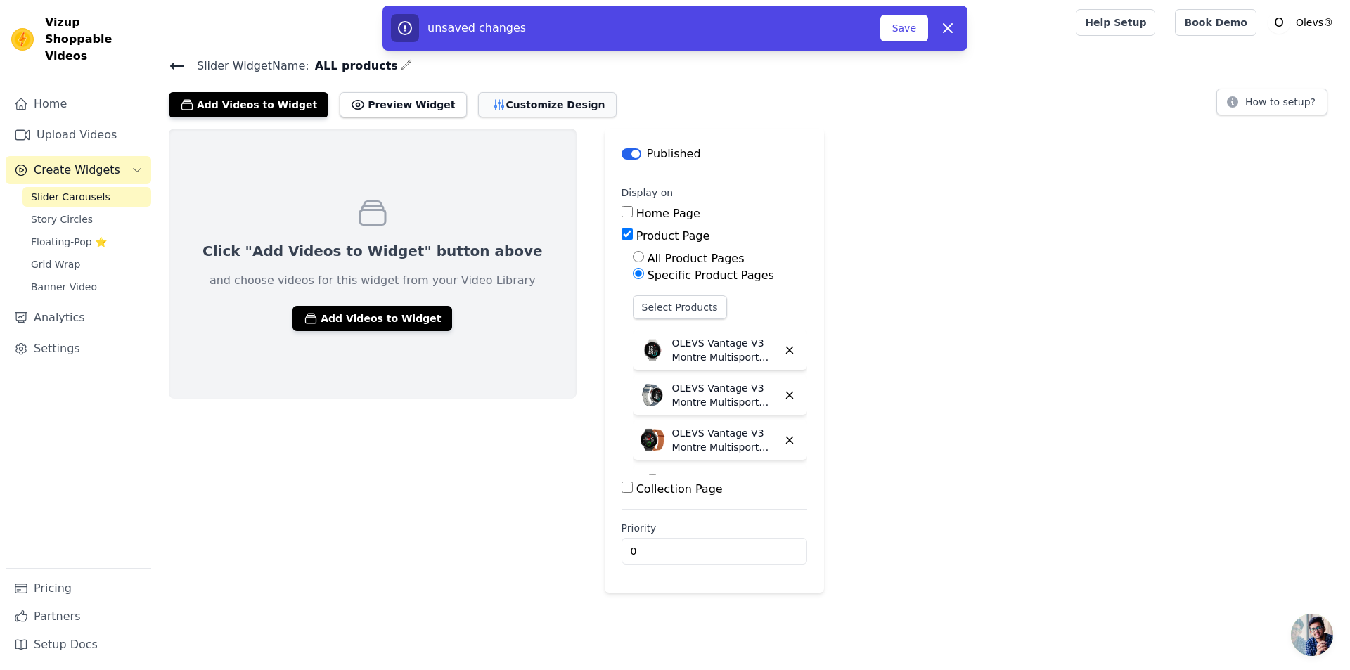
click at [489, 102] on button "Customize Design" at bounding box center [547, 104] width 139 height 25
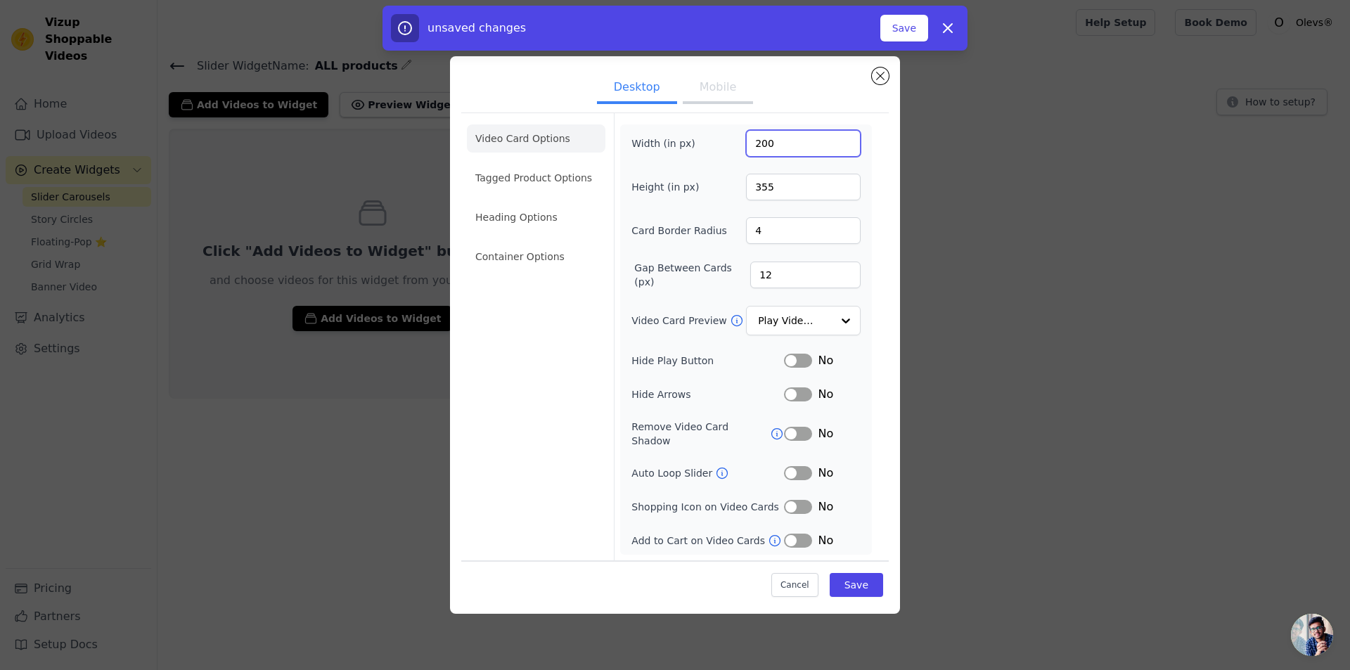
click at [783, 143] on input "200" at bounding box center [803, 143] width 115 height 27
drag, startPoint x: 782, startPoint y: 143, endPoint x: 716, endPoint y: 143, distance: 66.1
click at [716, 143] on div "Width (in px) 200" at bounding box center [745, 143] width 229 height 27
type input "120"
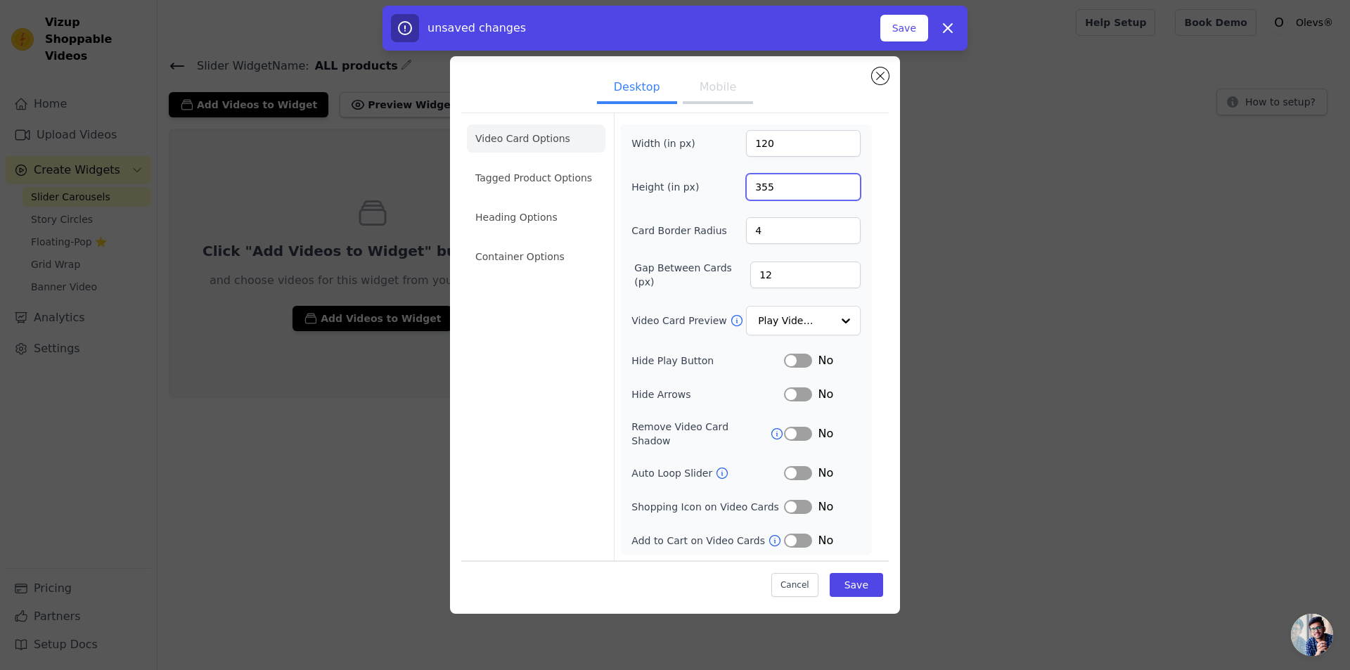
click at [785, 199] on input "355" at bounding box center [803, 187] width 115 height 27
type input "300"
click at [792, 393] on button "Label" at bounding box center [798, 394] width 28 height 14
click at [706, 84] on button "Mobile" at bounding box center [718, 88] width 70 height 31
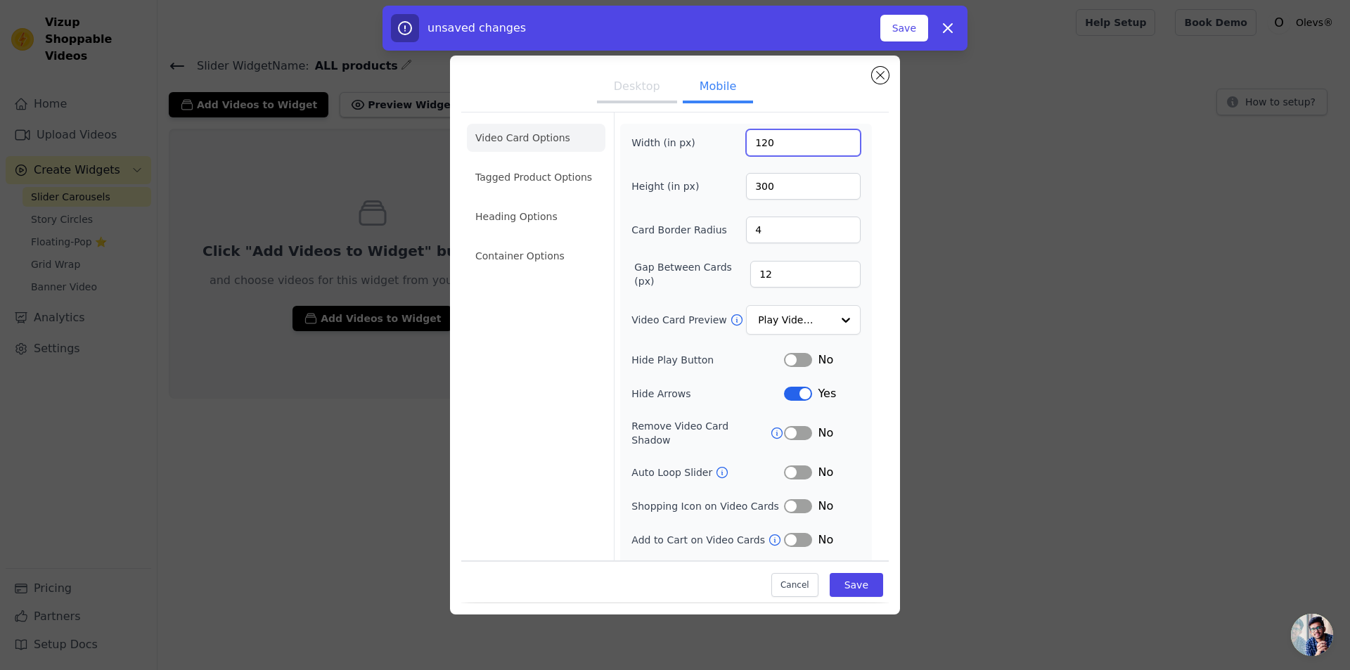
click at [781, 134] on input "120" at bounding box center [803, 142] width 115 height 27
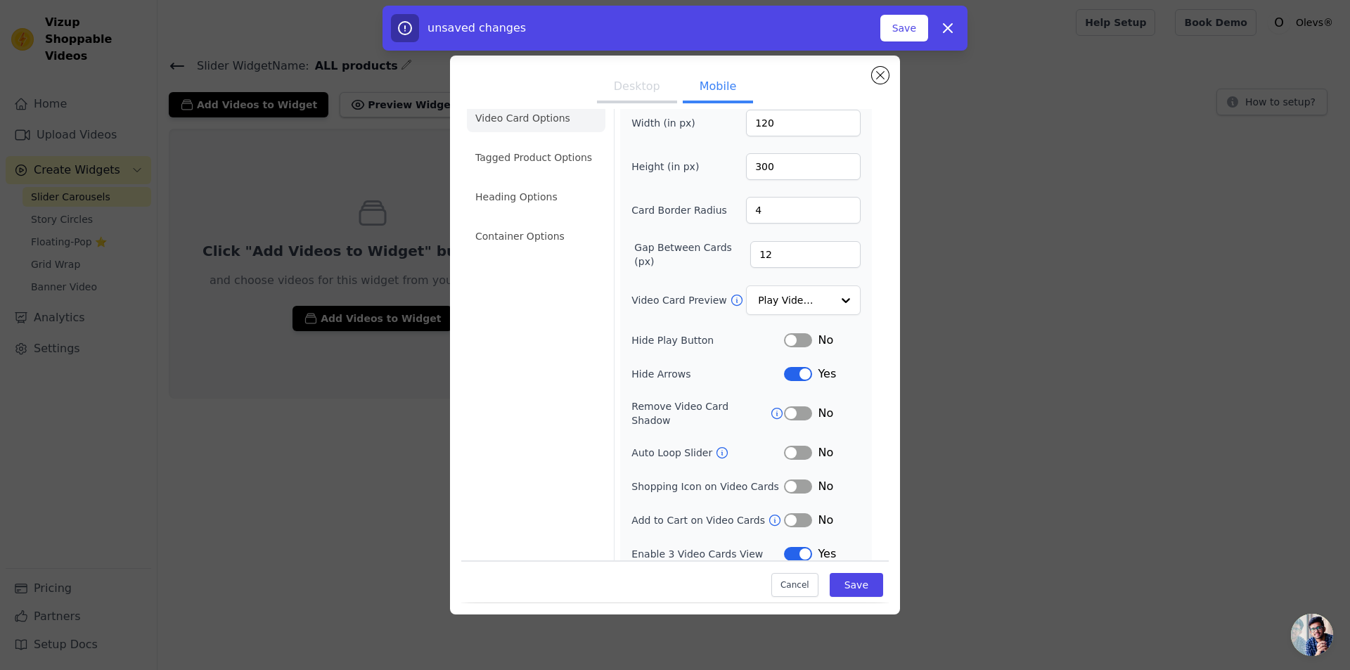
click at [789, 378] on button "Label" at bounding box center [798, 374] width 28 height 14
click at [534, 150] on li "Tagged Product Options" at bounding box center [536, 157] width 139 height 28
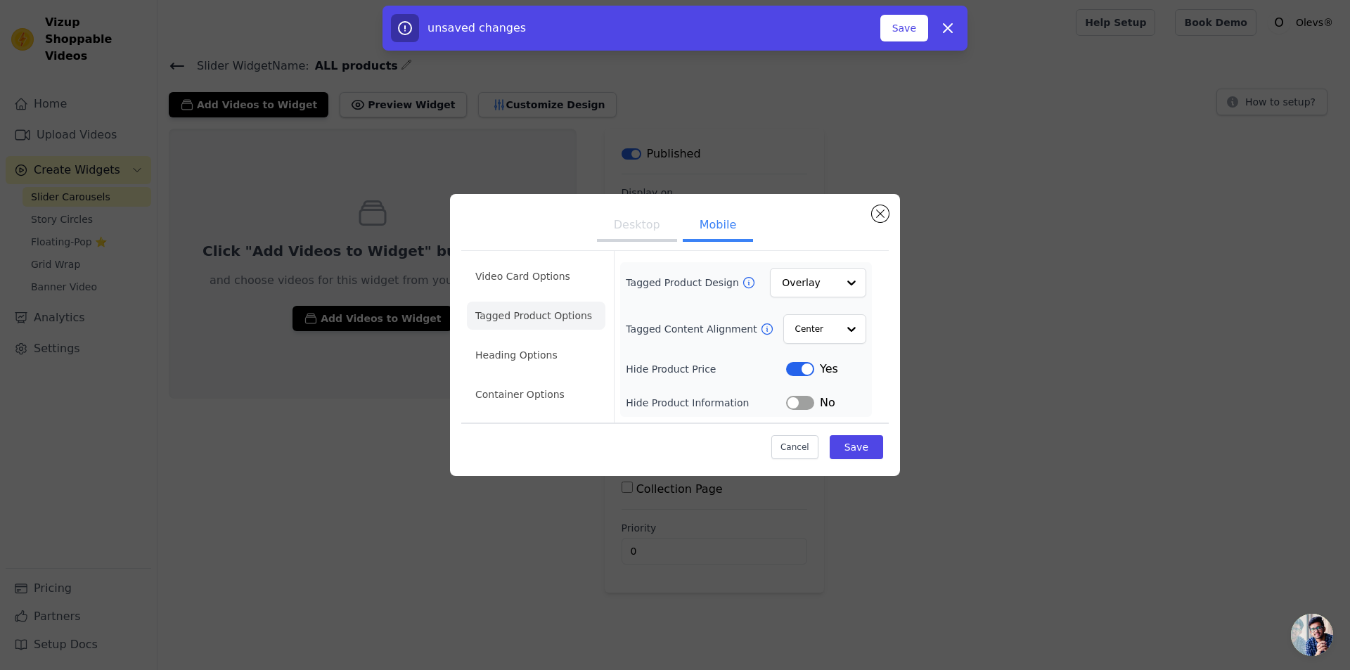
scroll to position [0, 0]
click at [515, 340] on ul "Video Card Options Tagged Product Options Heading Options Container Options" at bounding box center [536, 336] width 139 height 158
click at [540, 354] on li "Heading Options" at bounding box center [536, 355] width 139 height 28
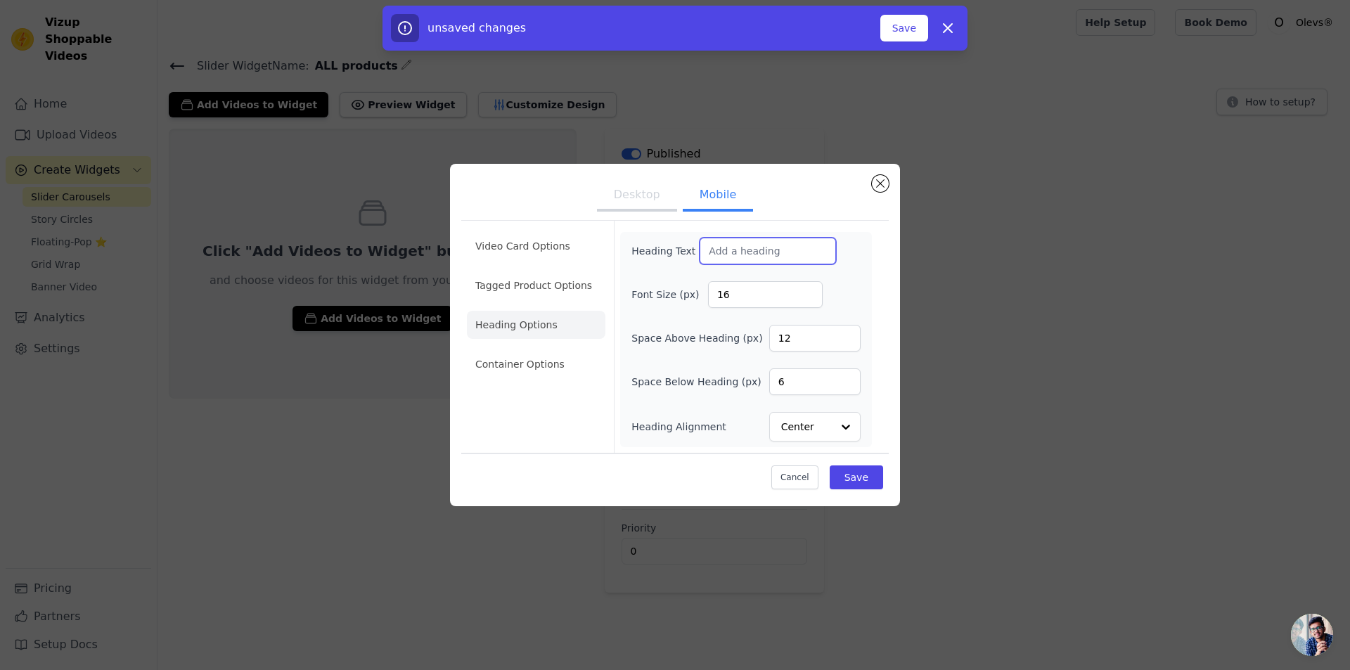
click at [744, 251] on input "Heading Text" at bounding box center [768, 251] width 136 height 27
type input "Découvrez Les Détails En Vidéo"
click at [745, 251] on input "Découvrez Les Détails En Vidéo" at bounding box center [768, 251] width 136 height 27
click at [765, 252] on input "Découvrez Les Détails En Vidéo" at bounding box center [768, 251] width 136 height 27
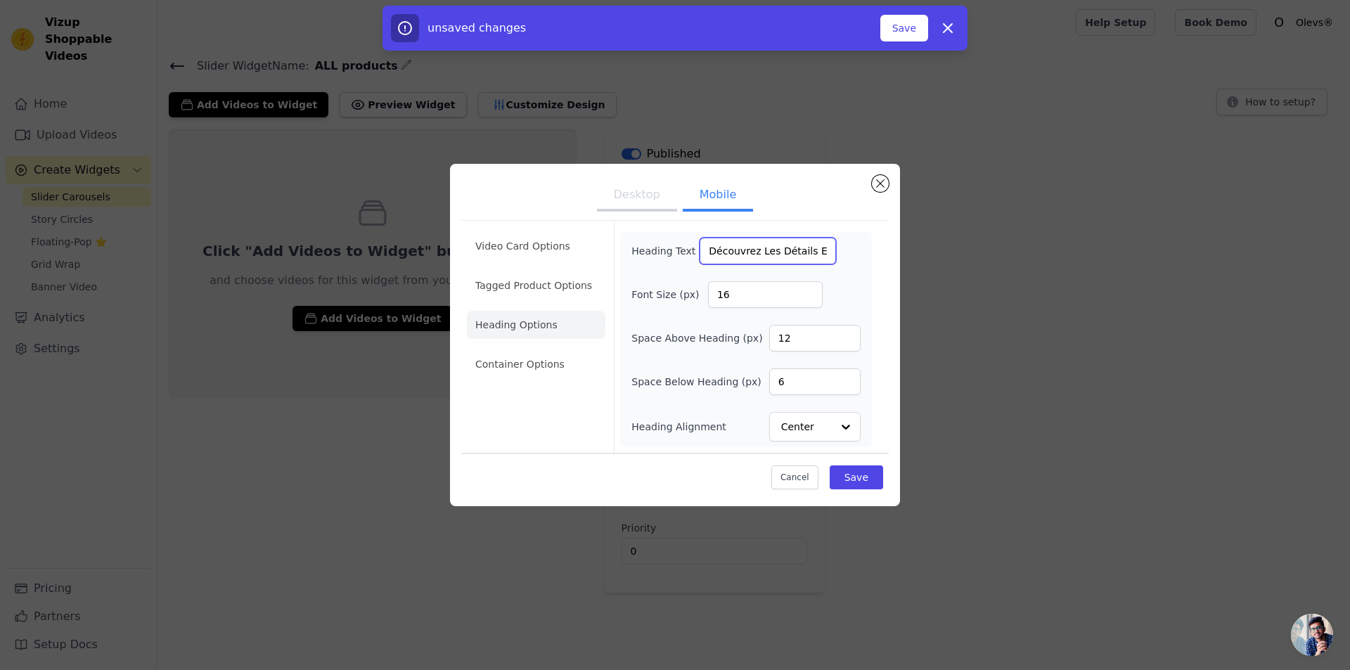
click at [765, 252] on input "Découvrez Les Détails En Vidéo" at bounding box center [768, 251] width 136 height 27
click at [847, 473] on button "Save" at bounding box center [856, 478] width 53 height 24
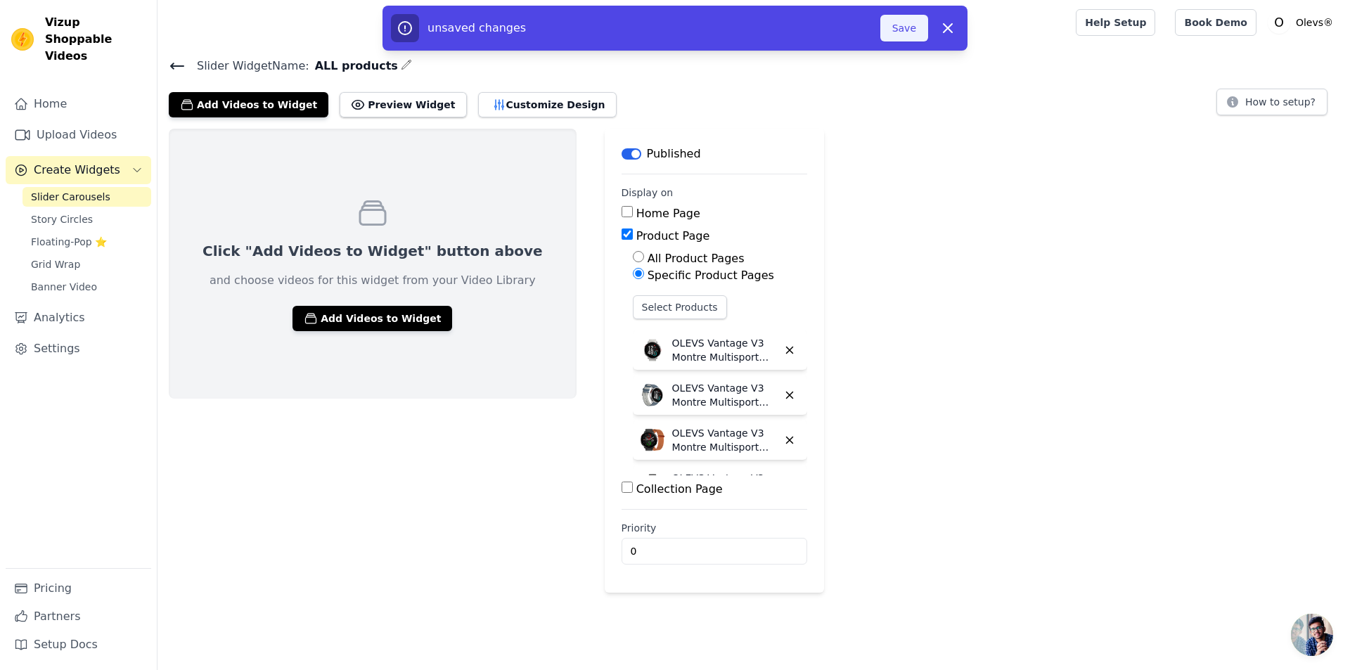
click at [904, 30] on button "Save" at bounding box center [904, 28] width 48 height 27
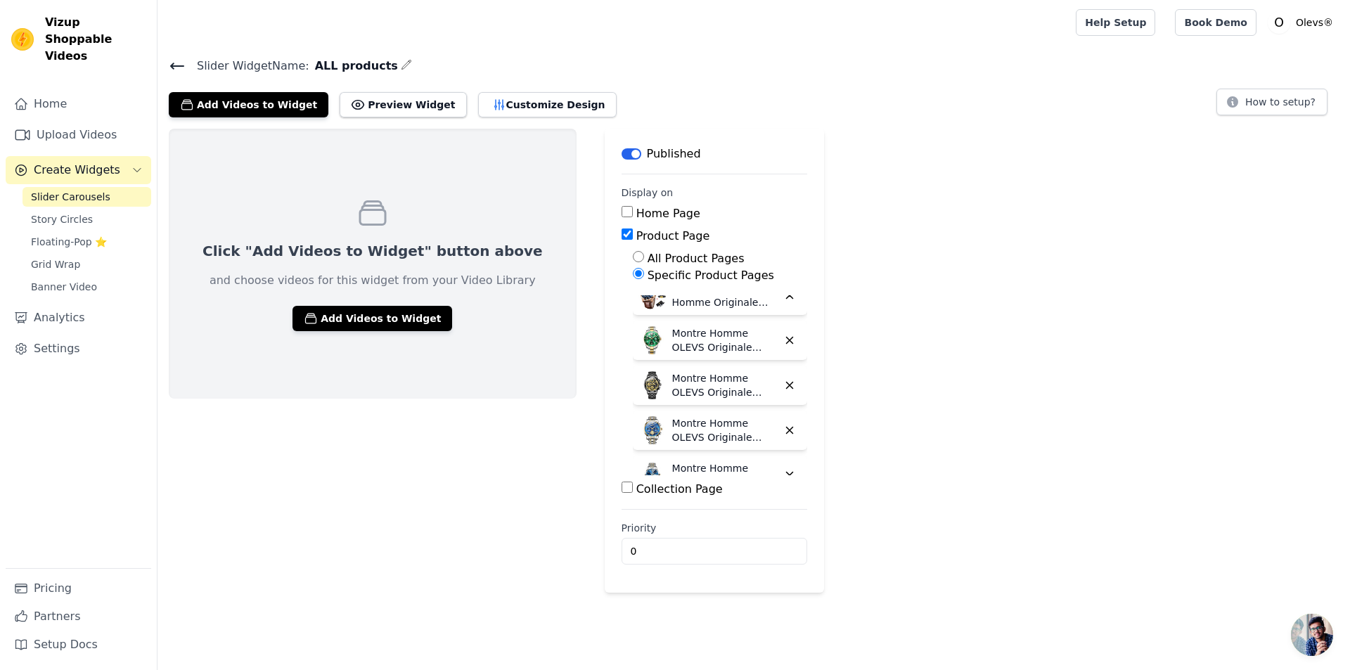
scroll to position [204, 0]
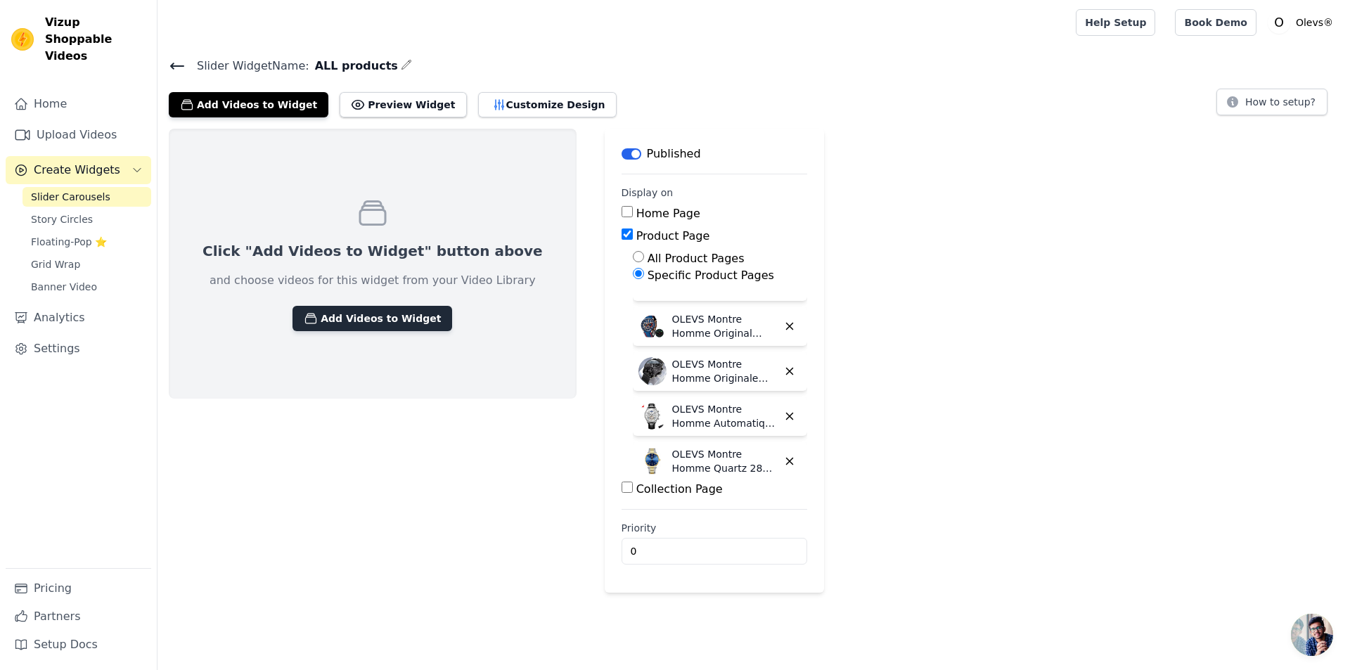
click at [367, 319] on button "Add Videos to Widget" at bounding box center [373, 318] width 160 height 25
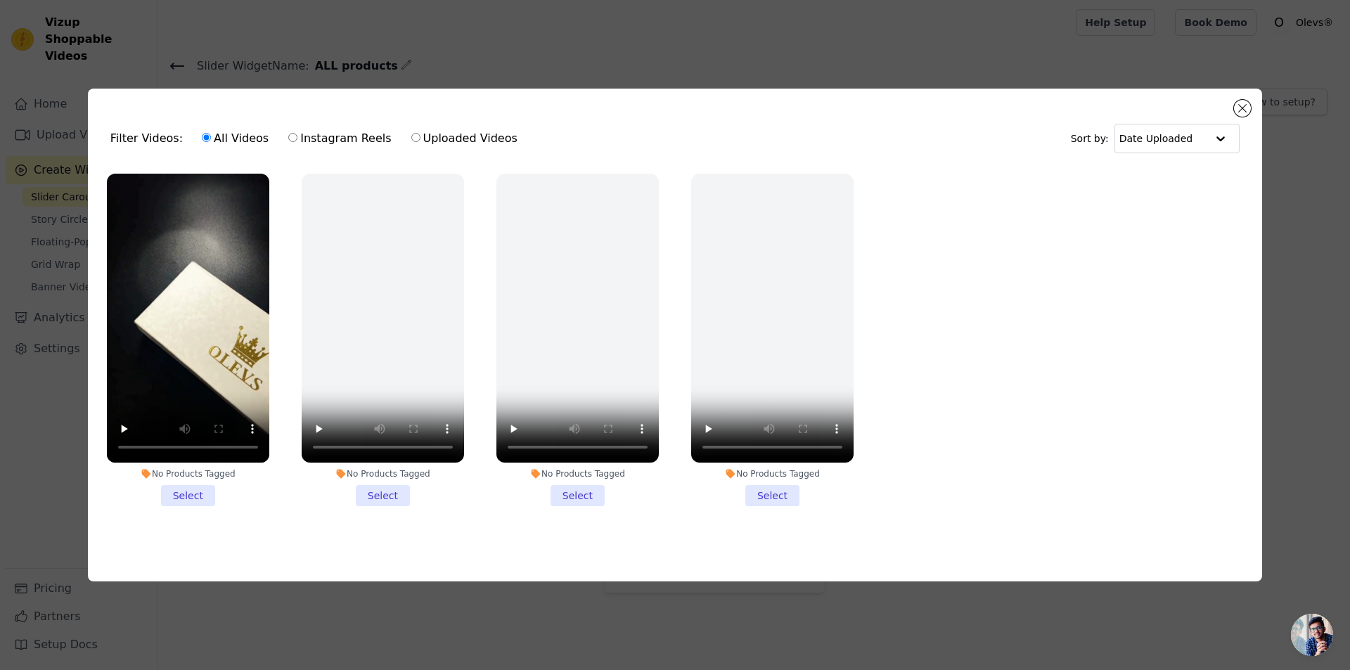
click at [585, 490] on li "No Products Tagged Select" at bounding box center [577, 340] width 162 height 333
click at [0, 0] on input "No Products Tagged Select" at bounding box center [0, 0] width 0 height 0
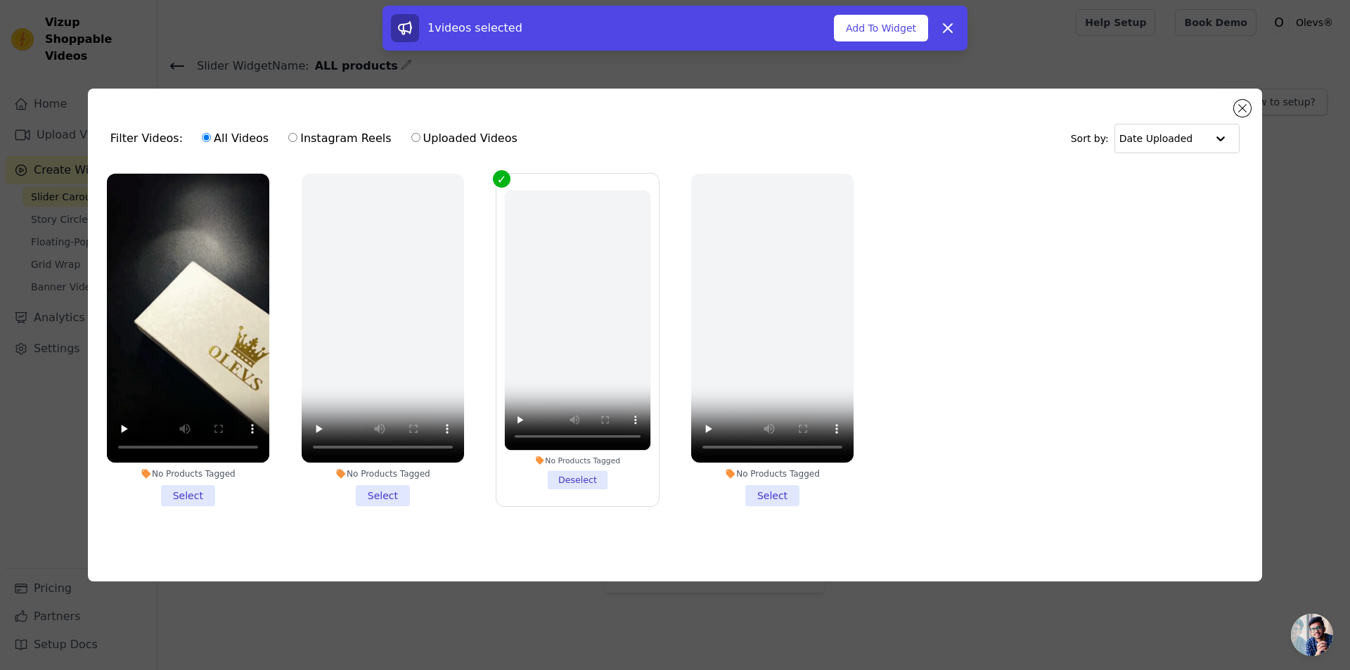
click at [792, 499] on li "No Products Tagged Select" at bounding box center [772, 340] width 162 height 333
click at [0, 0] on input "No Products Tagged Select" at bounding box center [0, 0] width 0 height 0
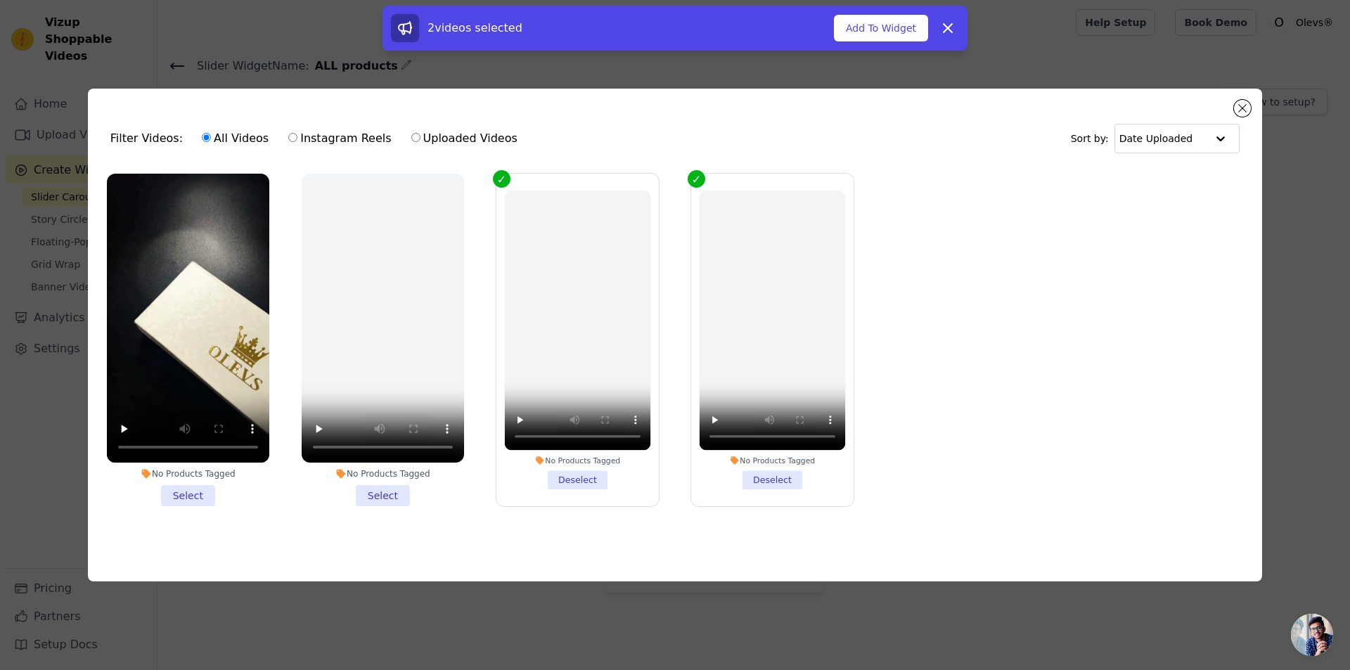
click at [390, 501] on li "No Products Tagged Select" at bounding box center [383, 340] width 162 height 333
click at [0, 0] on input "No Products Tagged Select" at bounding box center [0, 0] width 0 height 0
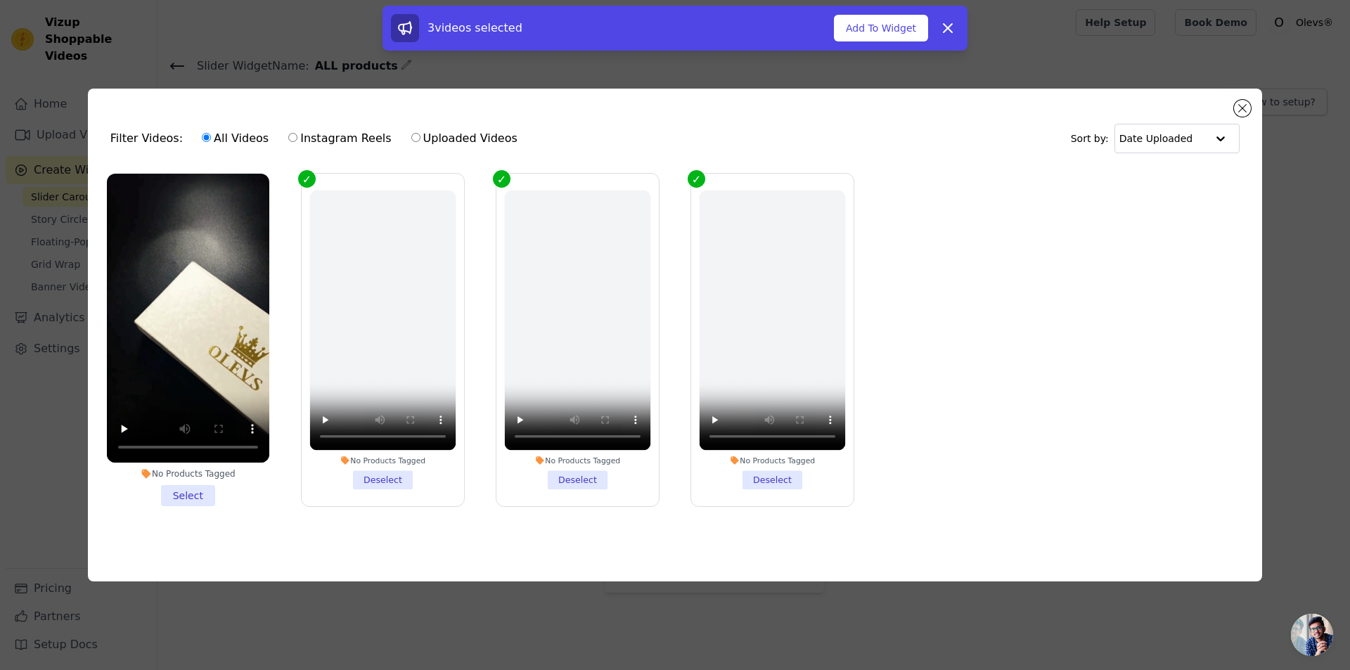
click at [180, 493] on li "No Products Tagged Select" at bounding box center [188, 340] width 162 height 333
click at [0, 0] on input "No Products Tagged Select" at bounding box center [0, 0] width 0 height 0
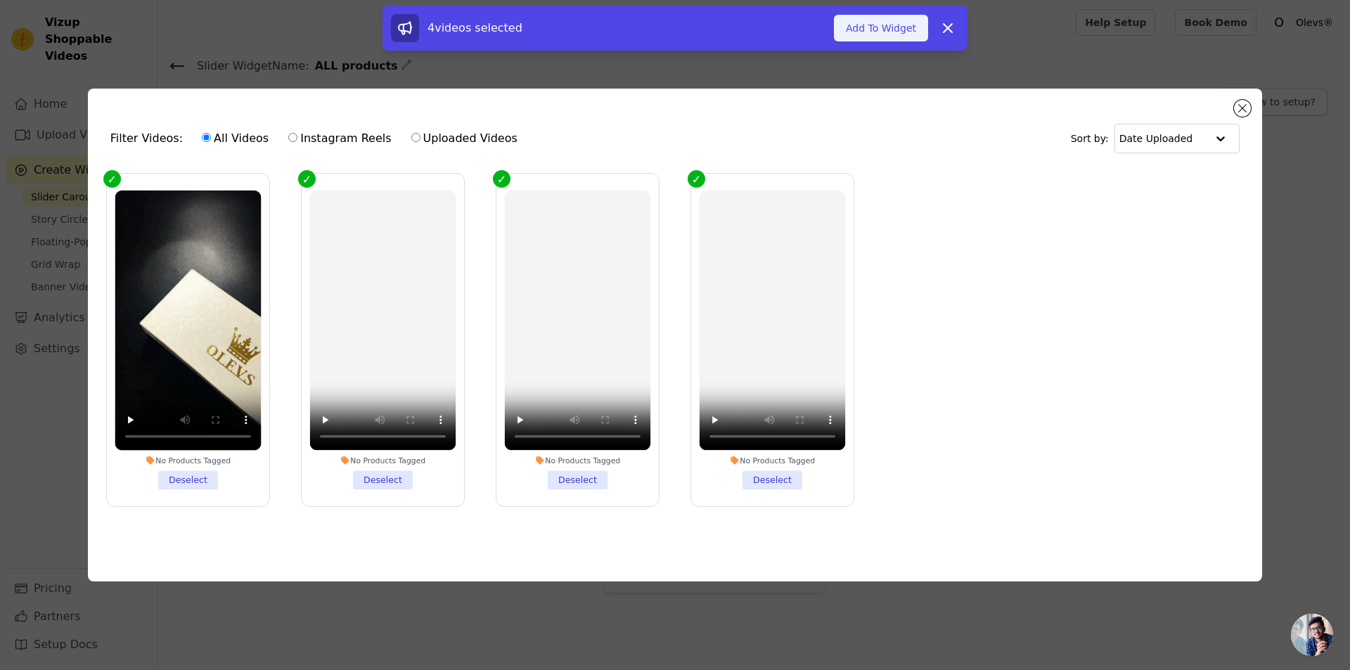
click at [879, 23] on button "Add To Widget" at bounding box center [881, 28] width 94 height 27
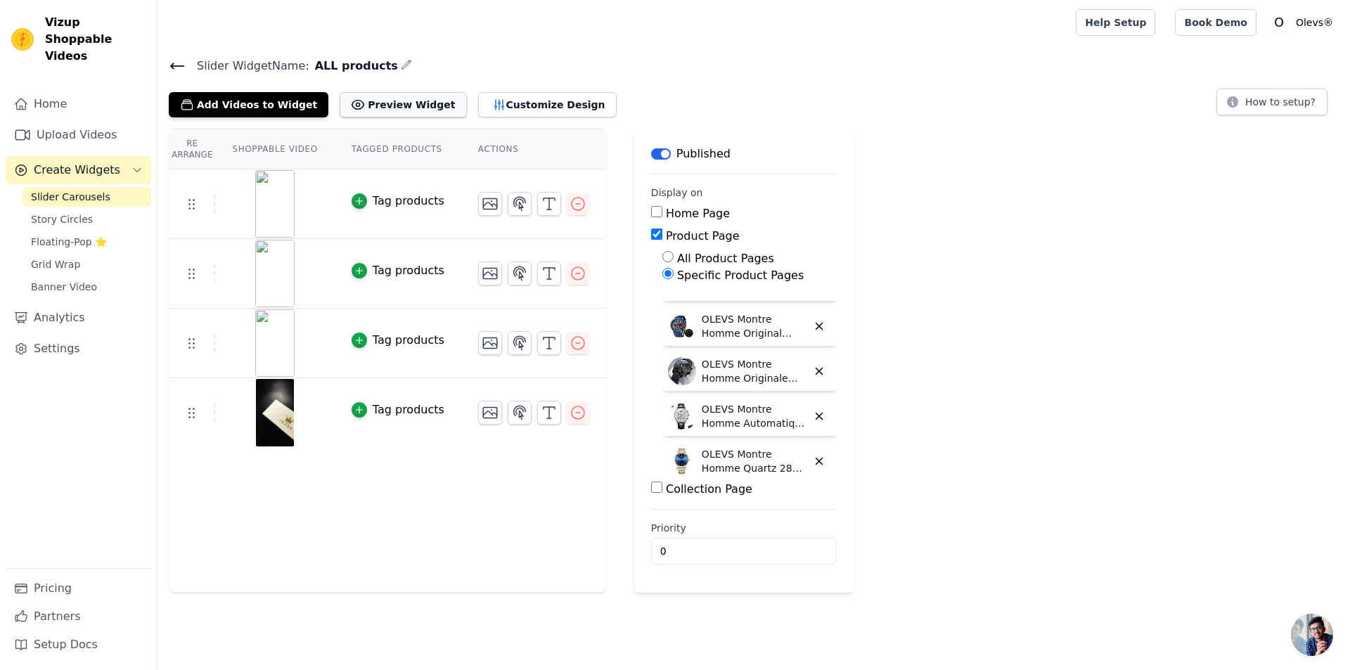
click at [390, 102] on button "Preview Widget" at bounding box center [403, 104] width 127 height 25
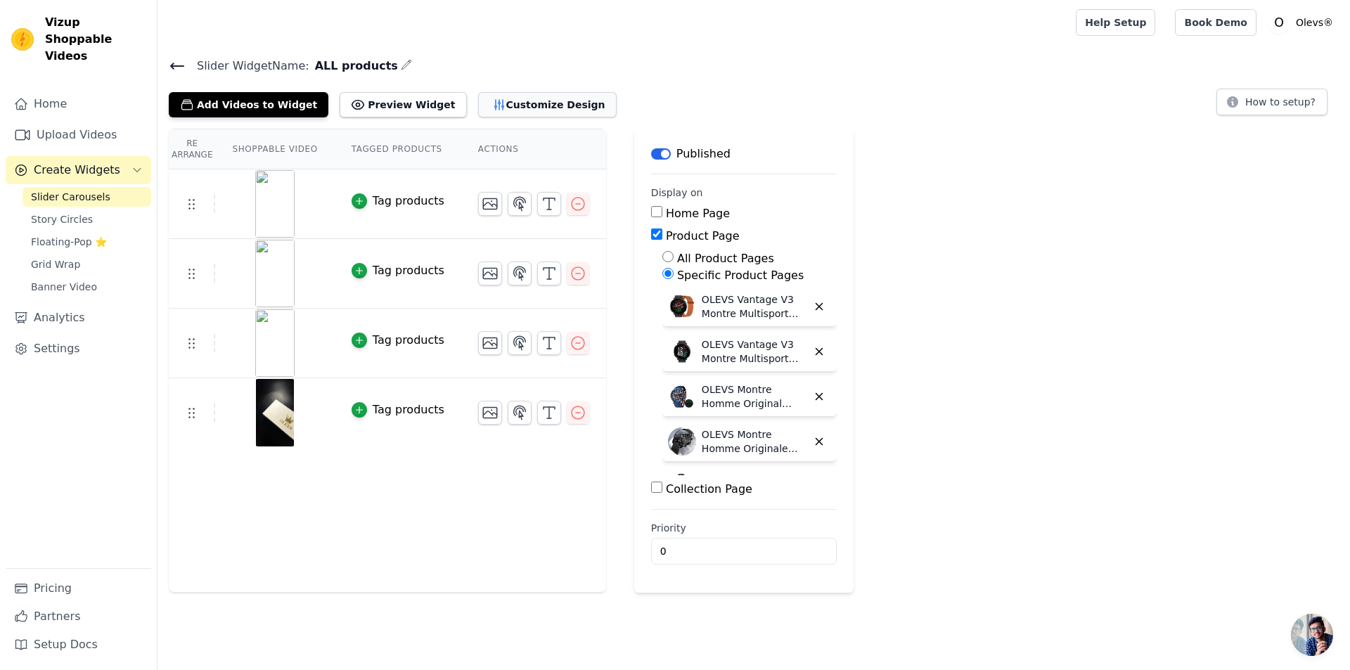
click at [486, 102] on button "Customize Design" at bounding box center [547, 104] width 139 height 25
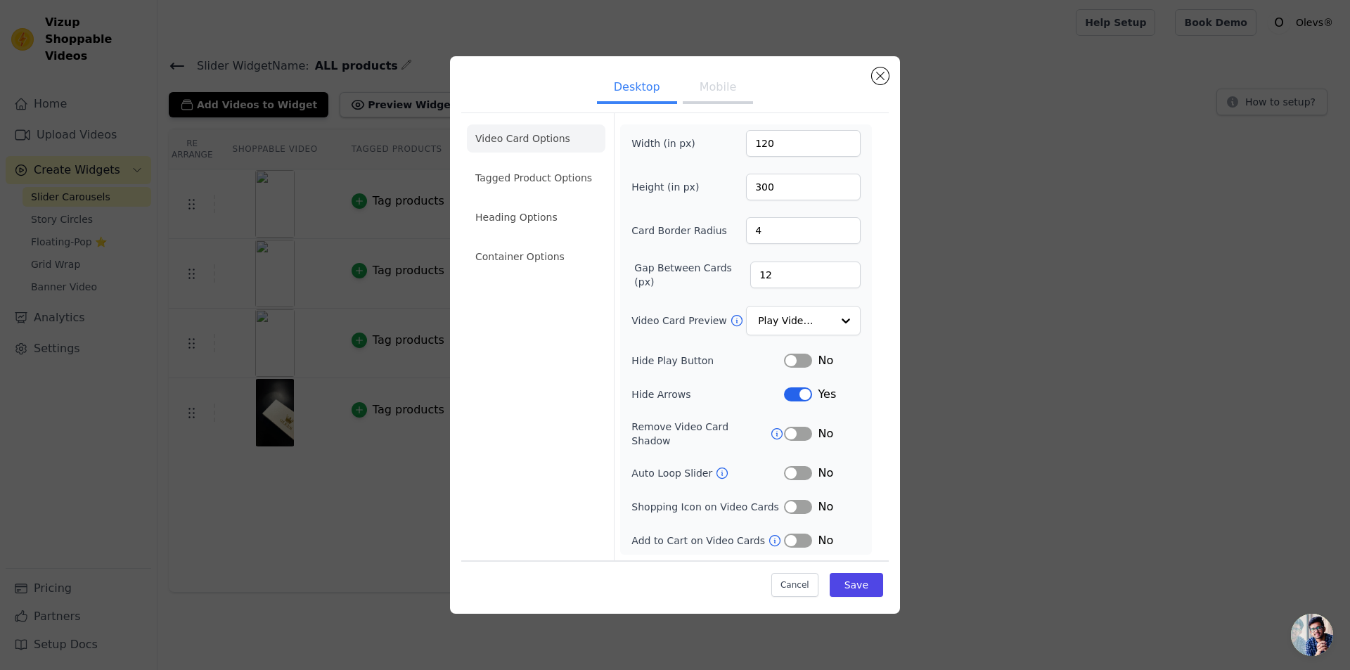
click at [539, 202] on ul "Video Card Options Tagged Product Options Heading Options Container Options" at bounding box center [536, 198] width 139 height 158
click at [545, 186] on li "Tagged Product Options" at bounding box center [536, 178] width 139 height 28
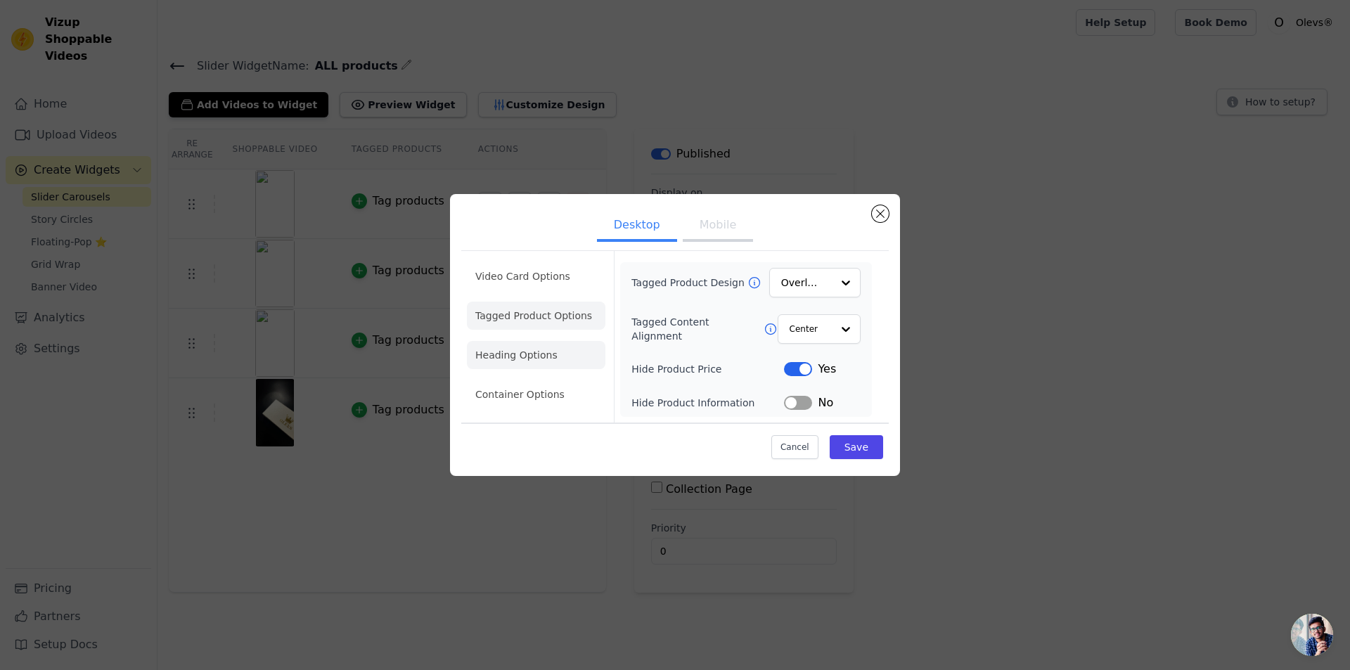
click at [535, 359] on li "Heading Options" at bounding box center [536, 355] width 139 height 28
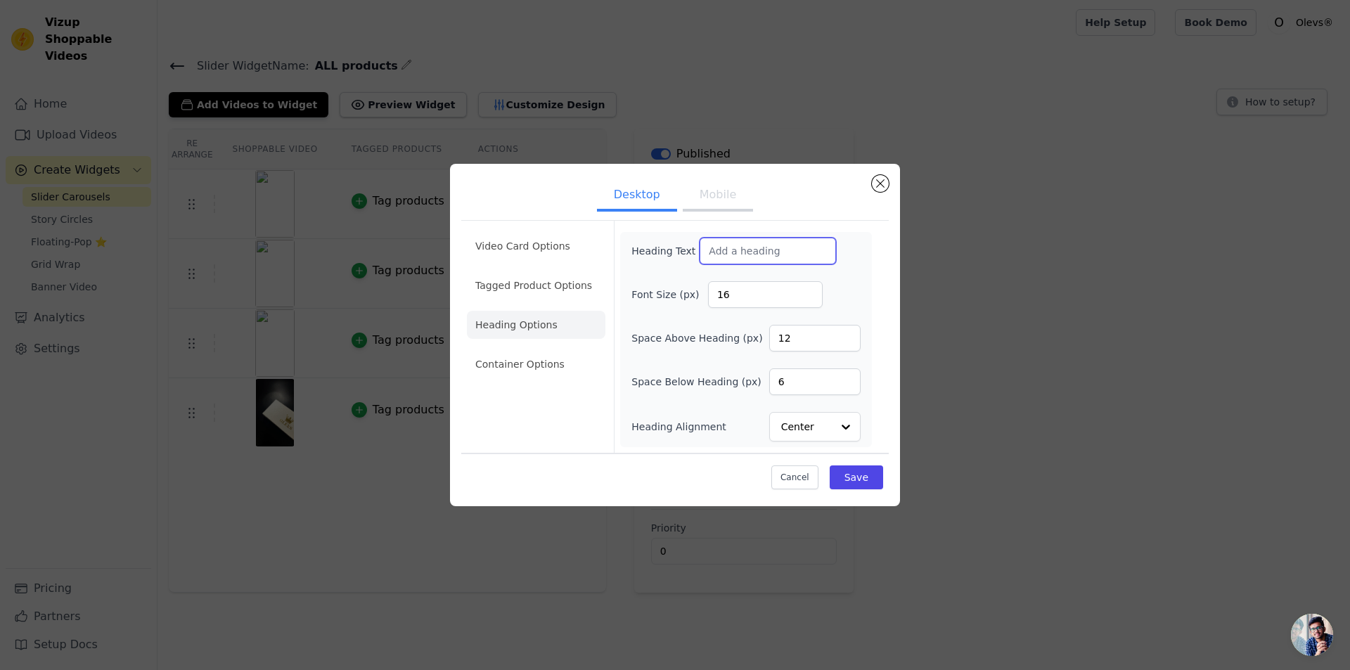
click at [748, 252] on input "Heading Text" at bounding box center [768, 251] width 136 height 27
paste input "Des clients réels parlent de leur expérienc"
type input "Des clients réels parlent de leur expérienc"
click at [719, 192] on button "Mobile" at bounding box center [718, 196] width 70 height 31
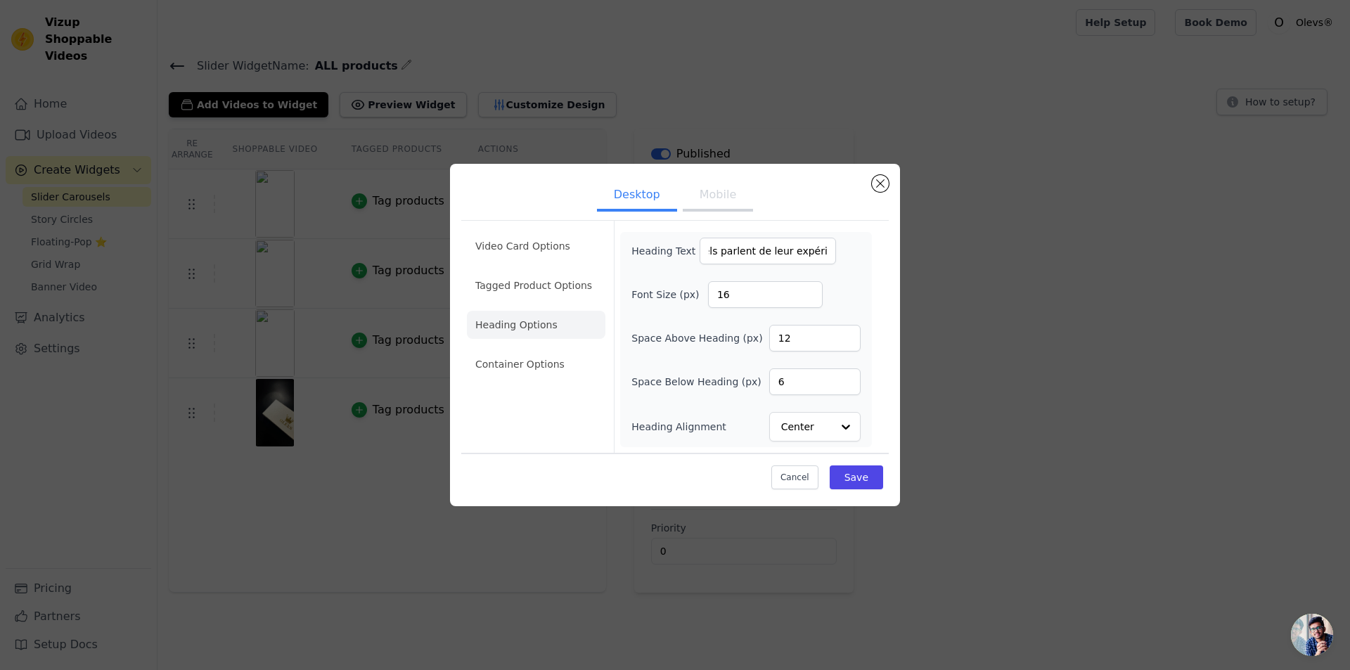
scroll to position [0, 0]
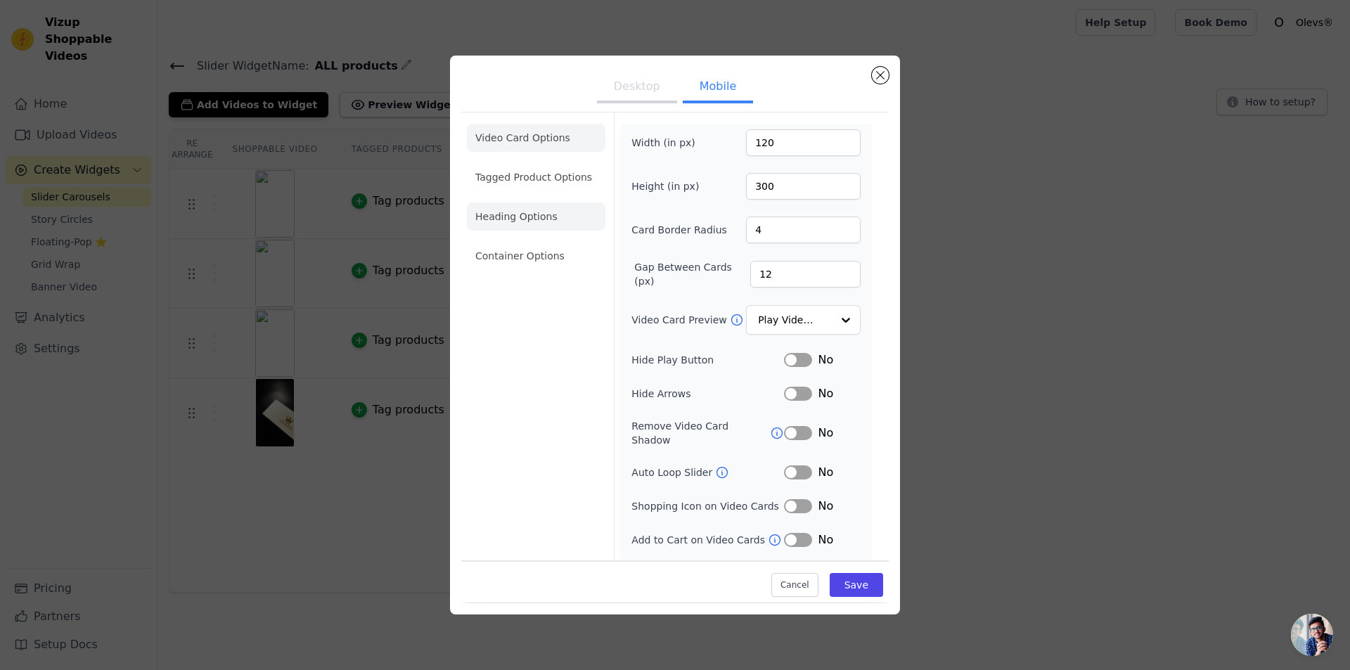
click at [527, 210] on li "Heading Options" at bounding box center [536, 217] width 139 height 28
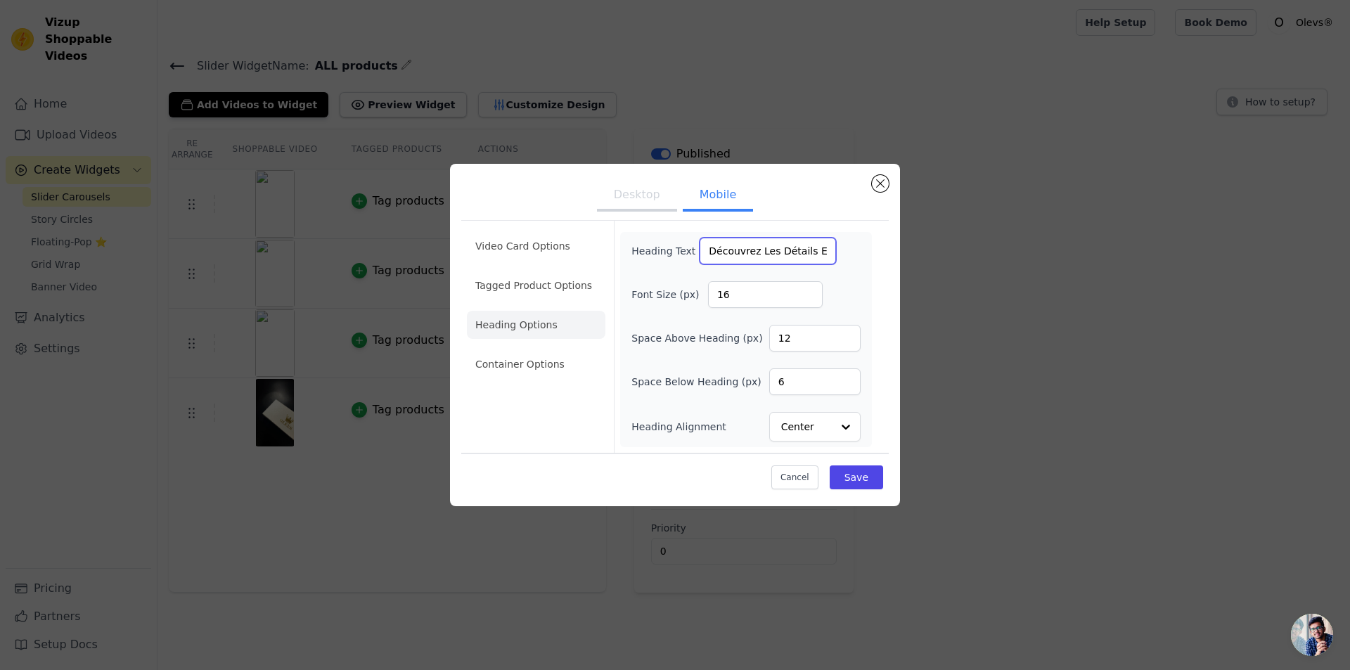
click at [742, 251] on input "Découvrez Les Détails En Vidéo" at bounding box center [768, 251] width 136 height 27
paste input "es clients réels parlent de leur expérienc"
type input "Des clients réels parlent de leur expérienc"
click at [868, 470] on button "Save" at bounding box center [856, 478] width 53 height 24
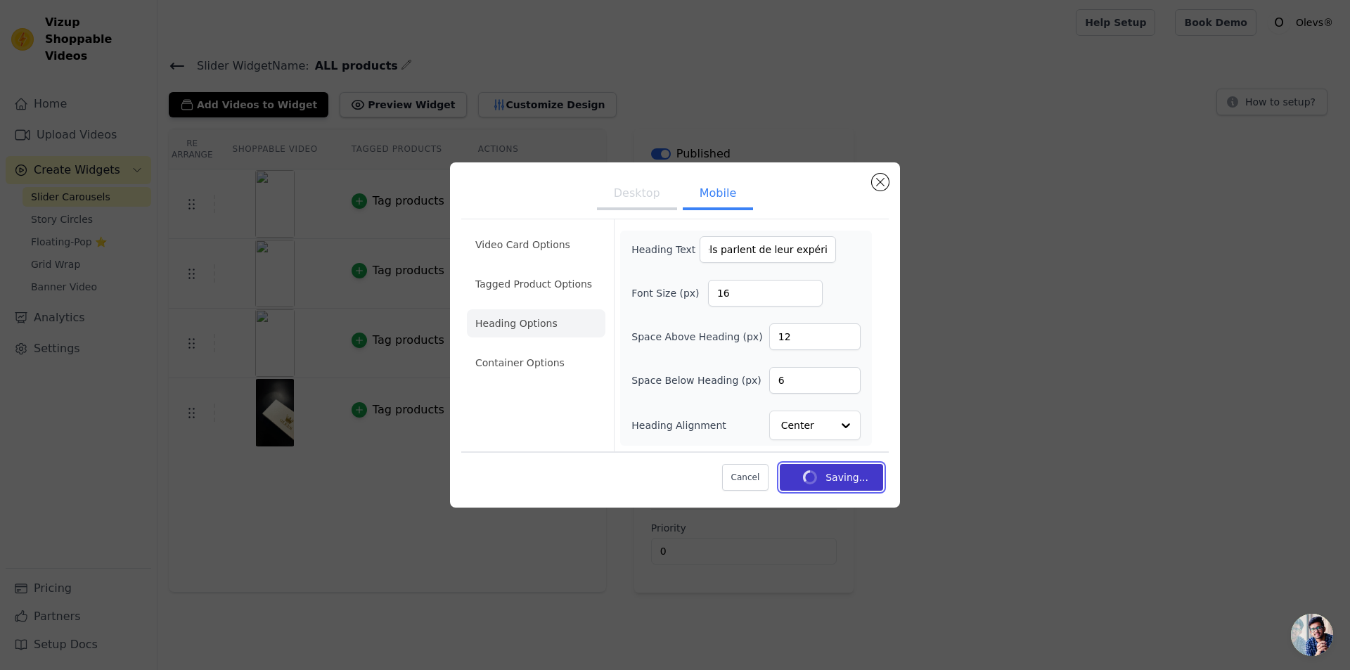
scroll to position [0, 0]
